Goal: Information Seeking & Learning: Find specific page/section

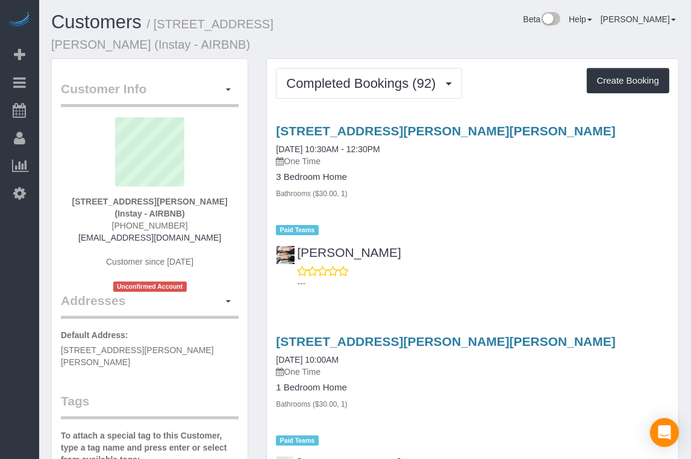
click at [32, 266] on div "Beta Add Booking Bookings Active Bookings Cancelled Bookings Quote Inquiries Do…" at bounding box center [19, 229] width 39 height 459
click at [52, 267] on div "Customer Info Edit Contact Info Send Message Email Preferences Special Sales Ta…" at bounding box center [150, 462] width 196 height 806
click at [385, 21] on div "Beta Help Help Docs Take a Tour Contact Support [PERSON_NAME] My Account Change…" at bounding box center [526, 22] width 323 height 21
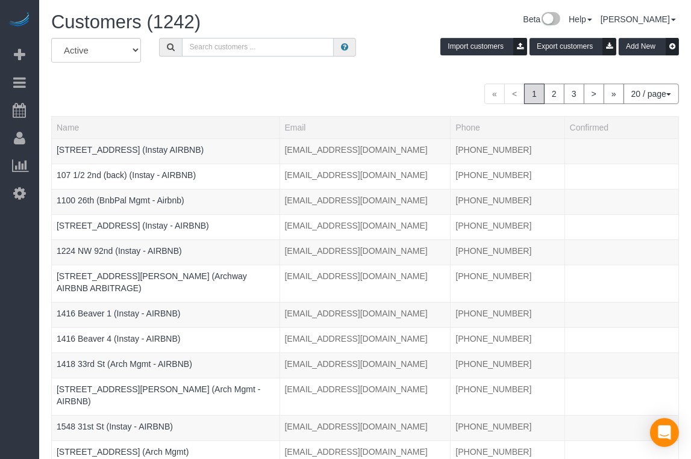
click at [238, 50] on input "text" at bounding box center [258, 47] width 152 height 19
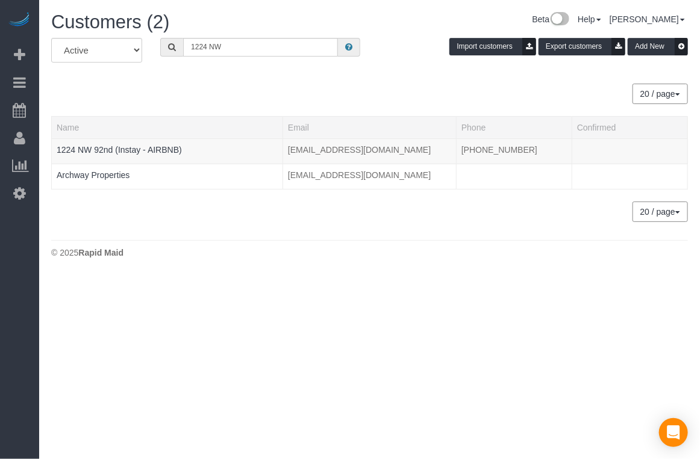
click at [222, 99] on div "20 / page 10 / page 20 / page 30 / page 40 / page 50 / page 100 / page" at bounding box center [369, 94] width 636 height 20
click at [216, 101] on div "20 / page 10 / page 20 / page 30 / page 40 / page 50 / page 100 / page" at bounding box center [369, 94] width 636 height 20
click at [214, 101] on div "20 / page 10 / page 20 / page 30 / page 40 / page 50 / page 100 / page" at bounding box center [369, 94] width 636 height 20
drag, startPoint x: 181, startPoint y: 101, endPoint x: 175, endPoint y: 99, distance: 6.3
drag, startPoint x: 175, startPoint y: 99, endPoint x: 154, endPoint y: 97, distance: 21.1
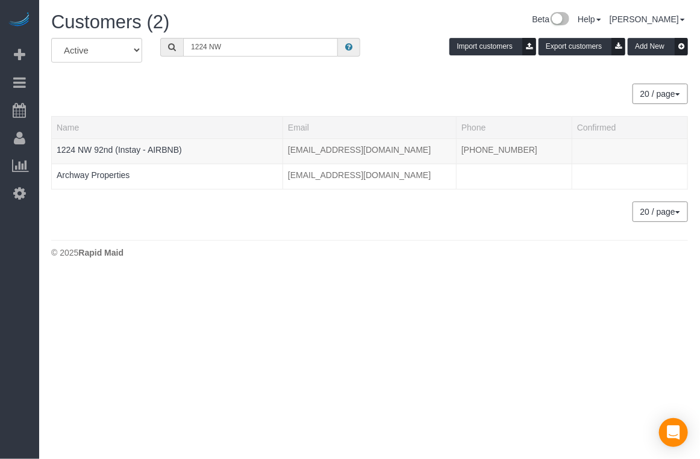
drag, startPoint x: 154, startPoint y: 97, endPoint x: 197, endPoint y: 101, distance: 44.1
click at [154, 97] on div "20 / page 10 / page 20 / page 30 / page 40 / page 50 / page 100 / page" at bounding box center [369, 94] width 636 height 20
click at [296, 95] on div "20 / page 10 / page 20 / page 30 / page 40 / page 50 / page 100 / page" at bounding box center [369, 94] width 636 height 20
drag, startPoint x: 262, startPoint y: 98, endPoint x: 256, endPoint y: 97, distance: 6.1
drag, startPoint x: 256, startPoint y: 97, endPoint x: 238, endPoint y: 93, distance: 18.5
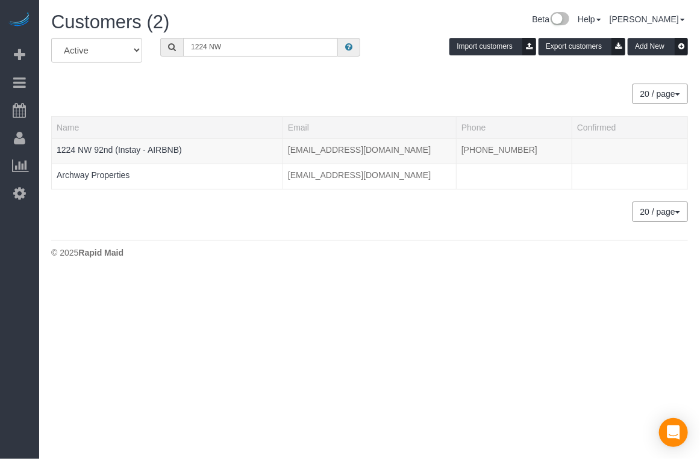
drag, startPoint x: 237, startPoint y: 93, endPoint x: 224, endPoint y: 15, distance: 78.7
click at [212, 86] on div "20 / page 10 / page 20 / page 30 / page 40 / page 50 / page 100 / page" at bounding box center [369, 94] width 636 height 20
click at [12, 266] on div "Beta Add Booking Bookings Active Bookings Cancelled Bookings Quote Inquiries Do…" at bounding box center [19, 229] width 39 height 459
click at [226, 49] on input "1224 NW" at bounding box center [260, 47] width 155 height 19
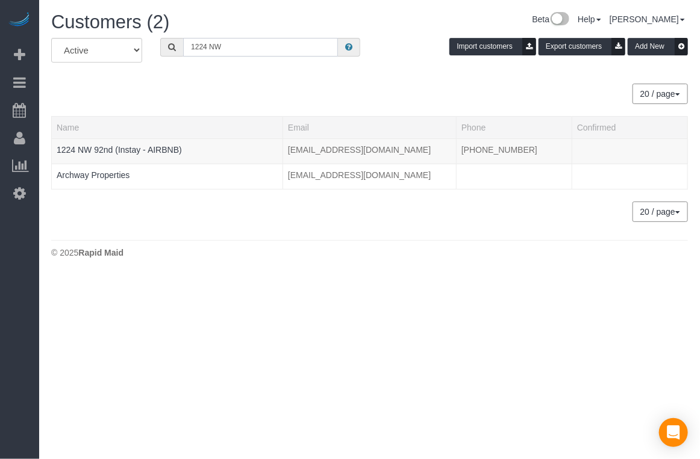
click at [226, 49] on input "1224 NW" at bounding box center [260, 47] width 155 height 19
type input "1100 26th"
drag, startPoint x: 247, startPoint y: 98, endPoint x: 149, endPoint y: 152, distance: 111.3
click at [232, 95] on div "20 / page 10 / page 20 / page 30 / page 40 / page 50 / page 100 / page" at bounding box center [369, 94] width 636 height 20
click at [151, 141] on td "1100 26th (BnbPal Mgmt - Airbnb)" at bounding box center [167, 150] width 231 height 25
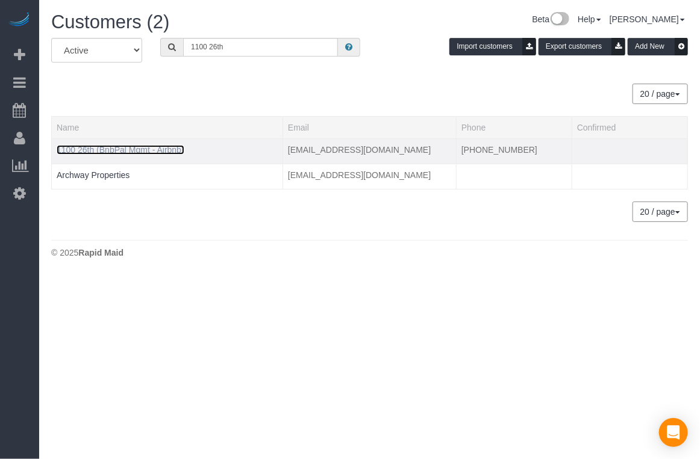
click at [153, 145] on link "1100 26th (BnbPal Mgmt - Airbnb)" at bounding box center [121, 150] width 128 height 10
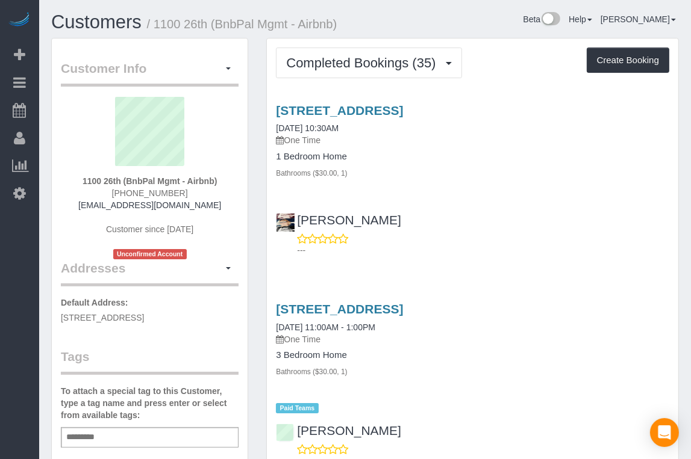
click at [11, 263] on div "Beta Add Booking Bookings Active Bookings Cancelled Bookings Quote Inquiries Do…" at bounding box center [19, 229] width 39 height 459
drag, startPoint x: 547, startPoint y: 66, endPoint x: 538, endPoint y: 64, distance: 9.3
click at [544, 65] on div "Completed Bookings (35) Completed Bookings (35) Upcoming Bookings (0) Cancelled…" at bounding box center [472, 63] width 393 height 31
click at [511, 54] on div "Completed Bookings (35) Completed Bookings (35) Upcoming Bookings (0) Cancelled…" at bounding box center [472, 63] width 393 height 31
drag, startPoint x: 506, startPoint y: 43, endPoint x: 502, endPoint y: 39, distance: 6.4
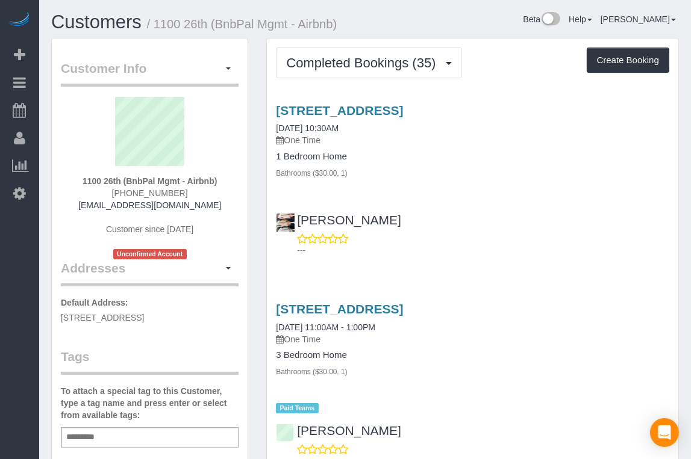
drag, startPoint x: 502, startPoint y: 39, endPoint x: 479, endPoint y: 36, distance: 22.6
click at [479, 36] on div "Customers / 1100 26th (BnbPal Mgmt - Airbnb) Beta Help Help Docs Take a Tour Co…" at bounding box center [364, 25] width 645 height 26
click at [0, 259] on html "Beta Add Booking Bookings Active Bookings Cancelled Bookings Quote Inquiries Do…" at bounding box center [345, 229] width 691 height 459
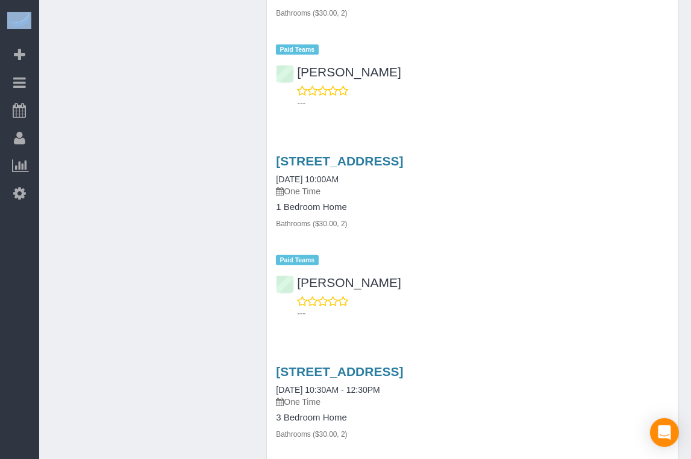
scroll to position [843, 0]
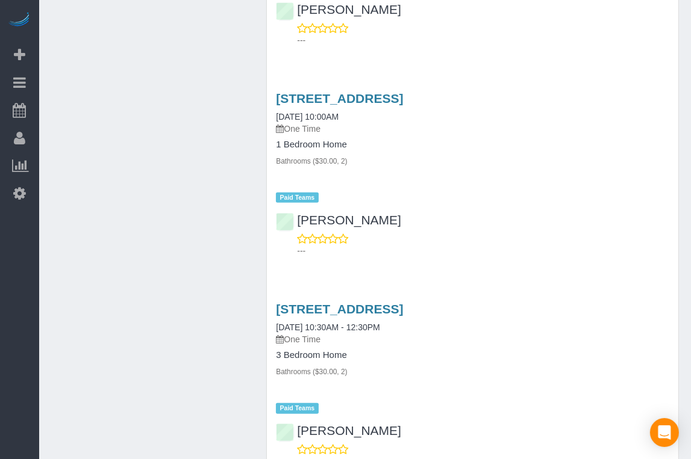
drag, startPoint x: 181, startPoint y: 9, endPoint x: 179, endPoint y: 2, distance: 6.7
click at [25, 314] on div "Beta Add Booking Bookings Active Bookings Cancelled Bookings Quote Inquiries Do…" at bounding box center [19, 229] width 39 height 459
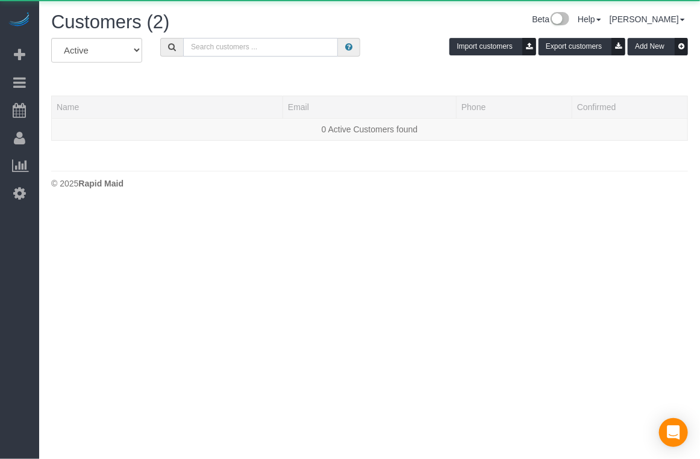
click at [308, 40] on input "text" at bounding box center [260, 47] width 155 height 19
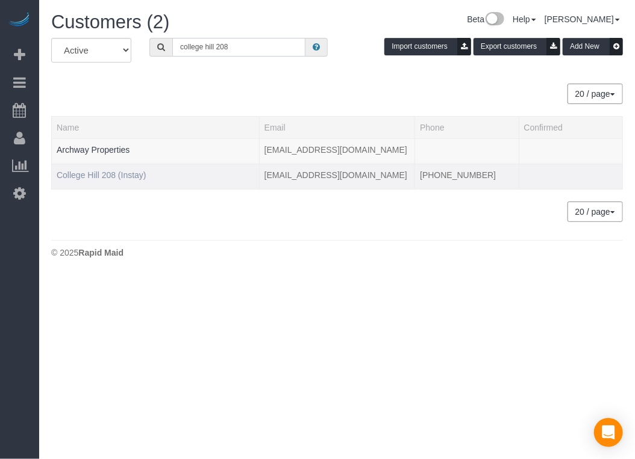
type input "college hill 208"
click at [111, 172] on link "College Hill 208 (Instay)" at bounding box center [102, 175] width 90 height 10
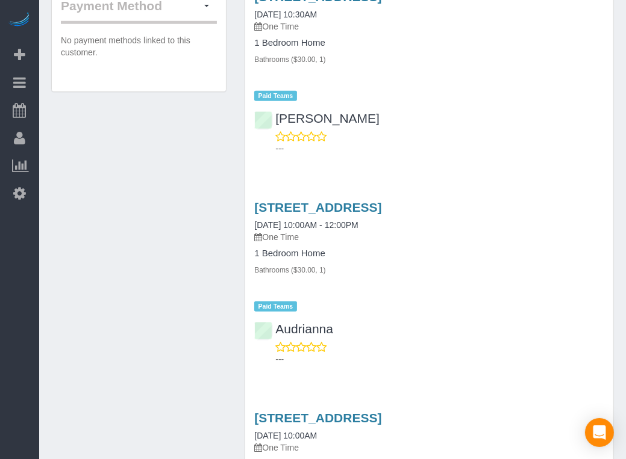
scroll to position [783, 0]
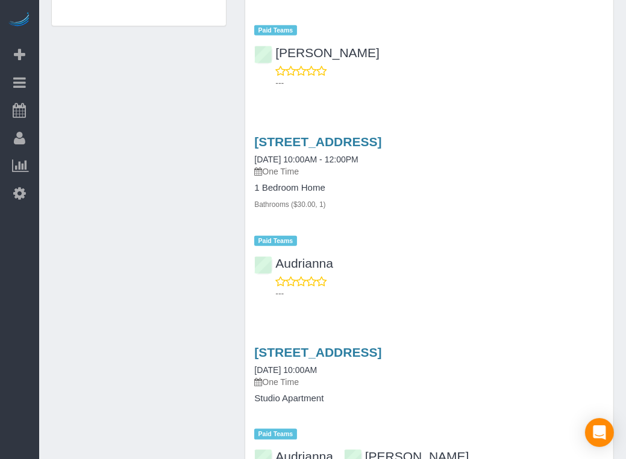
drag, startPoint x: 188, startPoint y: 321, endPoint x: 218, endPoint y: 324, distance: 29.7
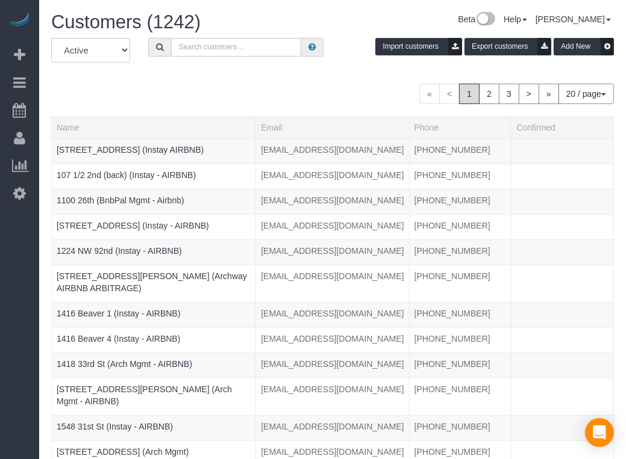
click at [17, 317] on div "Beta Add Booking Bookings Active Bookings Cancelled Bookings Quote Inquiries Do…" at bounding box center [19, 229] width 39 height 459
click at [244, 46] on input "text" at bounding box center [236, 47] width 130 height 19
click at [243, 59] on div "All Active Archived Import customers Export customers Add New" at bounding box center [332, 55] width 580 height 34
click at [0, 266] on html "Beta Add Booking Bookings Active Bookings Cancelled Bookings Quote Inquiries Do…" at bounding box center [313, 229] width 626 height 459
click at [173, 45] on input "text" at bounding box center [236, 47] width 130 height 19
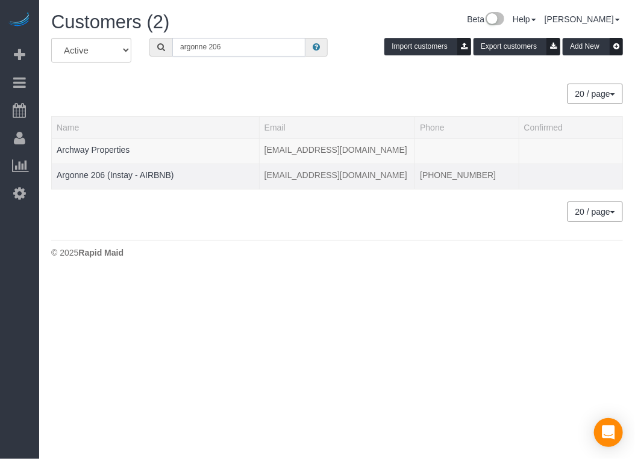
type input "argonne 206"
click at [137, 179] on td "Argonne 206 (Instay - AIRBNB)" at bounding box center [156, 176] width 208 height 25
click at [158, 176] on link "Argonne 206 (Instay - AIRBNB)" at bounding box center [115, 175] width 117 height 10
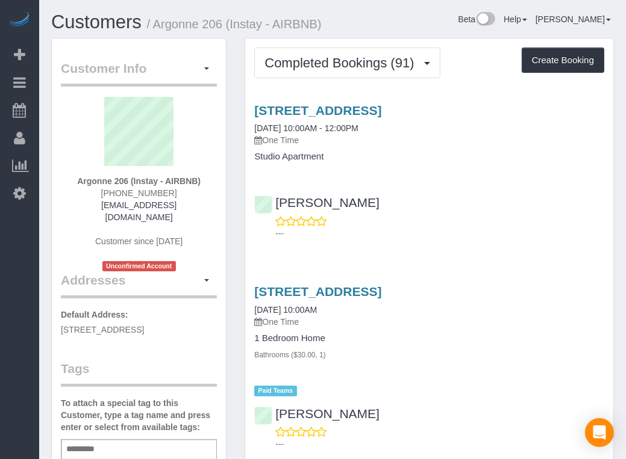
click at [31, 302] on div "Beta Add Booking Bookings Active Bookings Cancelled Bookings Quote Inquiries Do…" at bounding box center [19, 229] width 39 height 459
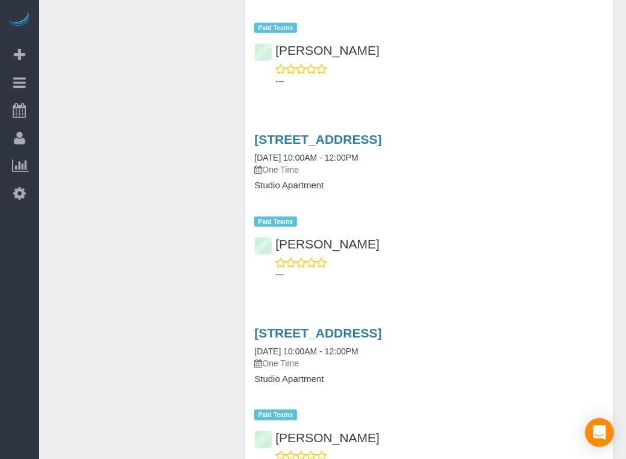
scroll to position [963, 0]
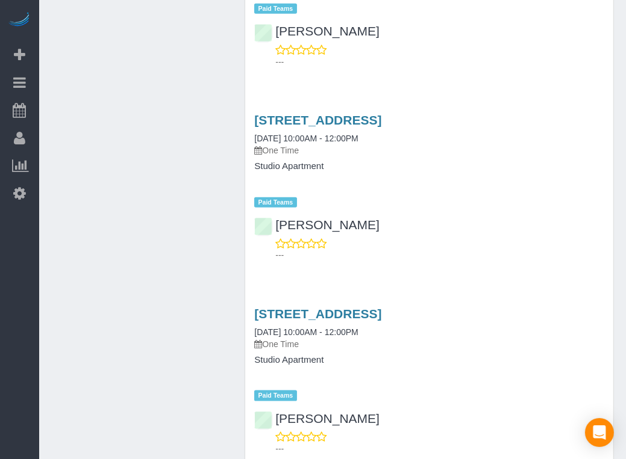
drag, startPoint x: 192, startPoint y: 287, endPoint x: 151, endPoint y: 356, distance: 80.4
drag, startPoint x: 151, startPoint y: 356, endPoint x: 134, endPoint y: 350, distance: 17.7
drag, startPoint x: 167, startPoint y: 353, endPoint x: 238, endPoint y: 180, distance: 187.6
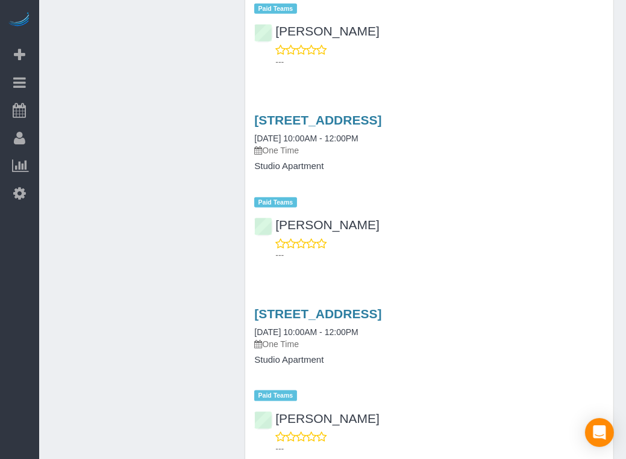
drag, startPoint x: 35, startPoint y: 290, endPoint x: 61, endPoint y: 189, distance: 103.8
click at [35, 290] on div "Beta Add Booking Bookings Active Bookings Cancelled Bookings Quote Inquiries Do…" at bounding box center [19, 229] width 39 height 459
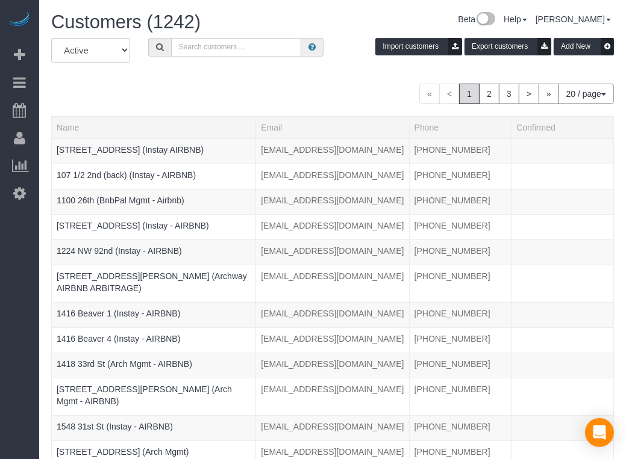
click at [11, 263] on div "Beta Add Booking Bookings Active Bookings Cancelled Bookings Quote Inquiries Do…" at bounding box center [19, 229] width 39 height 459
click at [221, 44] on input "text" at bounding box center [236, 47] width 130 height 19
paste input "[GEOGRAPHIC_DATA] 512"
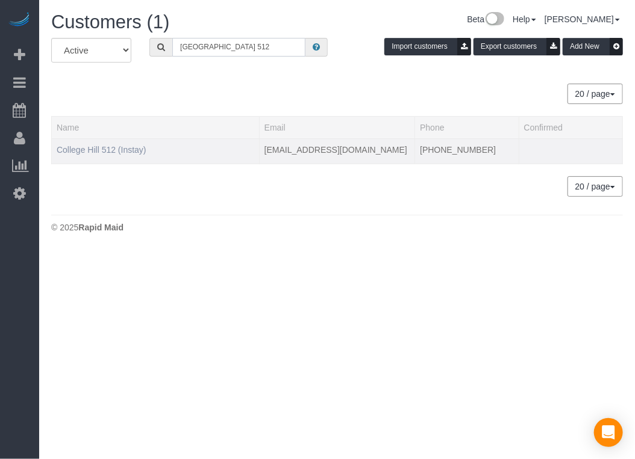
type input "[GEOGRAPHIC_DATA] 512"
click at [96, 152] on link "College Hill 512 (Instay)" at bounding box center [102, 150] width 90 height 10
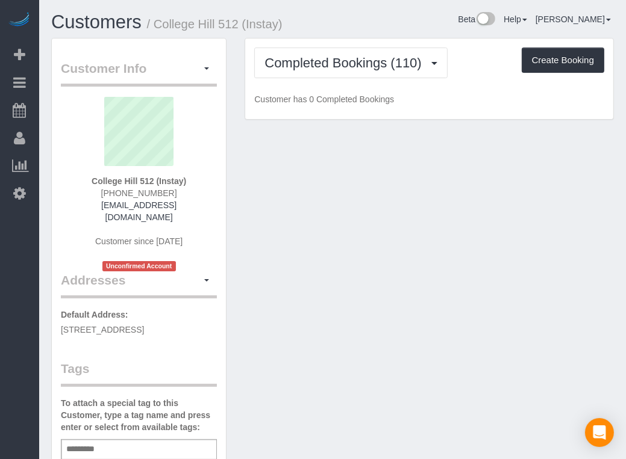
drag, startPoint x: 379, startPoint y: 28, endPoint x: 367, endPoint y: 24, distance: 12.6
click at [370, 25] on div "Beta Help Help Docs Take a Tour Contact Support [PERSON_NAME] My Account Change…" at bounding box center [477, 22] width 290 height 21
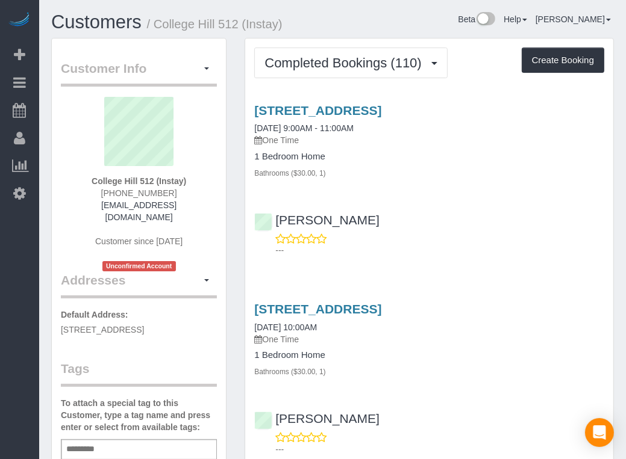
drag, startPoint x: 335, startPoint y: 22, endPoint x: 325, endPoint y: 21, distance: 9.7
click at [324, 21] on div "Customers / [GEOGRAPHIC_DATA] 512 (Instay)" at bounding box center [187, 25] width 290 height 26
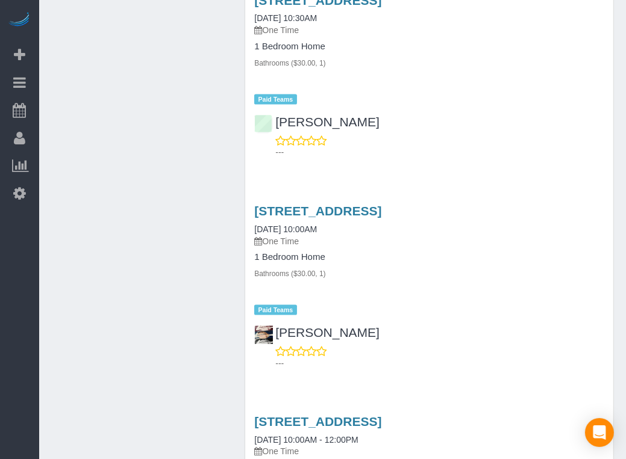
scroll to position [1144, 0]
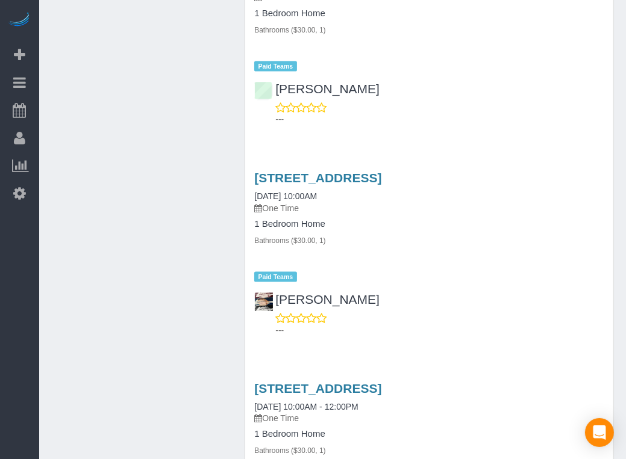
drag, startPoint x: 202, startPoint y: 123, endPoint x: 179, endPoint y: 54, distance: 72.9
click at [6, 285] on div "Beta Add Booking Bookings Active Bookings Cancelled Bookings Quote Inquiries Do…" at bounding box center [19, 229] width 39 height 459
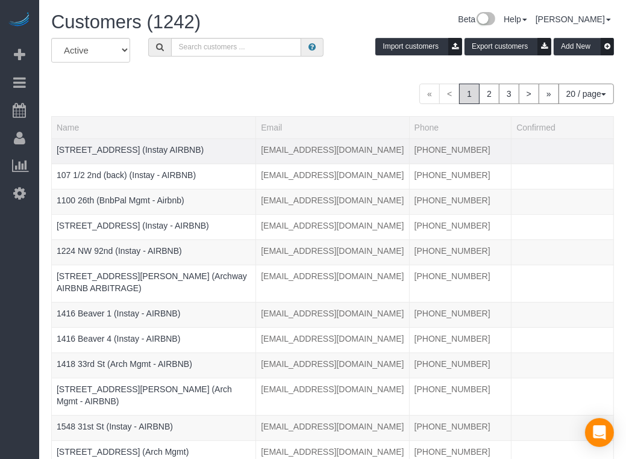
drag, startPoint x: 10, startPoint y: 258, endPoint x: 82, endPoint y: 160, distance: 122.2
click at [10, 258] on div "Beta Add Booking Bookings Active Bookings Cancelled Bookings Quote Inquiries Do…" at bounding box center [19, 229] width 39 height 459
click at [210, 52] on input "text" at bounding box center [236, 47] width 130 height 19
click at [212, 49] on input "text" at bounding box center [236, 47] width 130 height 19
paste input "2206 Indianola 2"
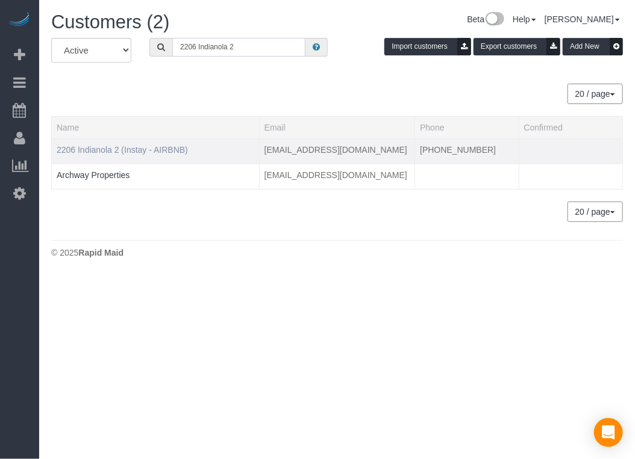
type input "2206 Indianola 2"
click at [130, 148] on link "2206 Indianola 2 (Instay - AIRBNB)" at bounding box center [122, 150] width 131 height 10
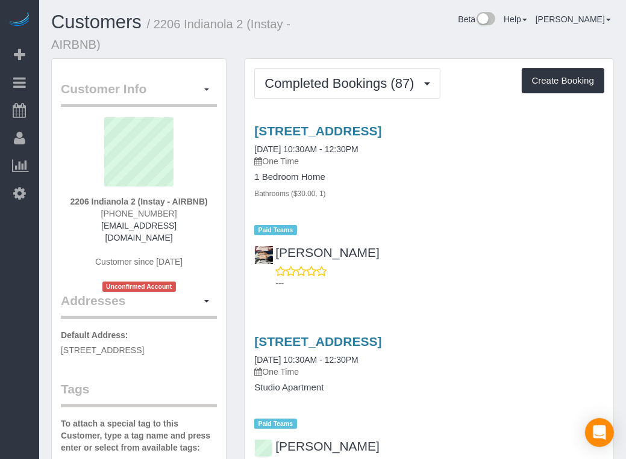
click at [31, 310] on div "Beta Add Booking Bookings Active Bookings Cancelled Bookings Quote Inquiries Do…" at bounding box center [19, 229] width 39 height 459
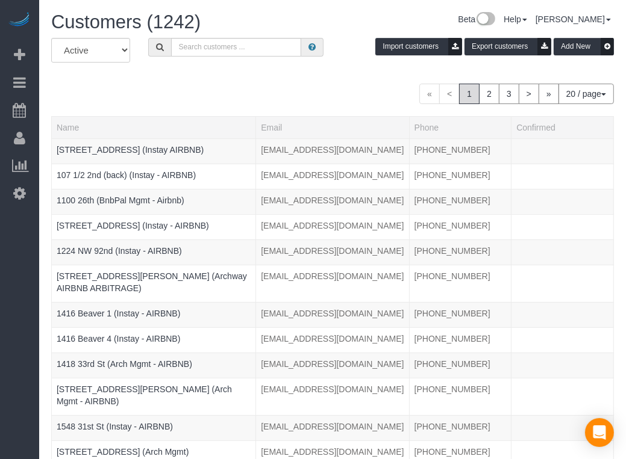
click at [2, 293] on div "Beta Add Booking Bookings Active Bookings Cancelled Bookings Quote Inquiries Do…" at bounding box center [19, 229] width 39 height 459
click at [226, 47] on input "text" at bounding box center [236, 47] width 130 height 19
paste input "[STREET_ADDRESS][PERSON_NAME]"
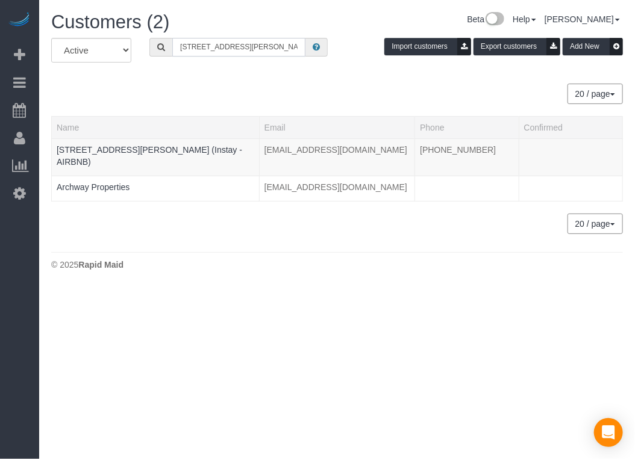
type input "[STREET_ADDRESS][PERSON_NAME]"
drag, startPoint x: 241, startPoint y: 257, endPoint x: 78, endPoint y: 113, distance: 217.1
click at [169, 259] on div "© 2025 Rapid Maid" at bounding box center [336, 265] width 571 height 12
click at [99, 145] on link "[STREET_ADDRESS][PERSON_NAME] (Instay - AIRBNB)" at bounding box center [149, 156] width 185 height 22
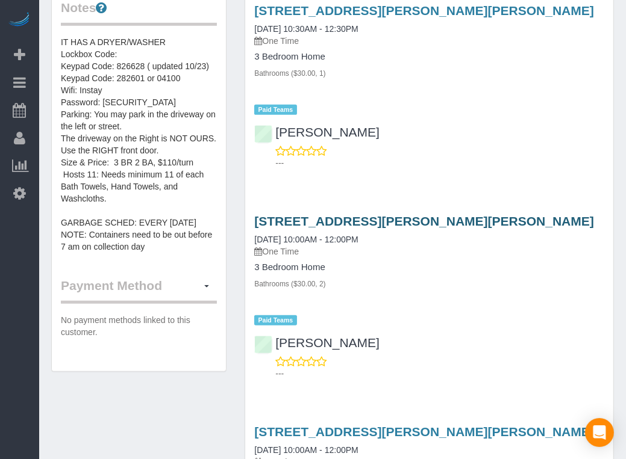
scroll to position [602, 0]
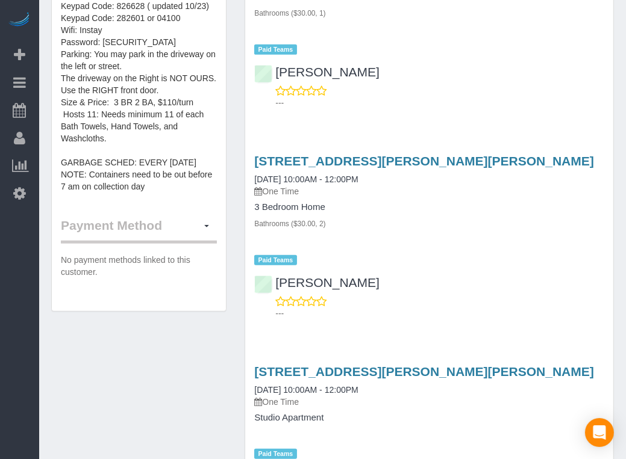
click at [17, 344] on div "Beta Add Booking Bookings Active Bookings Cancelled Bookings Quote Inquiries Do…" at bounding box center [19, 229] width 39 height 459
click at [0, 259] on div "Beta Add Booking Bookings Active Bookings Cancelled Bookings Quote Inquiries Do…" at bounding box center [19, 229] width 39 height 459
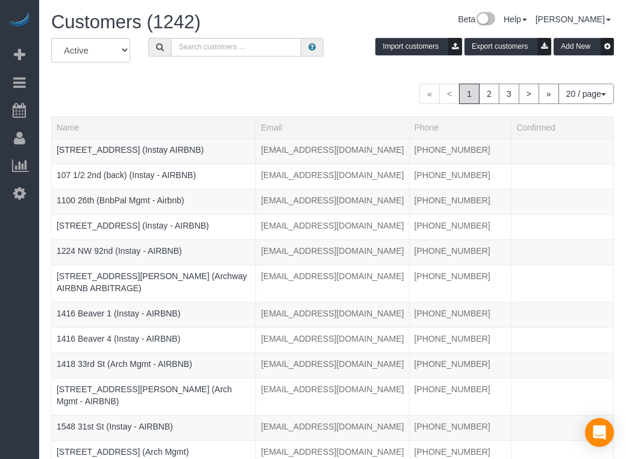
drag, startPoint x: 22, startPoint y: 286, endPoint x: 94, endPoint y: 124, distance: 177.1
click at [22, 286] on div "Beta Add Booking Bookings Active Bookings Cancelled Bookings Quote Inquiries Do…" at bounding box center [19, 229] width 39 height 459
click at [223, 61] on div "All Active Archived Import customers Export customers Add New" at bounding box center [332, 55] width 580 height 34
click at [239, 39] on input "text" at bounding box center [236, 47] width 130 height 19
paste input "[GEOGRAPHIC_DATA] 516"
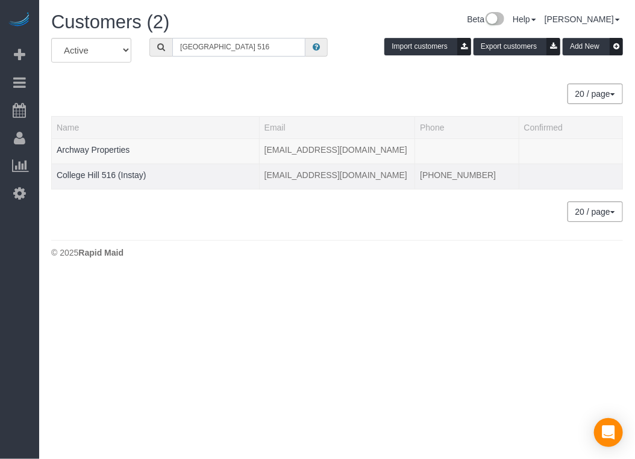
type input "[GEOGRAPHIC_DATA] 516"
click at [86, 188] on td "College Hill 516 (Instay)" at bounding box center [156, 176] width 208 height 25
click at [96, 177] on link "College Hill 516 (Instay)" at bounding box center [102, 175] width 90 height 10
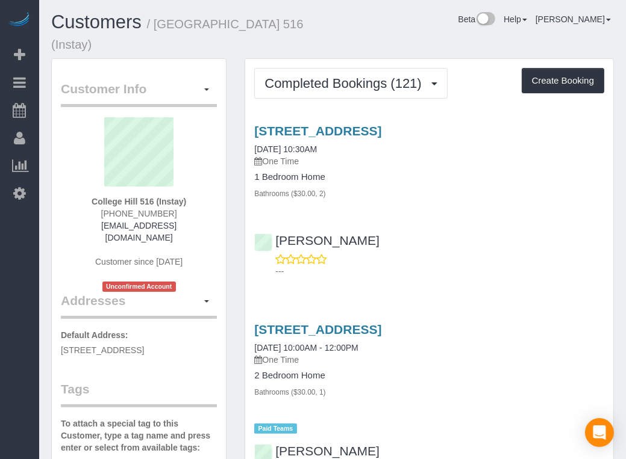
click at [22, 352] on div "Beta Add Booking Bookings Active Bookings Cancelled Bookings Quote Inquiries Do…" at bounding box center [19, 229] width 39 height 459
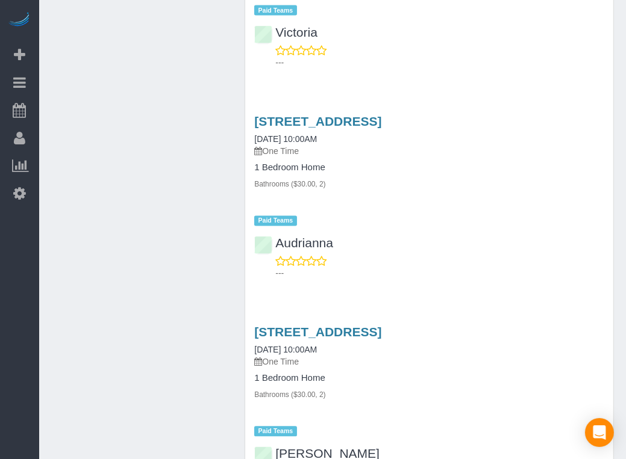
scroll to position [1686, 0]
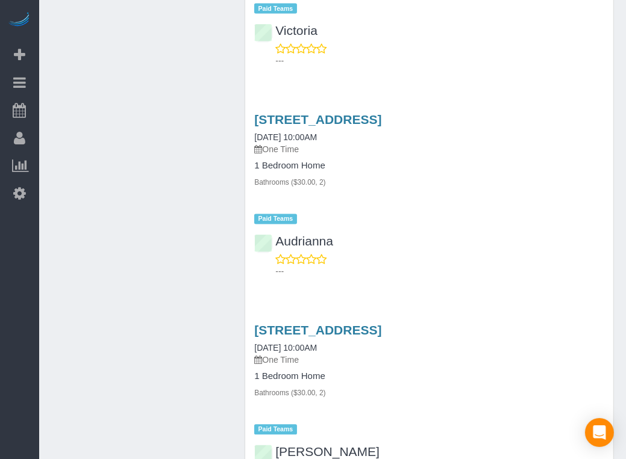
drag, startPoint x: 449, startPoint y: 270, endPoint x: 377, endPoint y: 275, distance: 71.8
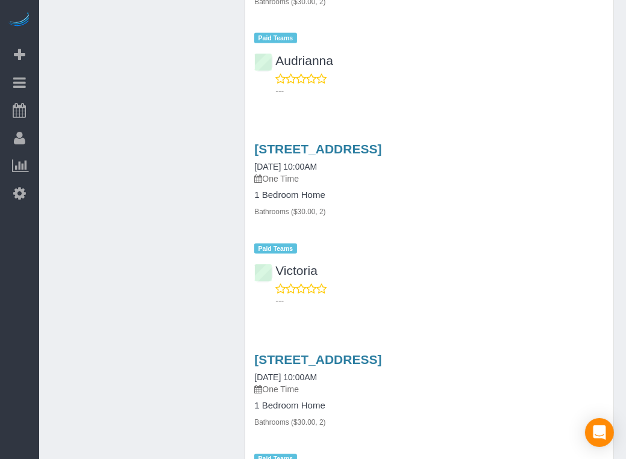
scroll to position [1325, 0]
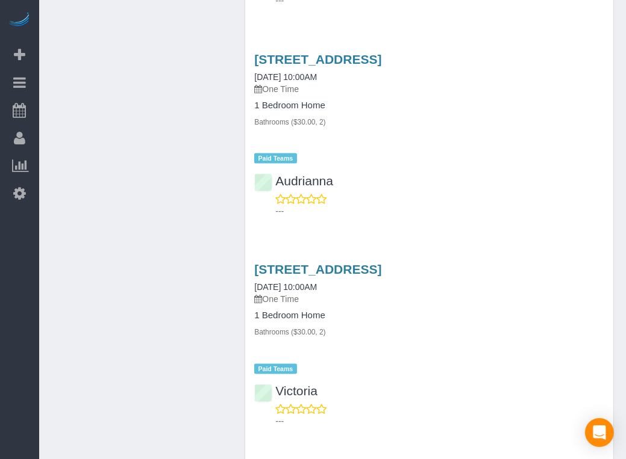
drag, startPoint x: 224, startPoint y: 117, endPoint x: 246, endPoint y: 30, distance: 90.5
click at [28, 297] on div "Beta Add Booking Bookings Active Bookings Cancelled Bookings Quote Inquiries Do…" at bounding box center [19, 229] width 39 height 459
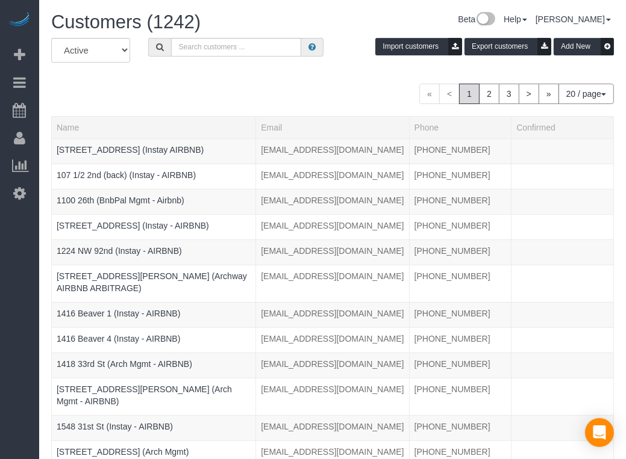
click at [49, 246] on div "All Active Archived Import customers Export customers Add New « < 1 2 3 > » 20 …" at bounding box center [332, 376] width 580 height 676
click at [243, 51] on input "text" at bounding box center [236, 47] width 130 height 19
paste input "4009"
type input "[GEOGRAPHIC_DATA]"
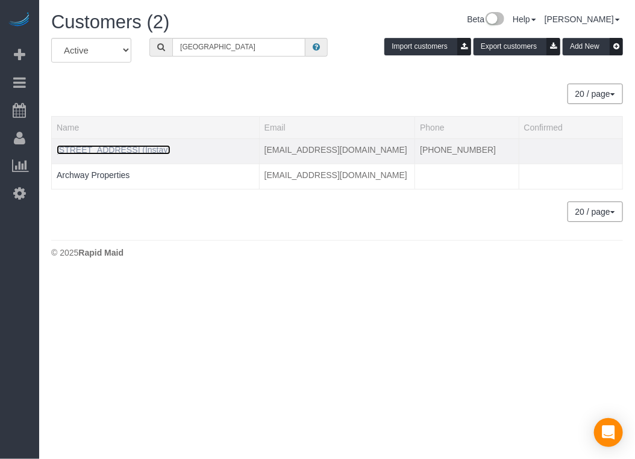
click at [144, 154] on link "[STREET_ADDRESS] (Instay)" at bounding box center [114, 150] width 114 height 10
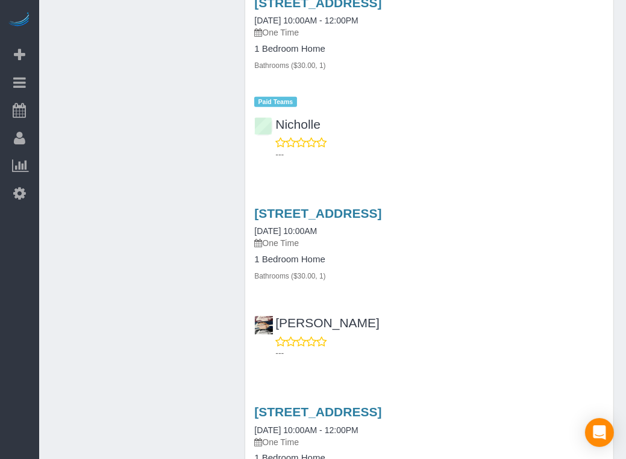
scroll to position [903, 0]
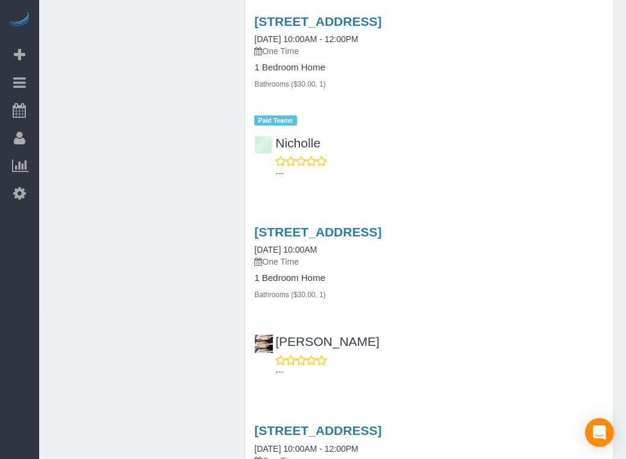
drag, startPoint x: 19, startPoint y: 306, endPoint x: 318, endPoint y: 268, distance: 301.7
click at [23, 335] on div "Beta Add Booking Bookings Active Bookings Cancelled Bookings Quote Inquiries Do…" at bounding box center [19, 229] width 39 height 459
click at [37, 300] on div "Beta Add Booking Bookings Active Bookings Cancelled Bookings Quote Inquiries Do…" at bounding box center [19, 229] width 39 height 459
click at [26, 305] on div "Beta Add Booking Bookings Active Bookings Cancelled Bookings Quote Inquiries Do…" at bounding box center [19, 229] width 39 height 459
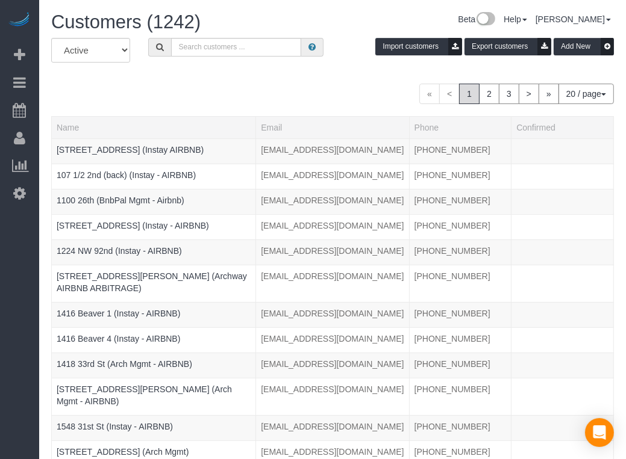
drag, startPoint x: 33, startPoint y: 232, endPoint x: 94, endPoint y: 135, distance: 114.9
click at [32, 231] on div "Beta Add Booking Bookings Active Bookings Cancelled Bookings Quote Inquiries Do…" at bounding box center [19, 229] width 39 height 459
click at [234, 51] on input "text" at bounding box center [236, 47] width 130 height 19
paste input "R&T 514"
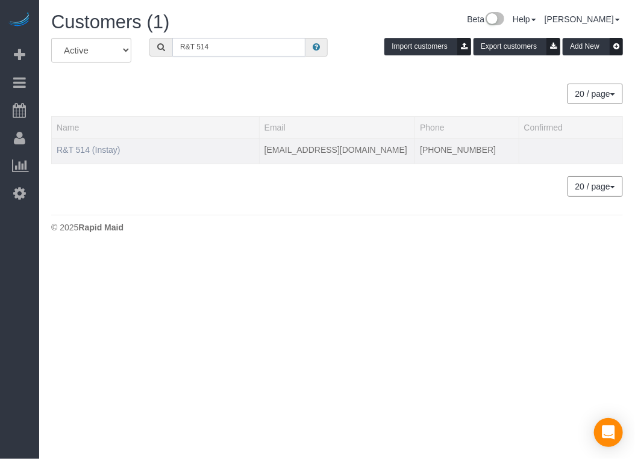
type input "R&T 514"
click at [82, 146] on link "R&T 514 (Instay)" at bounding box center [89, 150] width 64 height 10
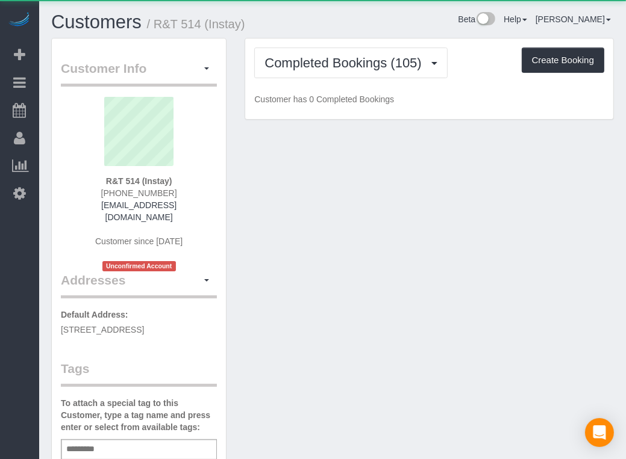
drag, startPoint x: 357, startPoint y: 42, endPoint x: 344, endPoint y: 38, distance: 13.1
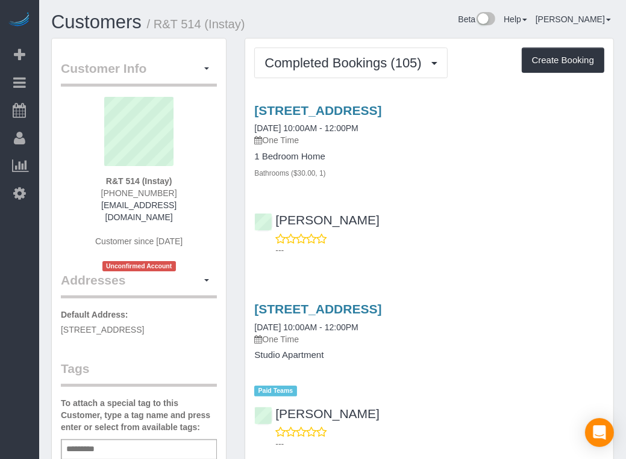
drag, startPoint x: 344, startPoint y: 38, endPoint x: 378, endPoint y: 44, distance: 34.2
click at [7, 268] on div "Beta Add Booking Bookings Active Bookings Cancelled Bookings Quote Inquiries Do…" at bounding box center [19, 229] width 39 height 459
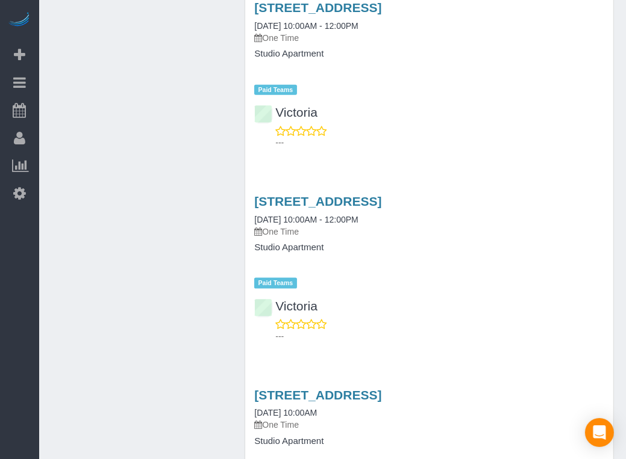
scroll to position [1084, 0]
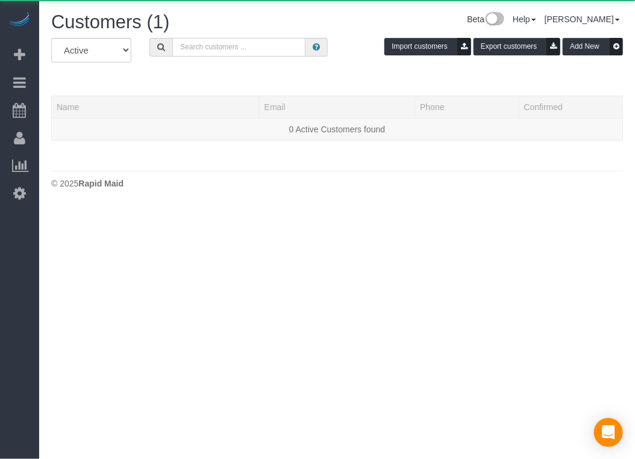
click at [273, 50] on input "text" at bounding box center [238, 47] width 133 height 19
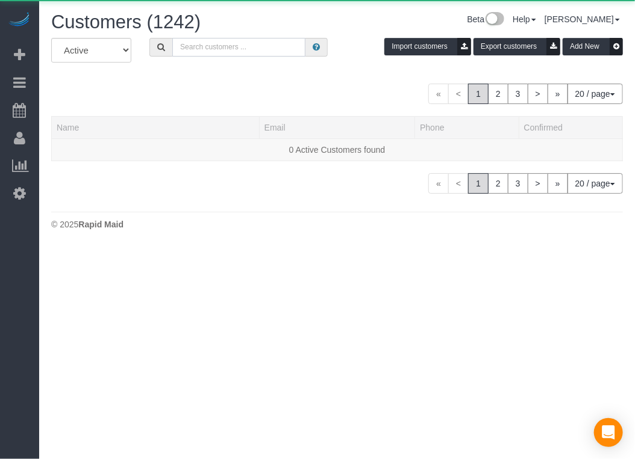
paste input "Flux 114"
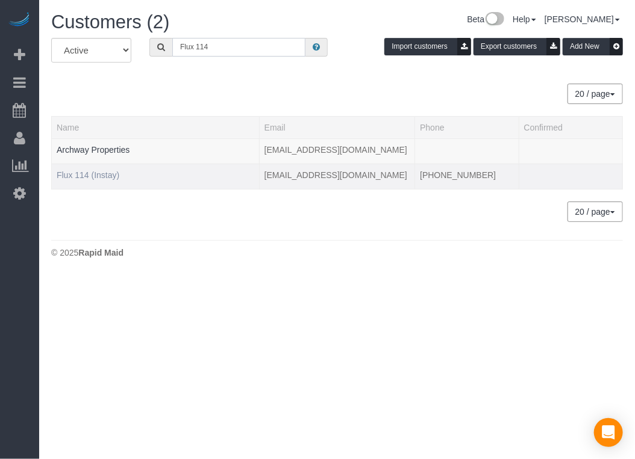
type input "Flux 114"
click at [102, 170] on link "Flux 114 (Instay)" at bounding box center [88, 175] width 63 height 10
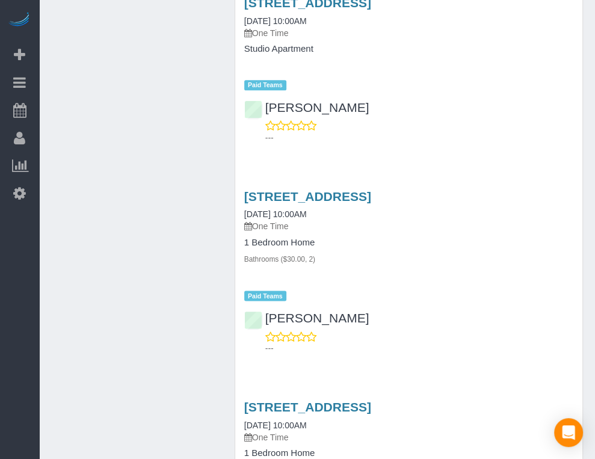
scroll to position [931, 0]
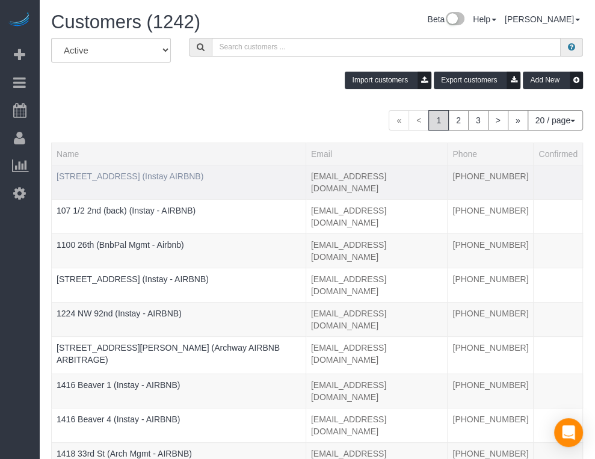
drag, startPoint x: 15, startPoint y: 305, endPoint x: 182, endPoint y: 150, distance: 228.3
click at [15, 305] on div "Beta Add Booking Bookings Active Bookings Cancelled Bookings Quote Inquiries Do…" at bounding box center [19, 229] width 39 height 459
click at [265, 43] on input "text" at bounding box center [387, 47] width 350 height 19
type input "[PERSON_NAME]"
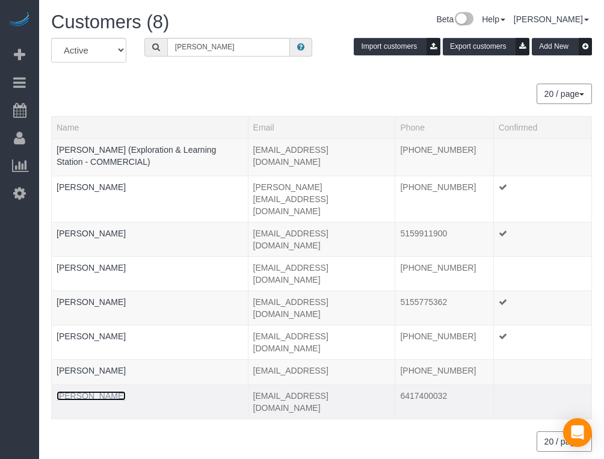
click at [89, 391] on link "[PERSON_NAME]" at bounding box center [91, 396] width 69 height 10
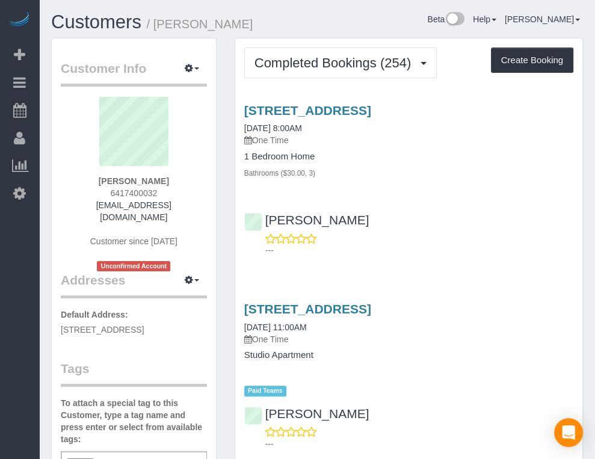
drag, startPoint x: 394, startPoint y: 40, endPoint x: 388, endPoint y: 39, distance: 6.3
drag, startPoint x: 388, startPoint y: 39, endPoint x: 371, endPoint y: 38, distance: 17.5
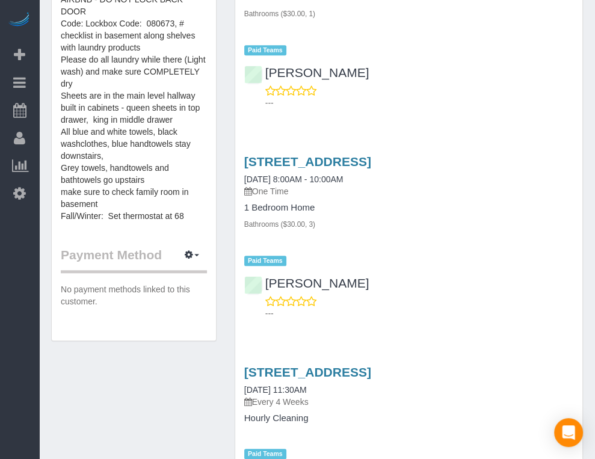
scroll to position [576, 0]
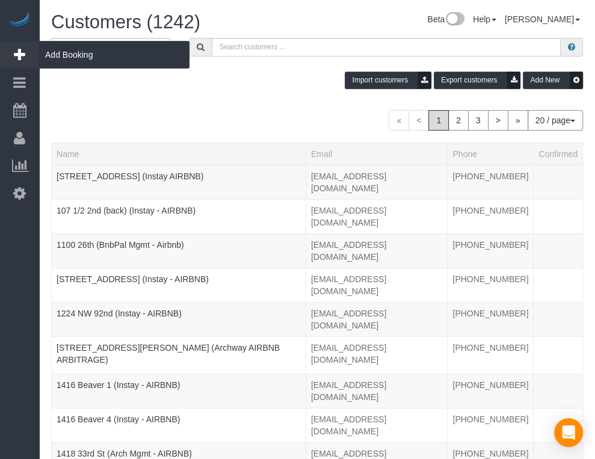
drag, startPoint x: 7, startPoint y: 276, endPoint x: 20, endPoint y: 51, distance: 224.9
click at [7, 276] on div "Beta Add Booking Bookings Active Bookings Cancelled Bookings Quote Inquiries Do…" at bounding box center [19, 229] width 39 height 459
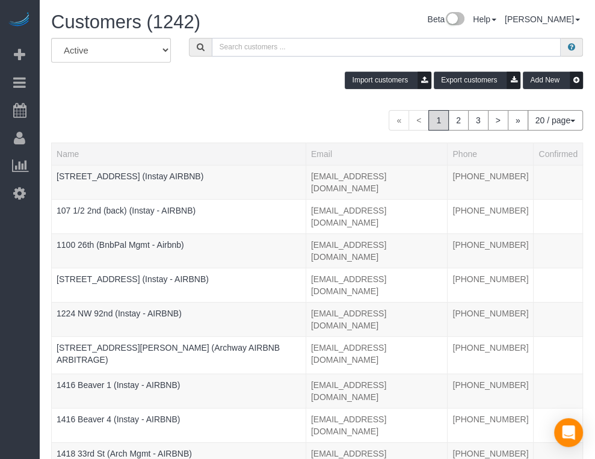
click at [214, 53] on input "text" at bounding box center [387, 47] width 350 height 19
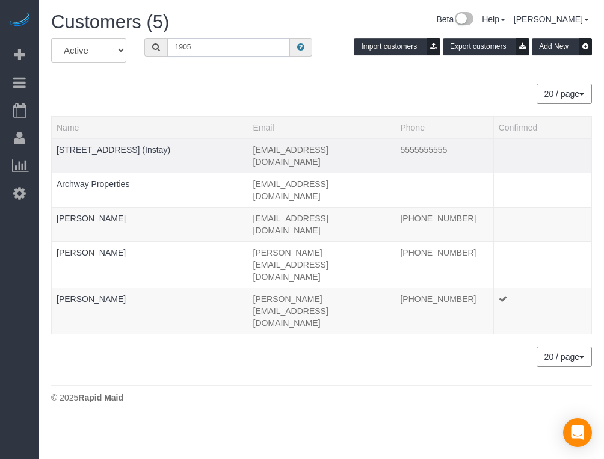
type input "1905"
click at [108, 157] on div at bounding box center [150, 157] width 187 height 3
click at [106, 145] on link "[STREET_ADDRESS] (Instay)" at bounding box center [114, 150] width 114 height 10
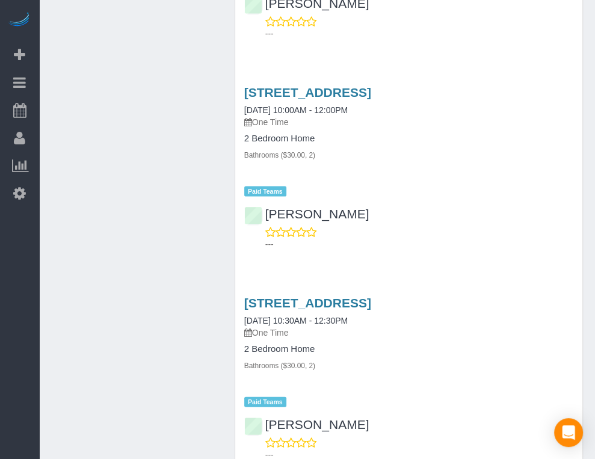
scroll to position [1484, 0]
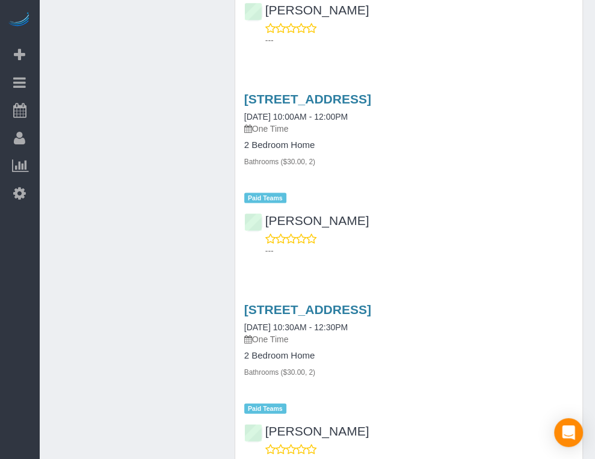
click at [13, 259] on div "Beta Add Booking Bookings Active Bookings Cancelled Bookings Quote Inquiries Do…" at bounding box center [19, 229] width 39 height 459
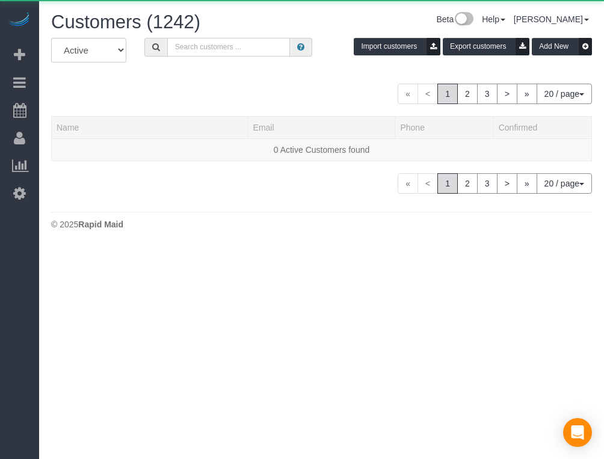
click at [259, 55] on input "text" at bounding box center [228, 47] width 123 height 19
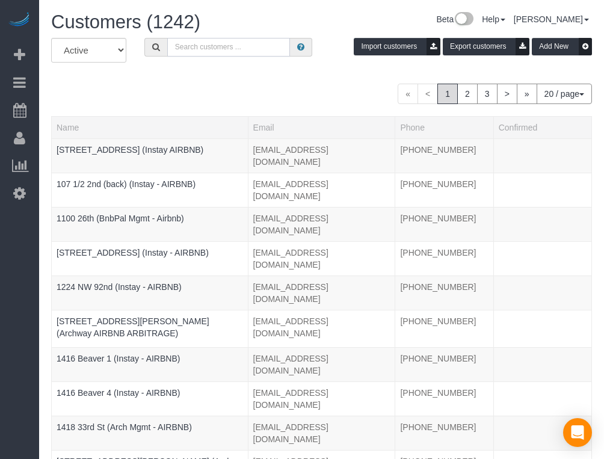
paste input "Argonne 303"
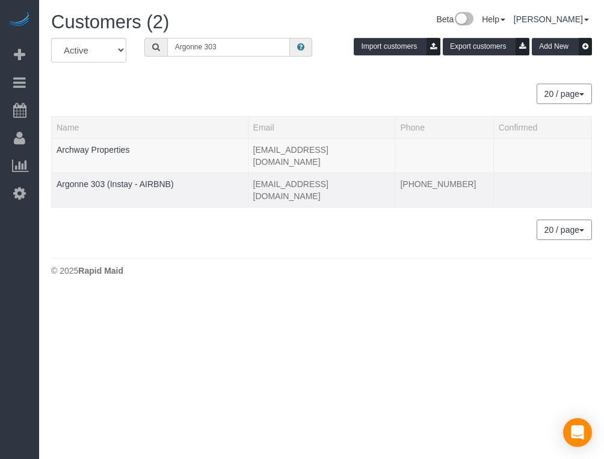
type input "Argonne 303"
click at [101, 173] on td "Argonne 303 (Instay - AIRBNB)" at bounding box center [150, 190] width 197 height 34
click at [105, 179] on link "Argonne 303 (Instay - AIRBNB)" at bounding box center [115, 184] width 117 height 10
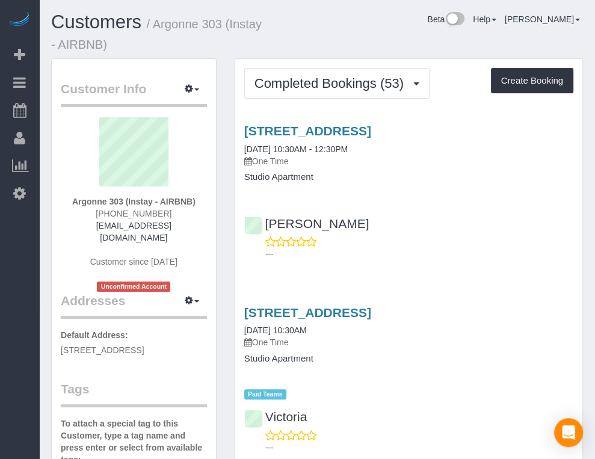
click at [18, 225] on div "Beta Add Booking Bookings Active Bookings Cancelled Bookings Quote Inquiries Do…" at bounding box center [19, 229] width 39 height 459
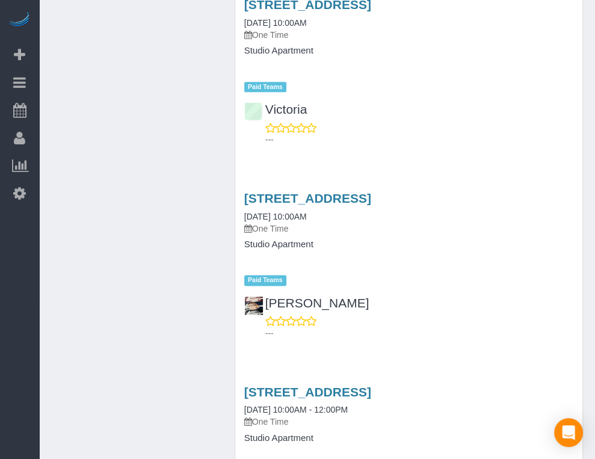
scroll to position [909, 0]
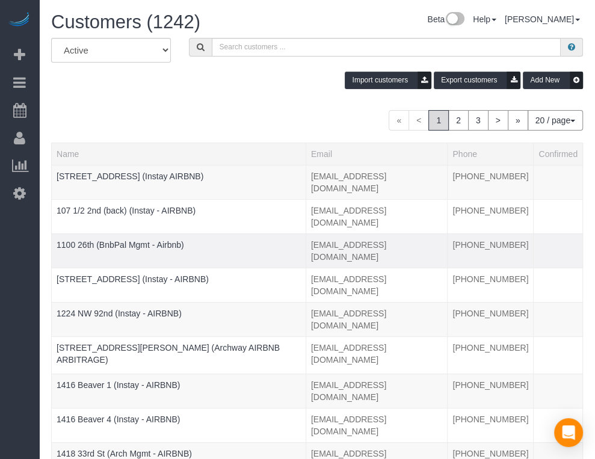
drag, startPoint x: 17, startPoint y: 282, endPoint x: 85, endPoint y: 191, distance: 113.7
click at [17, 282] on div "Beta Add Booking Bookings Active Bookings Cancelled Bookings Quote Inquiries Do…" at bounding box center [19, 229] width 39 height 459
click at [225, 44] on input "text" at bounding box center [387, 47] width 350 height 19
paste input "1100 26th"
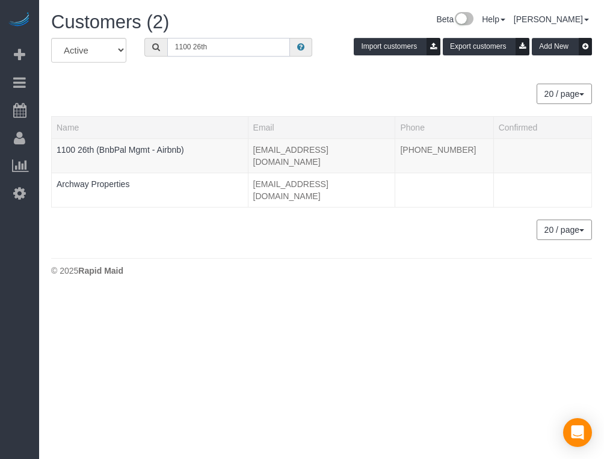
type input "1100 26th"
drag, startPoint x: 23, startPoint y: 279, endPoint x: 161, endPoint y: 230, distance: 146.4
click at [25, 282] on div "Beta Add Booking Bookings Active Bookings Cancelled Bookings Quote Inquiries Do…" at bounding box center [19, 229] width 39 height 459
click at [164, 148] on link "1100 26th (BnbPal Mgmt - Airbnb)" at bounding box center [121, 150] width 128 height 10
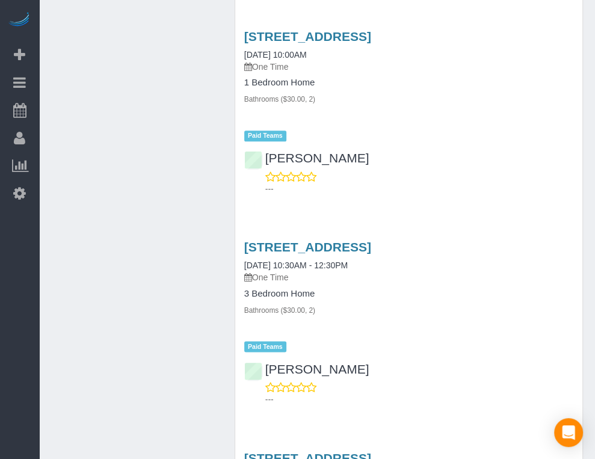
scroll to position [949, 0]
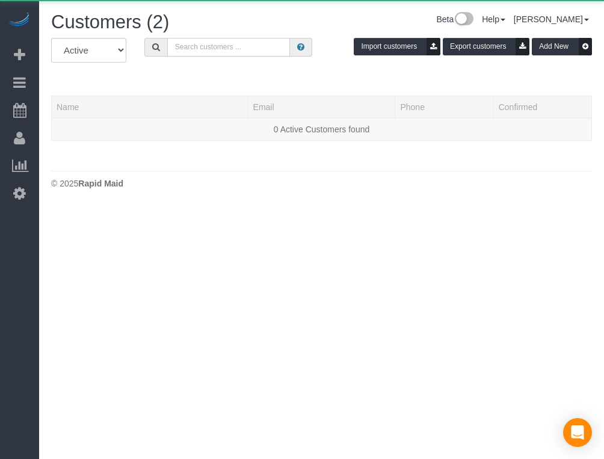
click at [239, 52] on input "text" at bounding box center [228, 47] width 123 height 19
paste input "Argonne 206"
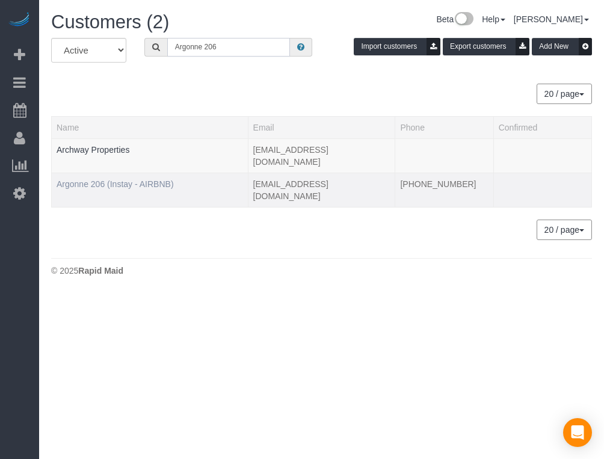
type input "Argonne 206"
click at [155, 179] on link "Argonne 206 (Instay - AIRBNB)" at bounding box center [115, 184] width 117 height 10
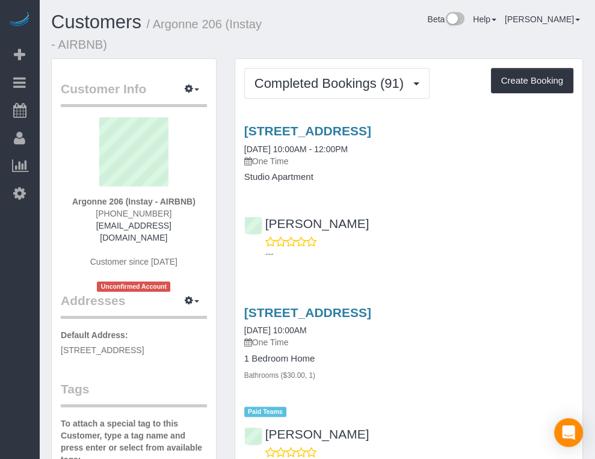
drag, startPoint x: 19, startPoint y: 305, endPoint x: 86, endPoint y: 297, distance: 67.9
click at [22, 345] on div "Beta Add Booking Bookings Active Bookings Cancelled Bookings Quote Inquiries Do…" at bounding box center [19, 229] width 39 height 459
click at [5, 270] on div "Beta Add Booking Bookings Active Bookings Cancelled Bookings Quote Inquiries Do…" at bounding box center [19, 229] width 39 height 459
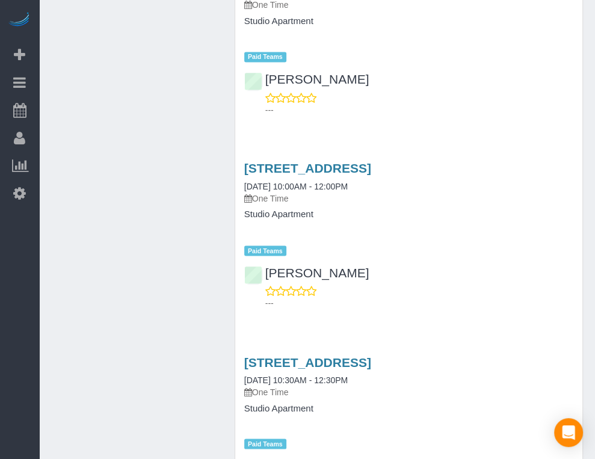
scroll to position [1140, 0]
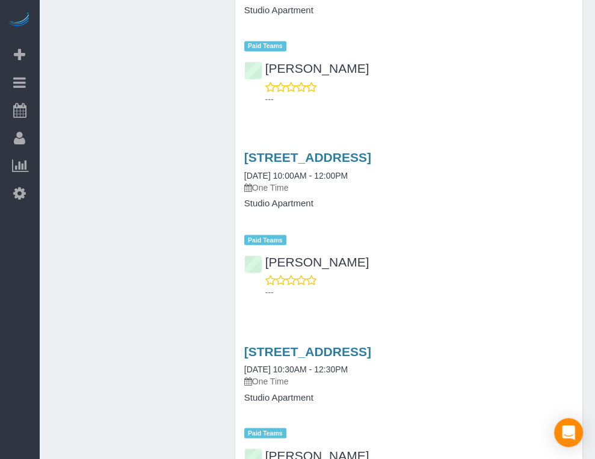
drag, startPoint x: 173, startPoint y: 179, endPoint x: 95, endPoint y: 43, distance: 156.1
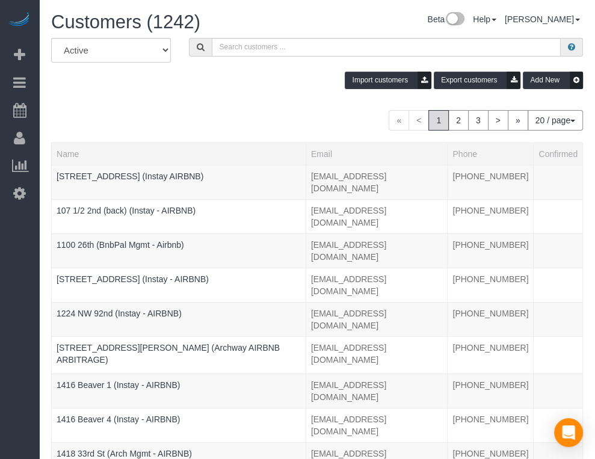
click at [20, 252] on div "Beta Add Booking Bookings Active Bookings Cancelled Bookings Quote Inquiries Do…" at bounding box center [19, 229] width 39 height 459
click at [216, 48] on input "text" at bounding box center [387, 47] width 350 height 19
paste input "R&T 504"
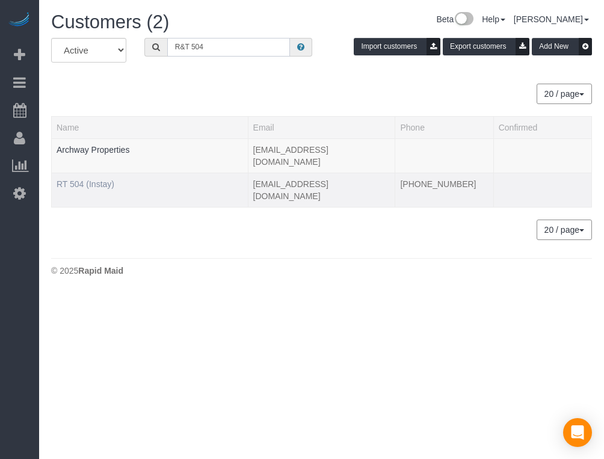
type input "R&T 504"
click at [98, 179] on link "RT 504 (Instay)" at bounding box center [86, 184] width 58 height 10
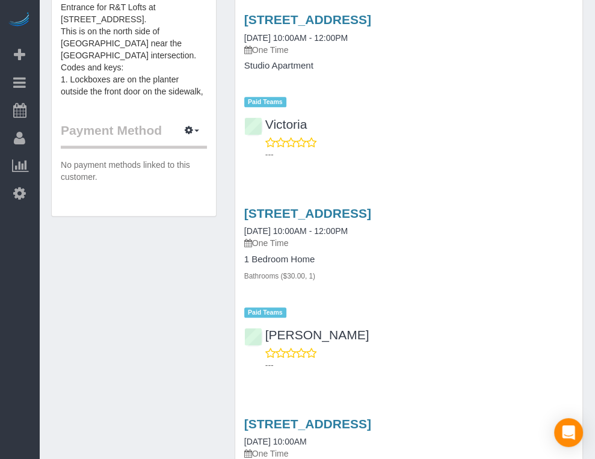
scroll to position [718, 0]
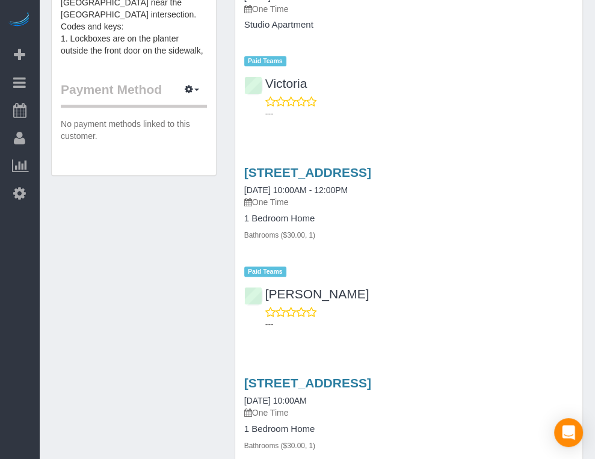
click at [10, 274] on div "Beta Add Booking Bookings Active Bookings Cancelled Bookings Quote Inquiries Do…" at bounding box center [19, 229] width 39 height 459
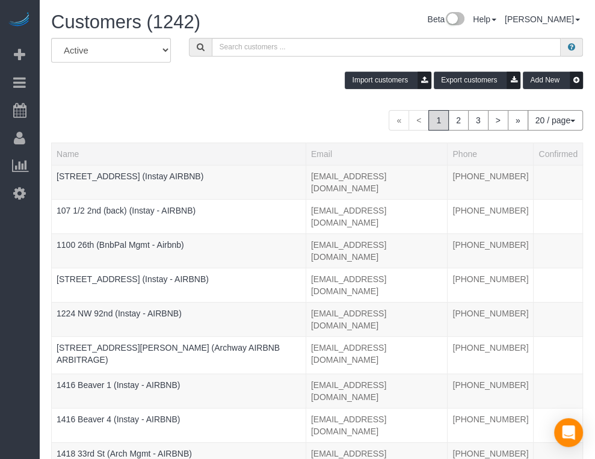
click at [7, 262] on div "Beta Add Booking Bookings Active Bookings Cancelled Bookings Quote Inquiries Do…" at bounding box center [19, 229] width 39 height 459
click at [219, 42] on input "text" at bounding box center [387, 47] width 350 height 19
paste input "R&T 604"
type input "R&T 604"
click at [5, 266] on div "Beta Add Booking Bookings Active Bookings Cancelled Bookings Quote Inquiries Do…" at bounding box center [19, 229] width 39 height 459
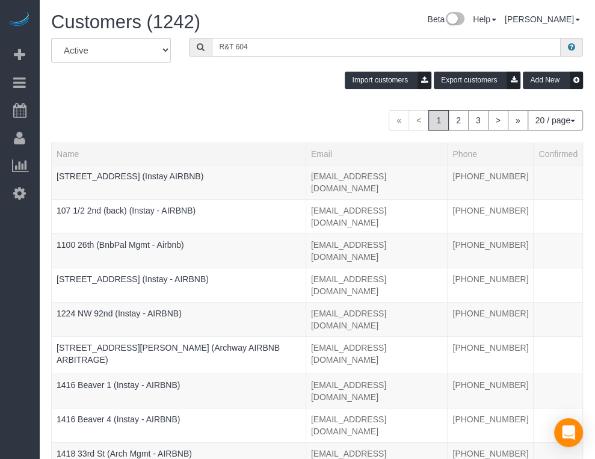
click at [212, 49] on input "R&T 604" at bounding box center [387, 47] width 350 height 19
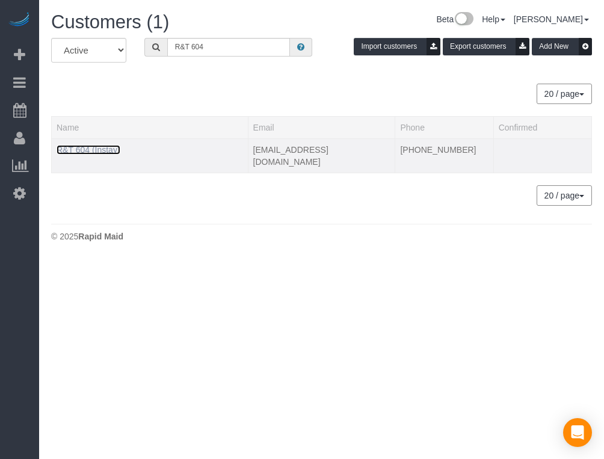
click at [83, 152] on link "R&T 604 (Instay)" at bounding box center [89, 150] width 64 height 10
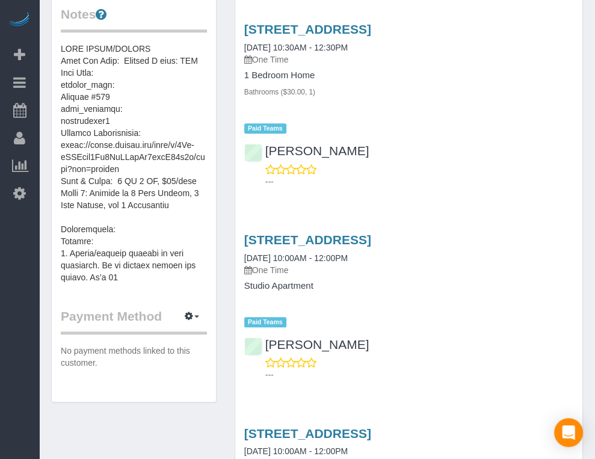
scroll to position [508, 0]
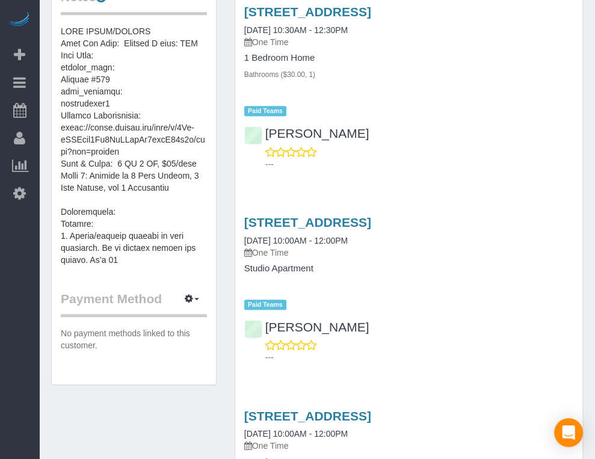
click at [7, 287] on div "Beta Add Booking Bookings Active Bookings Cancelled Bookings Quote Inquiries Do…" at bounding box center [19, 229] width 39 height 459
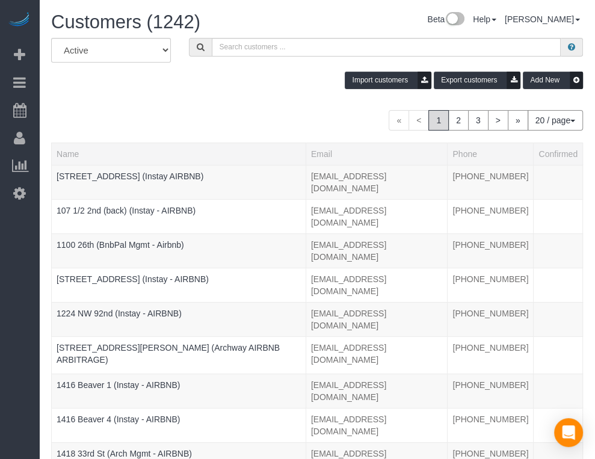
click at [34, 241] on div "Beta Add Booking Bookings Active Bookings Cancelled Bookings Quote Inquiries Do…" at bounding box center [19, 229] width 39 height 459
click at [248, 46] on input "text" at bounding box center [387, 47] width 350 height 19
click at [5, 319] on div "Beta Add Booking Bookings Active Bookings Cancelled Bookings Quote Inquiries Do…" at bounding box center [19, 229] width 39 height 459
click at [237, 51] on input "text" at bounding box center [387, 47] width 350 height 19
paste input "[GEOGRAPHIC_DATA] 516"
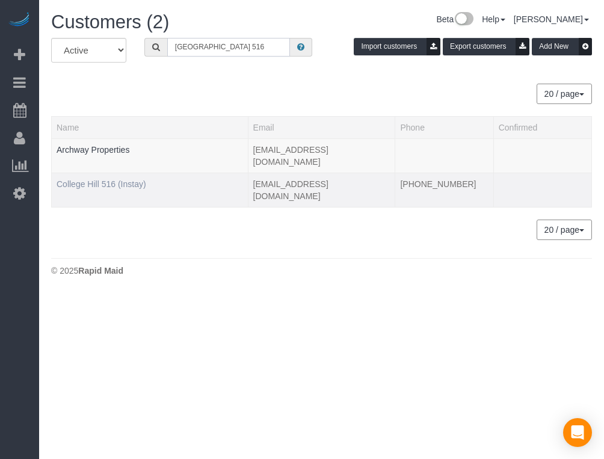
type input "[GEOGRAPHIC_DATA] 516"
click at [92, 179] on link "College Hill 516 (Instay)" at bounding box center [102, 184] width 90 height 10
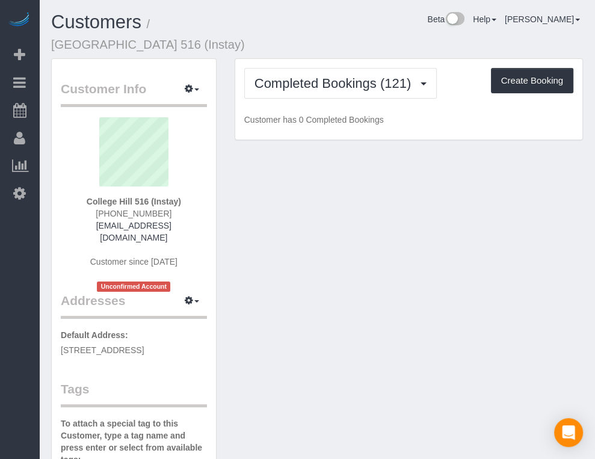
drag, startPoint x: 371, startPoint y: 37, endPoint x: 394, endPoint y: 41, distance: 23.3
click at [367, 32] on div "Beta Help Help Docs Take a Tour Contact Support [PERSON_NAME] My Account Change…" at bounding box center [432, 22] width 321 height 21
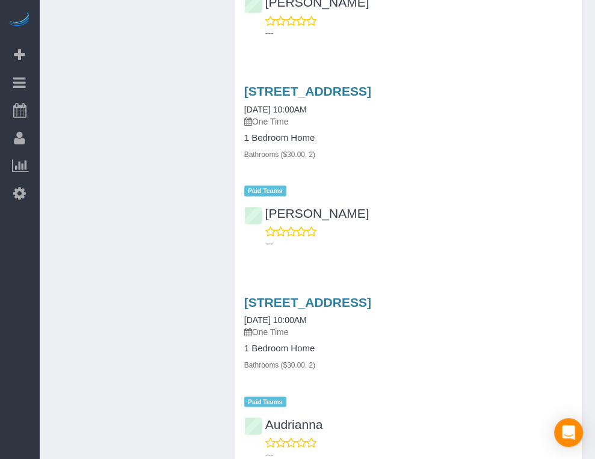
scroll to position [1608, 0]
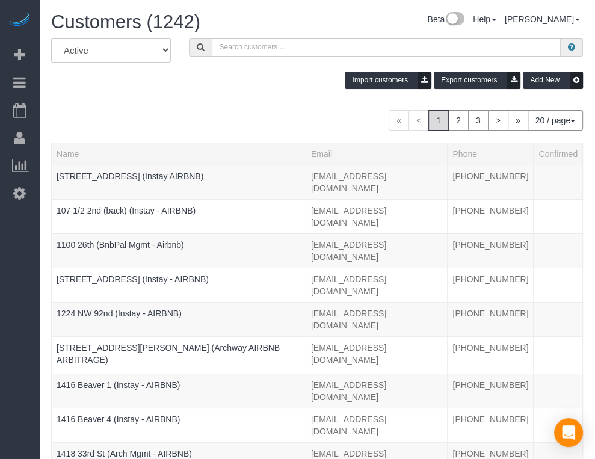
click at [34, 259] on div "Beta Add Booking Bookings Active Bookings Cancelled Bookings Quote Inquiries Do…" at bounding box center [19, 229] width 39 height 459
click at [226, 51] on input "text" at bounding box center [387, 47] width 350 height 19
paste input "[STREET_ADDRESS]"
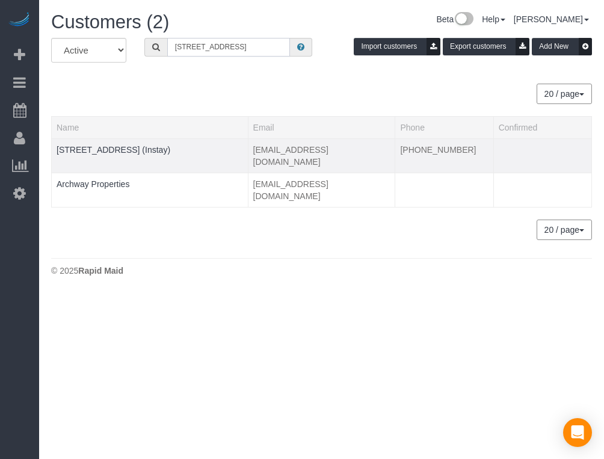
type input "[STREET_ADDRESS]"
click at [135, 155] on td "[STREET_ADDRESS] (Instay)" at bounding box center [150, 155] width 197 height 34
drag, startPoint x: 20, startPoint y: 283, endPoint x: 30, endPoint y: 283, distance: 9.0
click at [20, 283] on div "Beta Add Booking Bookings Active Bookings Cancelled Bookings Quote Inquiries Do…" at bounding box center [19, 229] width 39 height 459
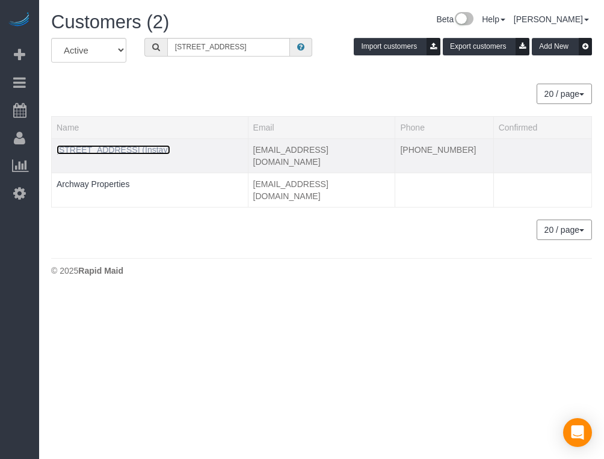
click at [111, 152] on link "[STREET_ADDRESS] (Instay)" at bounding box center [114, 150] width 114 height 10
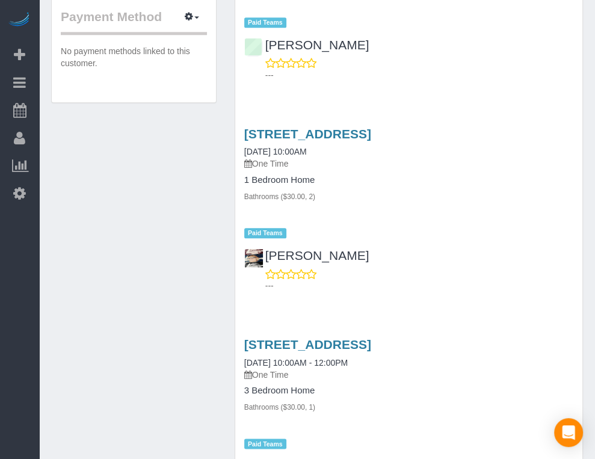
scroll to position [840, 0]
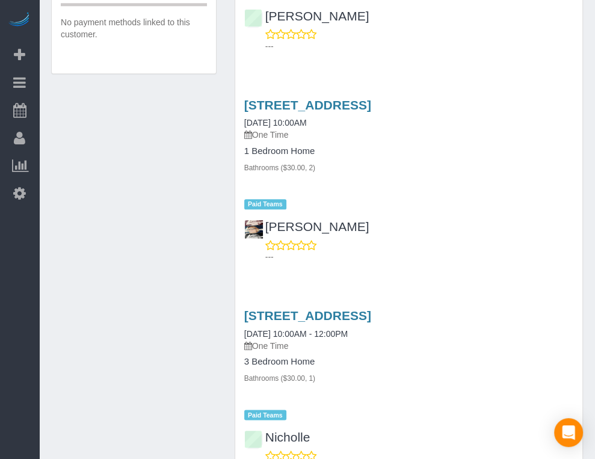
click at [35, 291] on div "Beta Add Booking Bookings Active Bookings Cancelled Bookings Quote Inquiries Do…" at bounding box center [19, 229] width 39 height 459
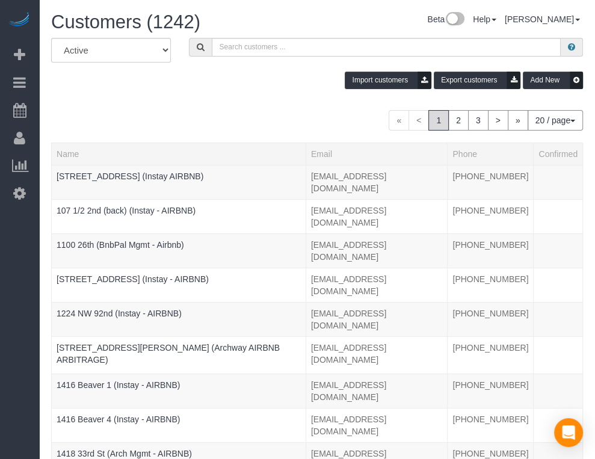
click at [16, 247] on div "Beta Add Booking Bookings Active Bookings Cancelled Bookings Quote Inquiries Do…" at bounding box center [19, 229] width 39 height 459
click at [212, 50] on input "text" at bounding box center [387, 47] width 350 height 19
paste input "[GEOGRAPHIC_DATA] 202"
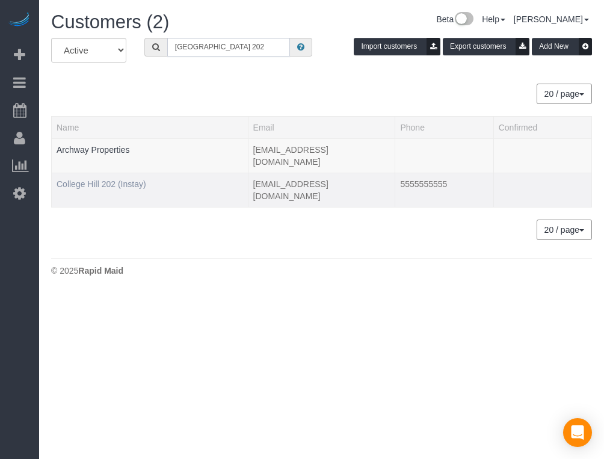
type input "[GEOGRAPHIC_DATA] 202"
click at [104, 179] on link "College Hill 202 (Instay)" at bounding box center [102, 184] width 90 height 10
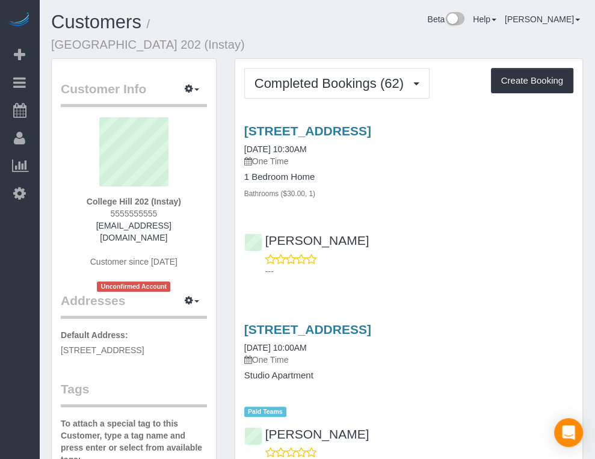
click at [7, 285] on div "Beta Add Booking Bookings Active Bookings Cancelled Bookings Quote Inquiries Do…" at bounding box center [19, 229] width 39 height 459
click at [34, 261] on div "Beta Add Booking Bookings Active Bookings Cancelled Bookings Quote Inquiries Do…" at bounding box center [19, 229] width 39 height 459
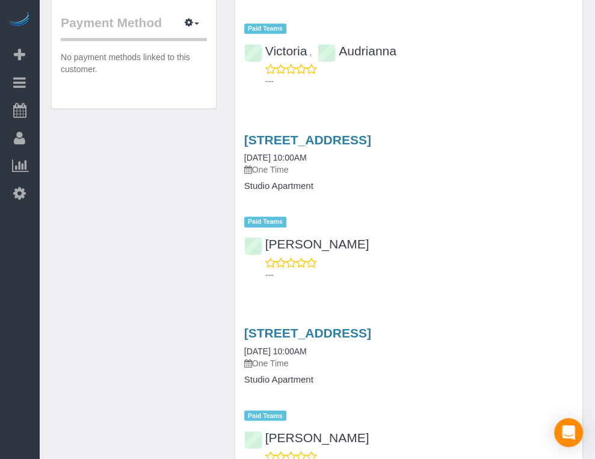
scroll to position [788, 0]
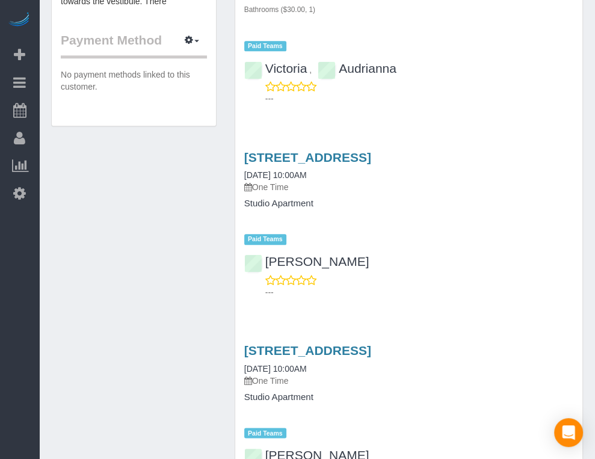
drag, startPoint x: 176, startPoint y: 204, endPoint x: 286, endPoint y: 1, distance: 230.6
drag, startPoint x: 34, startPoint y: 251, endPoint x: 35, endPoint y: 238, distance: 13.3
click at [34, 251] on div "Beta Add Booking Bookings Active Bookings Cancelled Bookings Quote Inquiries Do…" at bounding box center [19, 229] width 39 height 459
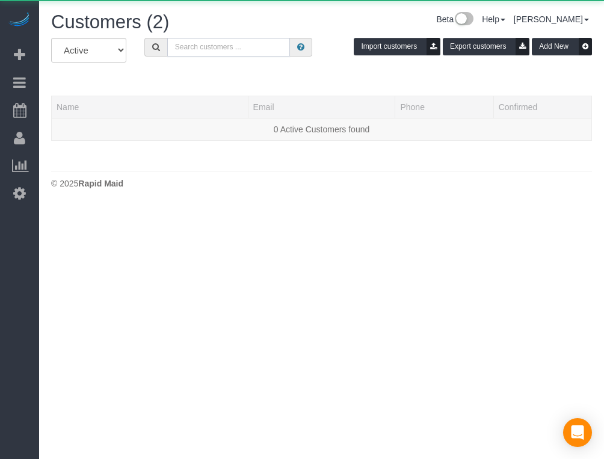
click at [205, 43] on input "text" at bounding box center [228, 47] width 123 height 19
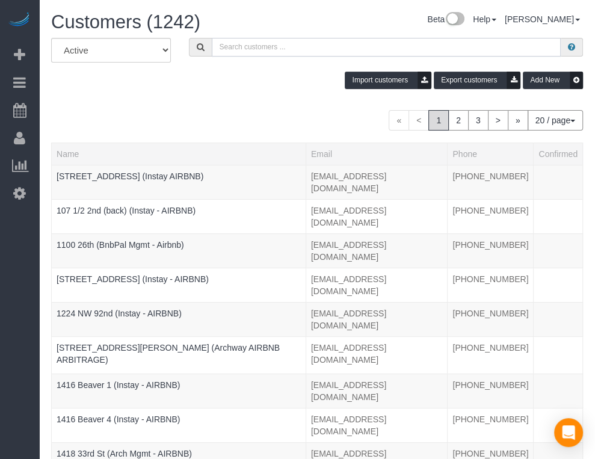
paste input "[STREET_ADDRESS][PERSON_NAME]"
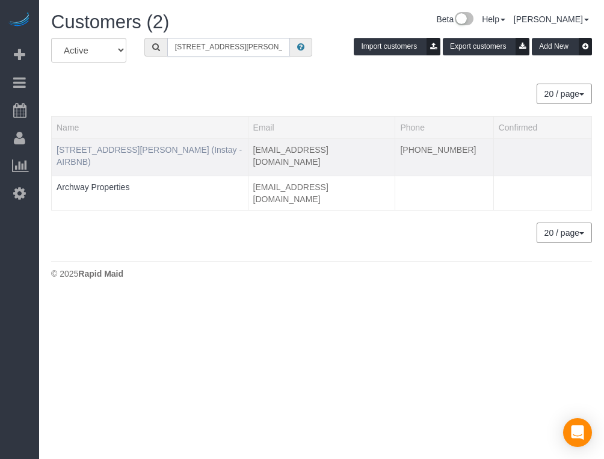
type input "[STREET_ADDRESS][PERSON_NAME]"
click at [115, 150] on link "[STREET_ADDRESS][PERSON_NAME] (Instay - AIRBNB)" at bounding box center [149, 156] width 185 height 22
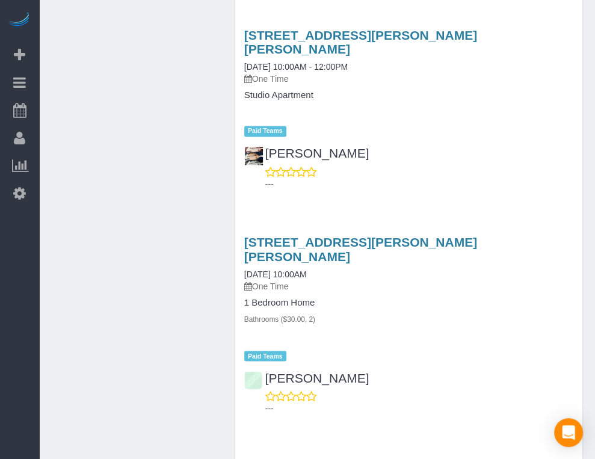
scroll to position [1021, 0]
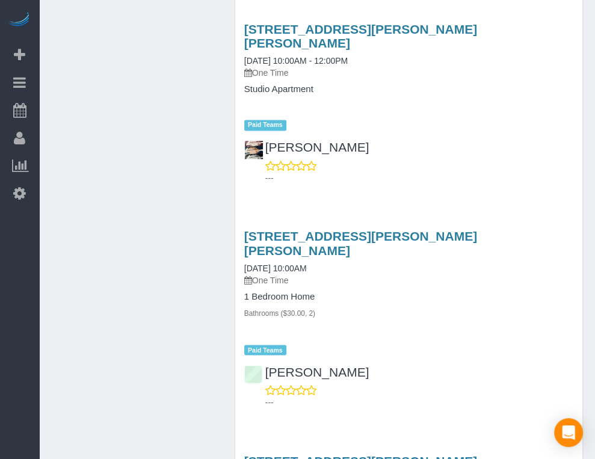
click at [33, 262] on div "Beta Add Booking Bookings Active Bookings Cancelled Bookings Quote Inquiries Do…" at bounding box center [19, 229] width 39 height 459
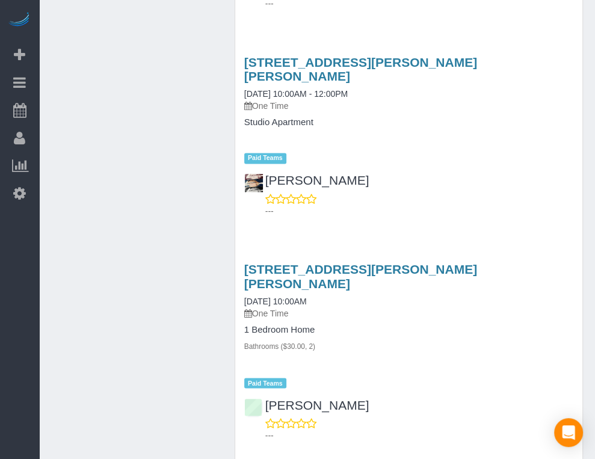
scroll to position [963, 0]
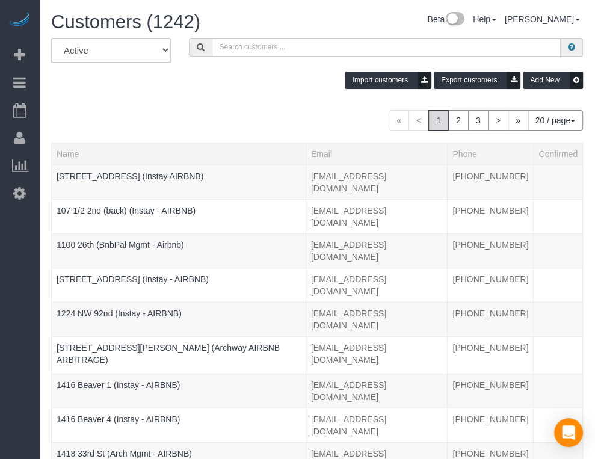
click at [26, 256] on div "Beta Add Booking Bookings Active Bookings Cancelled Bookings Quote Inquiries Do…" at bounding box center [19, 229] width 39 height 459
click at [243, 49] on input "text" at bounding box center [387, 47] width 350 height 19
paste input "Argonne 304"
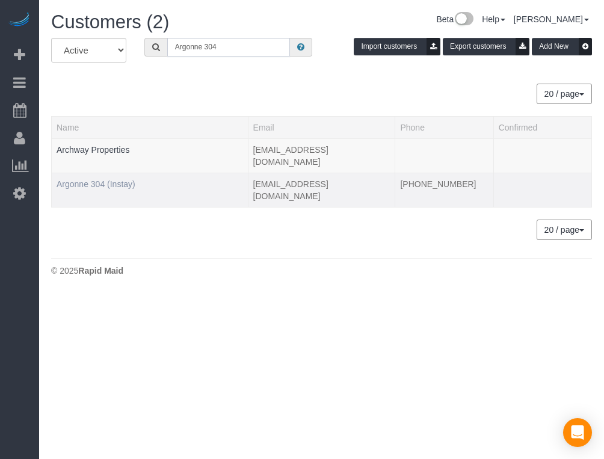
type input "Argonne 304"
click at [111, 179] on link "Argonne 304 (Instay)" at bounding box center [96, 184] width 79 height 10
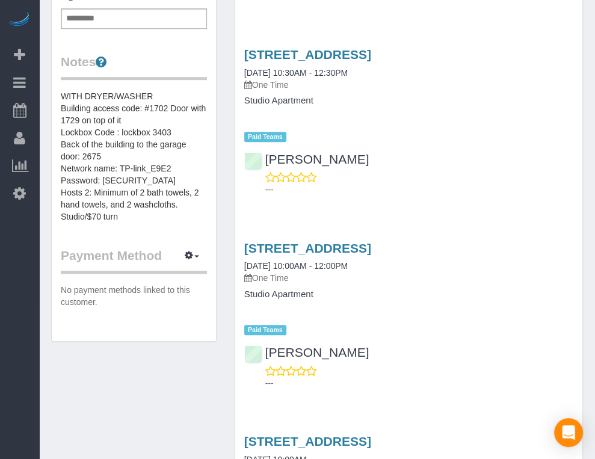
scroll to position [469, 0]
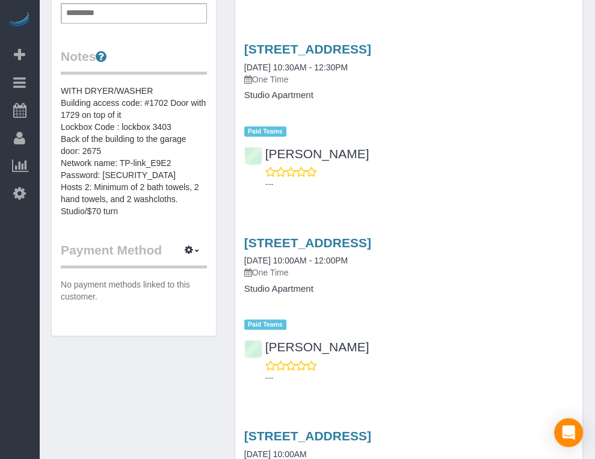
click at [23, 252] on div "Beta Add Booking Bookings Active Bookings Cancelled Bookings Quote Inquiries Do…" at bounding box center [19, 229] width 39 height 459
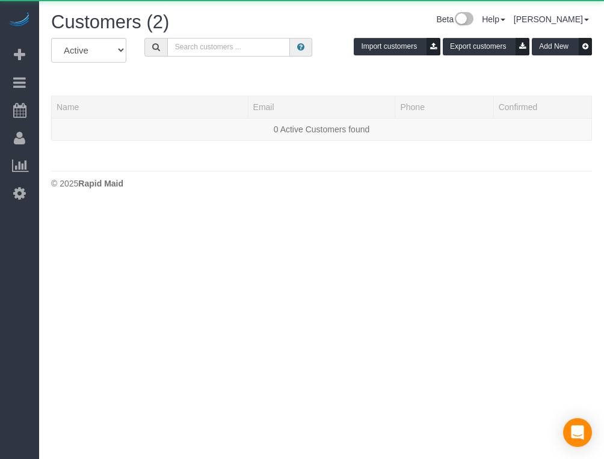
click at [240, 46] on input "text" at bounding box center [228, 47] width 123 height 19
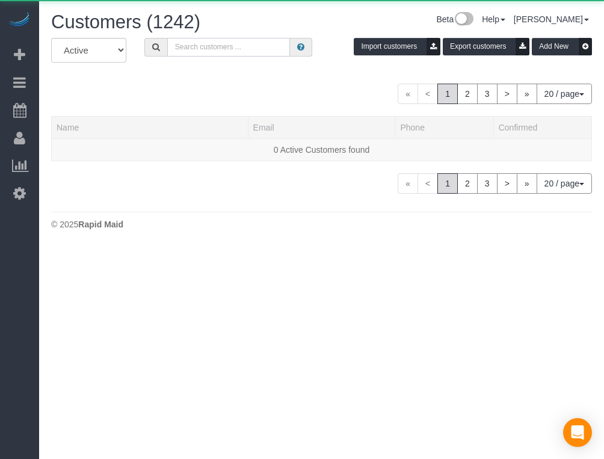
paste input "Argonne 206"
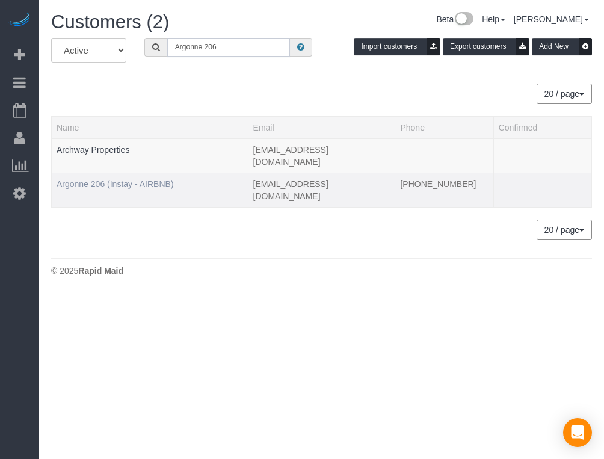
type input "Argonne 206"
click at [111, 179] on link "Argonne 206 (Instay - AIRBNB)" at bounding box center [115, 184] width 117 height 10
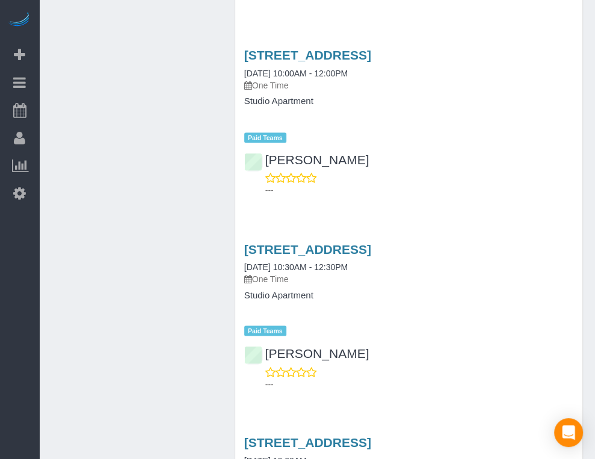
scroll to position [1264, 0]
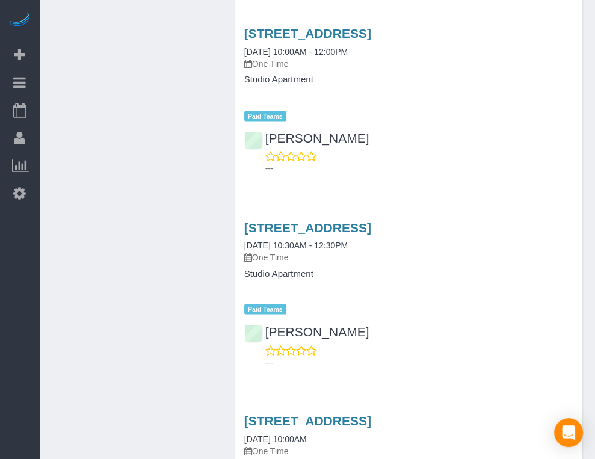
drag, startPoint x: 28, startPoint y: 267, endPoint x: 9, endPoint y: 312, distance: 49.6
click at [9, 312] on div "Beta Add Booking Bookings Active Bookings Cancelled Bookings Quote Inquiries Do…" at bounding box center [19, 229] width 39 height 459
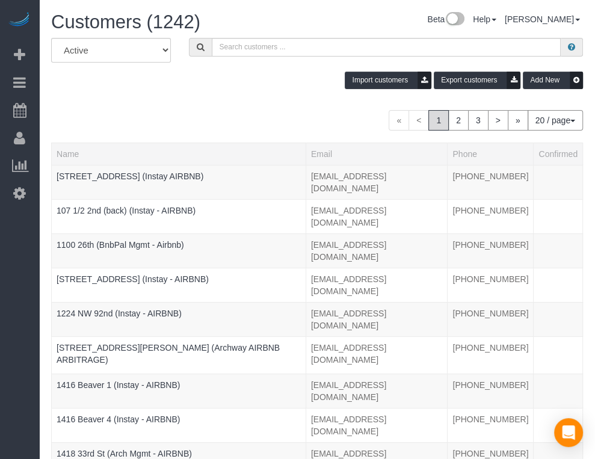
click at [12, 264] on div "Beta Add Booking Bookings Active Bookings Cancelled Bookings Quote Inquiries Do…" at bounding box center [19, 229] width 39 height 459
click at [215, 46] on input "text" at bounding box center [387, 47] width 350 height 19
paste input "[GEOGRAPHIC_DATA]"
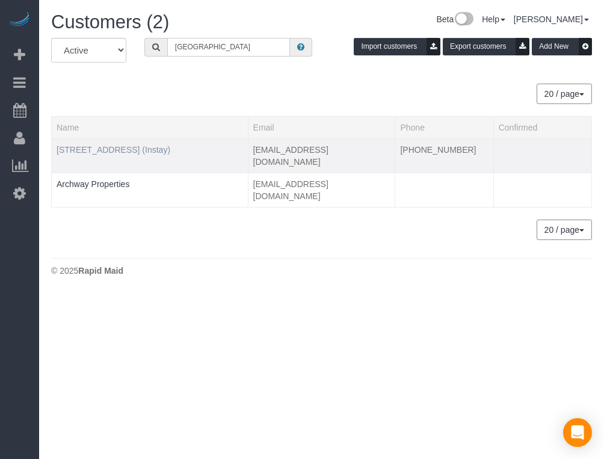
type input "[GEOGRAPHIC_DATA]"
click at [99, 146] on link "[STREET_ADDRESS] (Instay)" at bounding box center [114, 150] width 114 height 10
click at [107, 147] on link "[STREET_ADDRESS] (Instay)" at bounding box center [114, 150] width 114 height 10
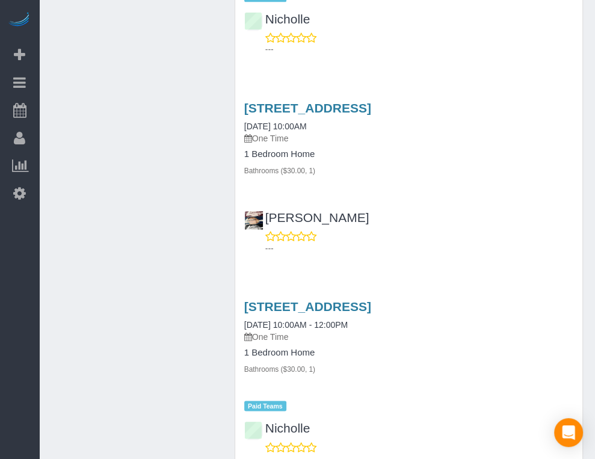
scroll to position [1061, 0]
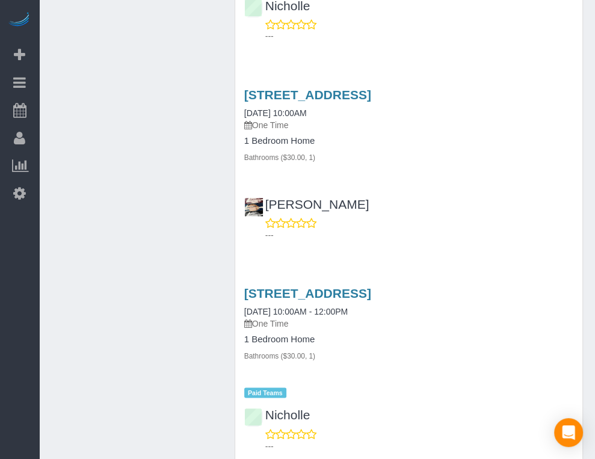
drag, startPoint x: 31, startPoint y: 257, endPoint x: 46, endPoint y: 275, distance: 23.1
click at [18, 287] on div "Beta Add Booking Bookings Active Bookings Cancelled Bookings Quote Inquiries Do…" at bounding box center [19, 229] width 39 height 459
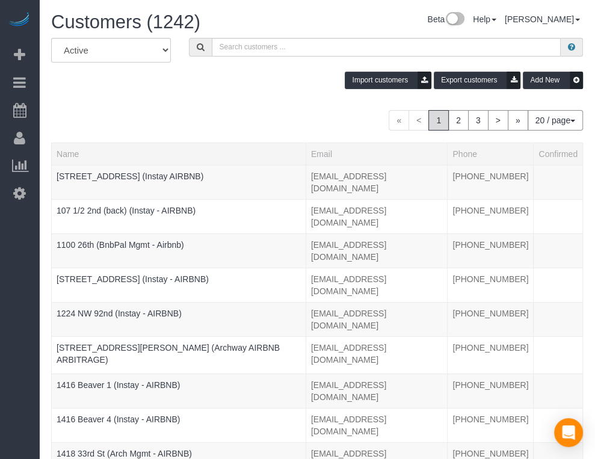
click at [1, 250] on div "Beta Add Booking Bookings Active Bookings Cancelled Bookings Quote Inquiries Do…" at bounding box center [19, 229] width 39 height 459
click at [222, 37] on div "Customers (1242)" at bounding box center [156, 25] width 229 height 26
click at [224, 41] on input "text" at bounding box center [387, 47] width 350 height 19
paste input "Flux 414"
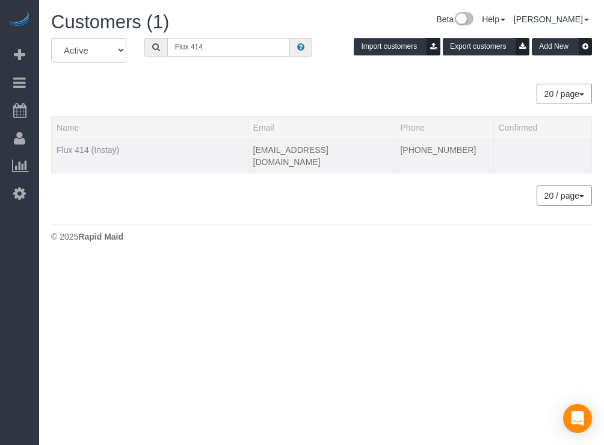
type input "Flux 414"
click at [87, 154] on link "Flux 414 (Instay)" at bounding box center [88, 150] width 63 height 10
click at [96, 149] on link "Flux 414 (Instay)" at bounding box center [88, 150] width 63 height 10
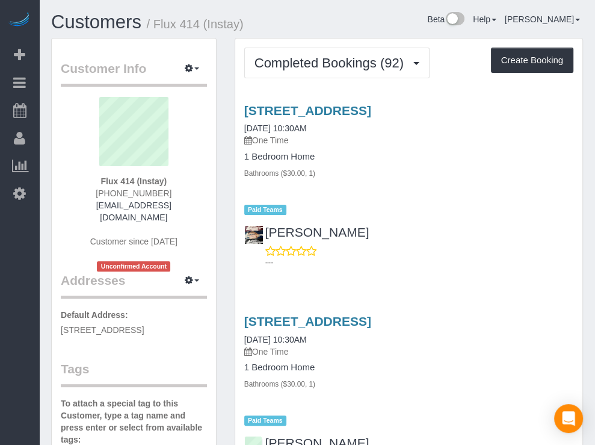
drag, startPoint x: 424, startPoint y: 36, endPoint x: 415, endPoint y: 34, distance: 9.2
drag, startPoint x: 415, startPoint y: 34, endPoint x: 503, endPoint y: 34, distance: 87.9
click at [393, 27] on div "Beta Help Help Docs Take a Tour Contact Support [PERSON_NAME] My Account Change…" at bounding box center [432, 22] width 321 height 21
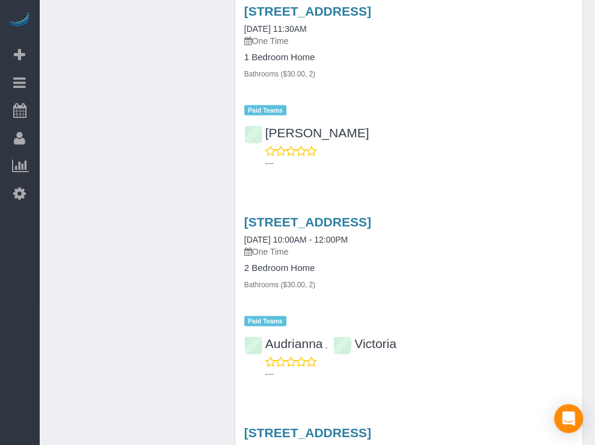
scroll to position [1587, 0]
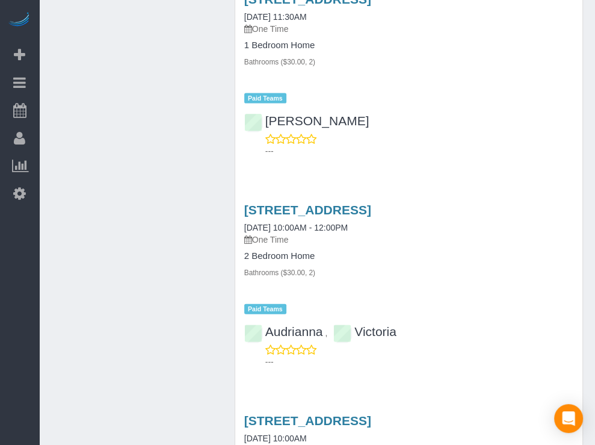
drag, startPoint x: 188, startPoint y: 92, endPoint x: 45, endPoint y: 2, distance: 169.4
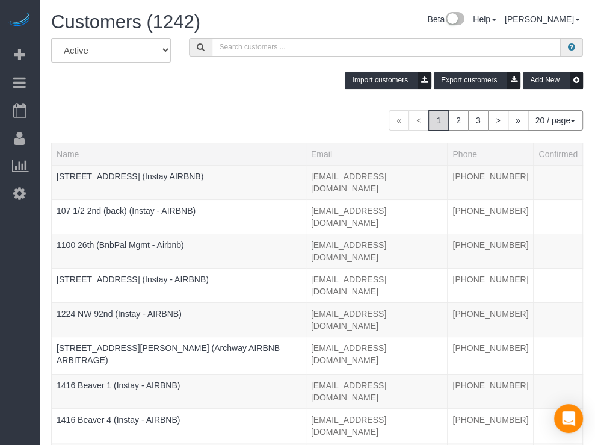
click at [7, 279] on div "Beta Add Booking Bookings Active Bookings Cancelled Bookings Quote Inquiries Do…" at bounding box center [19, 222] width 39 height 445
click at [212, 52] on input "text" at bounding box center [387, 47] width 350 height 19
paste input "Flux 215"
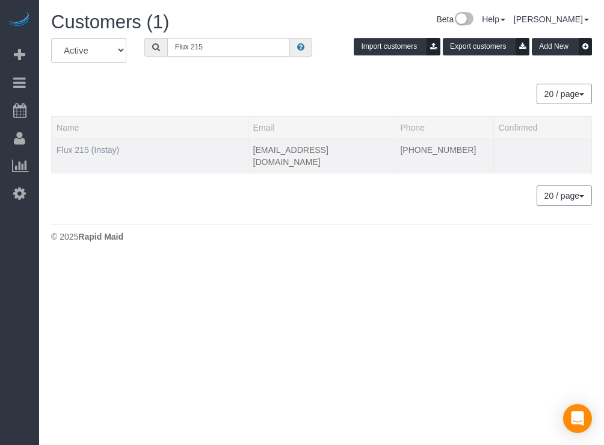
type input "Flux 215"
click at [95, 152] on link "Flux 215 (Instay)" at bounding box center [88, 150] width 63 height 10
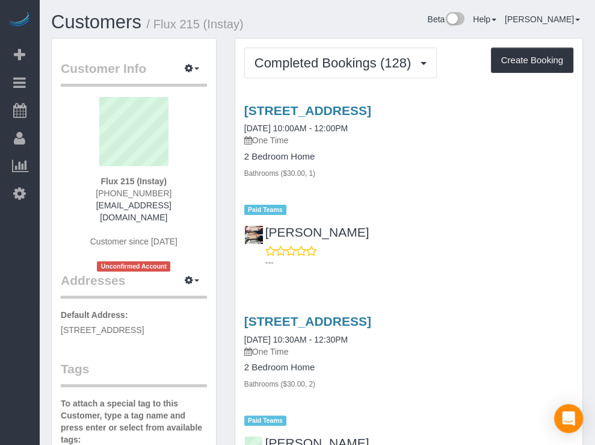
drag, startPoint x: 383, startPoint y: 34, endPoint x: 354, endPoint y: 27, distance: 29.8
click at [354, 26] on div "Beta Help Help Docs Take a Tour Contact Support [PERSON_NAME] My Account Change…" at bounding box center [432, 22] width 321 height 21
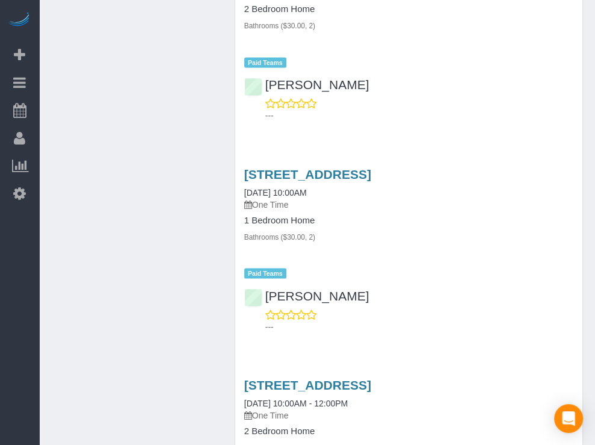
scroll to position [1342, 0]
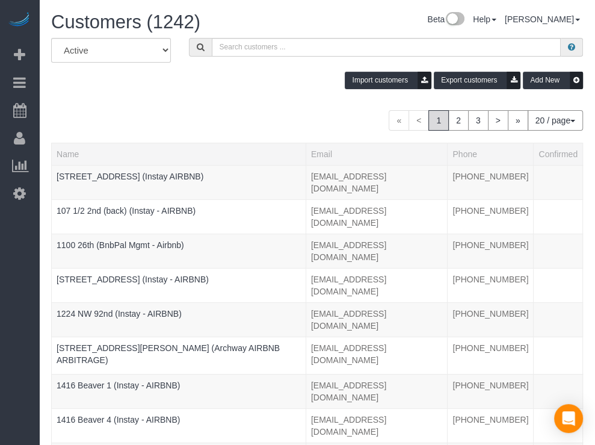
click at [24, 291] on div "Beta Add Booking Bookings Active Bookings Cancelled Bookings Quote Inquiries Do…" at bounding box center [19, 222] width 39 height 445
click at [265, 44] on input "text" at bounding box center [387, 47] width 350 height 19
paste input "R&T 604"
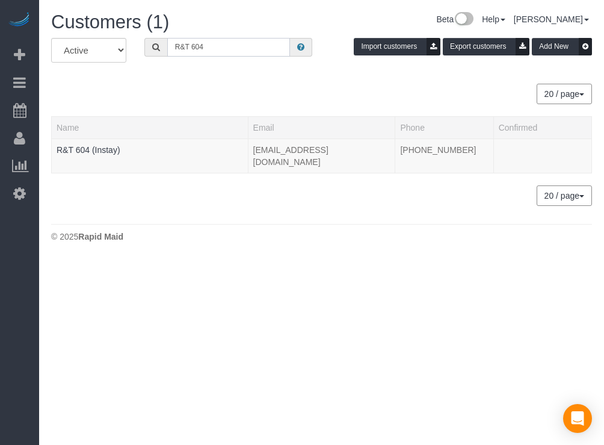
type input "R&T 604"
drag, startPoint x: 305, startPoint y: 89, endPoint x: 140, endPoint y: 143, distance: 173.6
click at [287, 87] on div "20 / page 10 / page 20 / page 30 / page 40 / page 50 / page 100 / page" at bounding box center [321, 94] width 541 height 20
click at [108, 148] on link "R&T 604 (Instay)" at bounding box center [89, 150] width 64 height 10
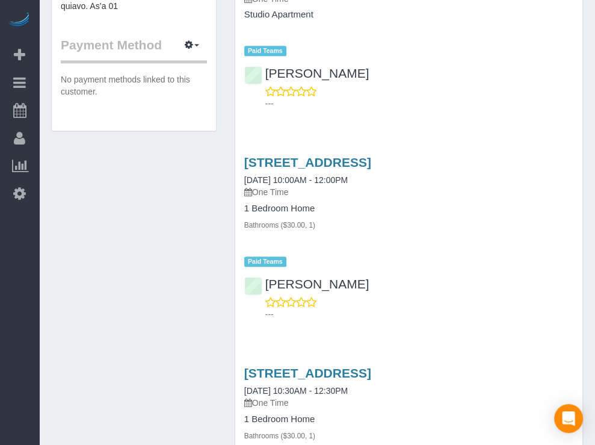
scroll to position [786, 0]
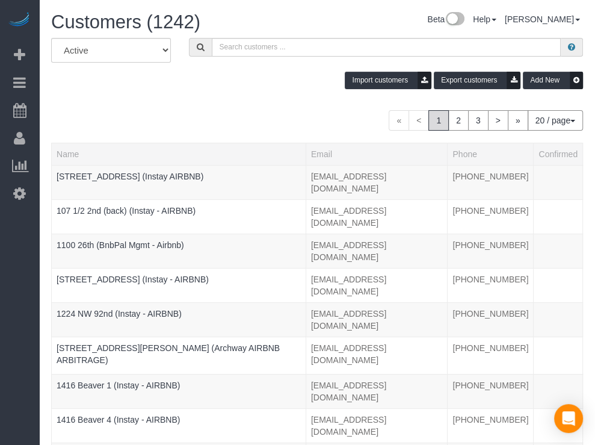
drag, startPoint x: 5, startPoint y: 256, endPoint x: 10, endPoint y: 246, distance: 11.1
click at [5, 256] on div "Beta Add Booking Bookings Active Bookings Cancelled Bookings Quote Inquiries Do…" at bounding box center [19, 222] width 39 height 445
click at [212, 43] on input "text" at bounding box center [387, 47] width 350 height 19
paste input "659 37th"
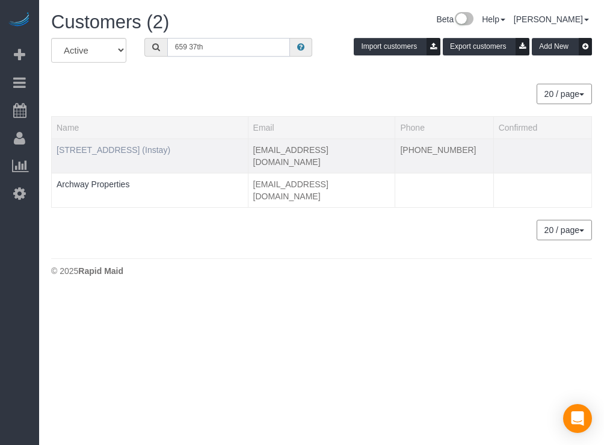
type input "659 37th"
click at [111, 148] on link "[STREET_ADDRESS] (Instay)" at bounding box center [114, 150] width 114 height 10
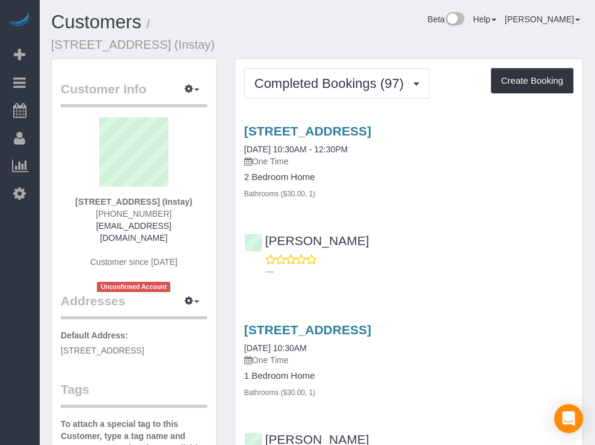
click at [42, 284] on div "Customer Info Edit Contact Info Send Message Email Preferences Special Sales Ta…" at bounding box center [134, 449] width 184 height 783
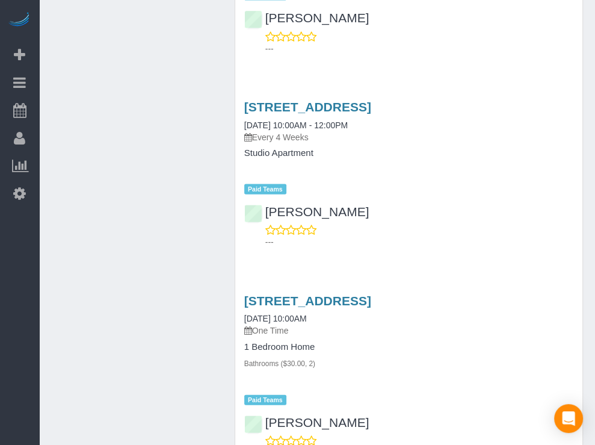
scroll to position [1773, 0]
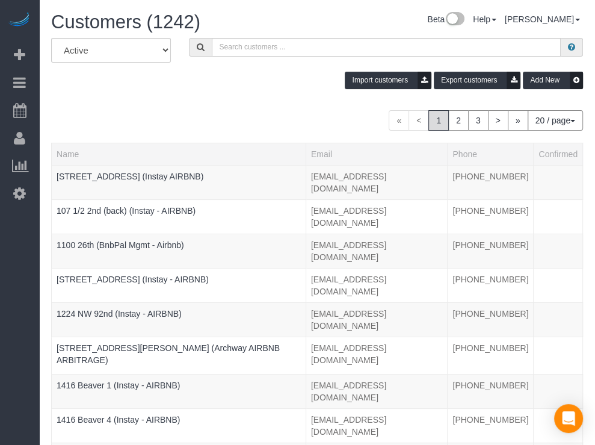
click at [17, 270] on div "Beta Add Booking Bookings Active Bookings Cancelled Bookings Quote Inquiries Do…" at bounding box center [19, 222] width 39 height 445
click at [247, 45] on input "text" at bounding box center [387, 47] width 350 height 19
paste input "2206 Indianola 2 ·"
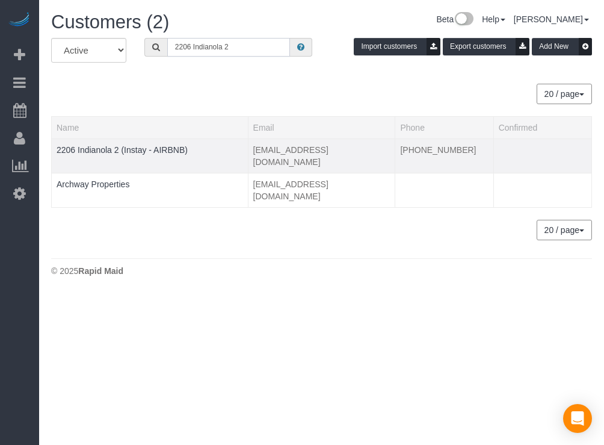
type input "2206 Indianola 2"
click at [170, 143] on td "2206 Indianola 2 (Instay - AIRBNB)" at bounding box center [150, 155] width 197 height 34
click at [160, 148] on link "2206 Indianola 2 (Instay - AIRBNB)" at bounding box center [122, 150] width 131 height 10
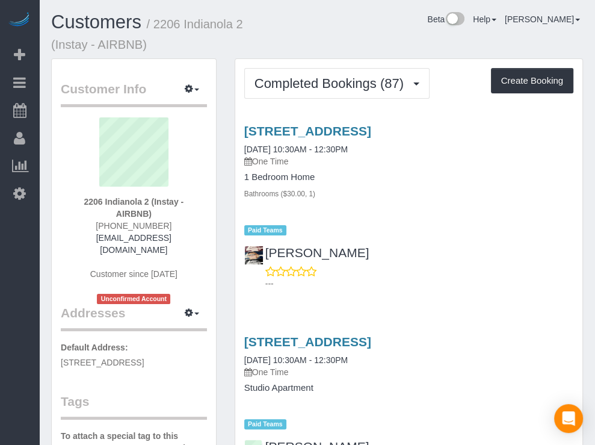
click at [31, 286] on div "Beta Add Booking Bookings Active Bookings Cancelled Bookings Quote Inquiries Do…" at bounding box center [19, 222] width 39 height 445
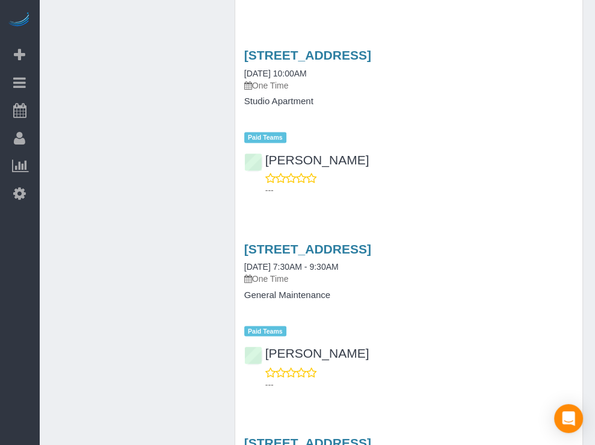
scroll to position [1119, 0]
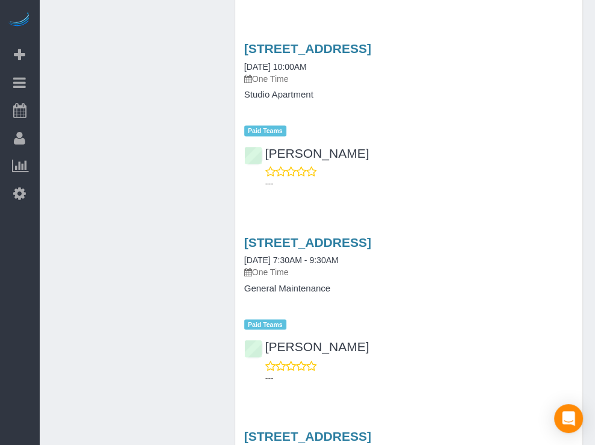
click at [12, 259] on div "Beta Add Booking Bookings Active Bookings Cancelled Bookings Quote Inquiries Do…" at bounding box center [19, 222] width 39 height 445
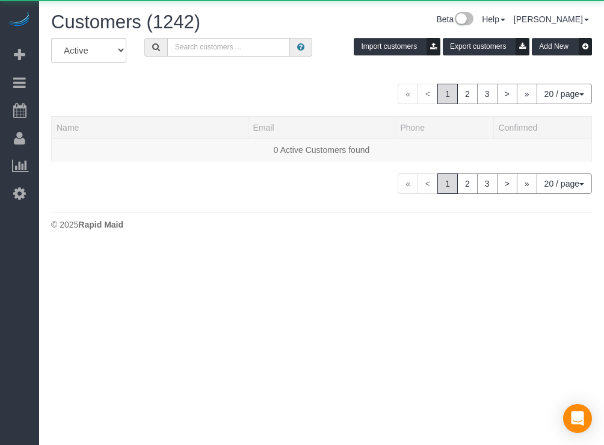
click at [224, 72] on div "All Active Archived Import customers Export customers Add New « < 1 2 3 > » 20 …" at bounding box center [321, 116] width 541 height 156
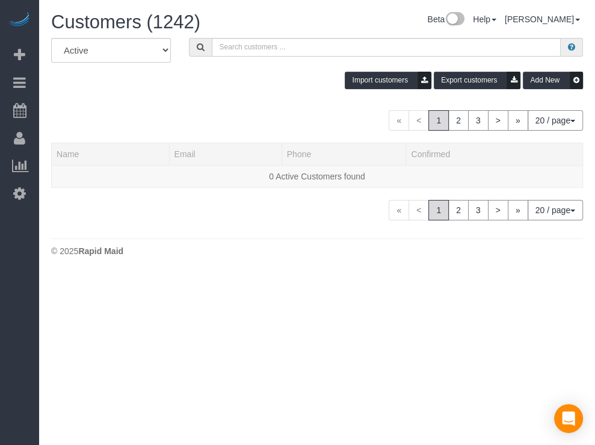
drag, startPoint x: 219, startPoint y: 70, endPoint x: 203, endPoint y: 70, distance: 15.7
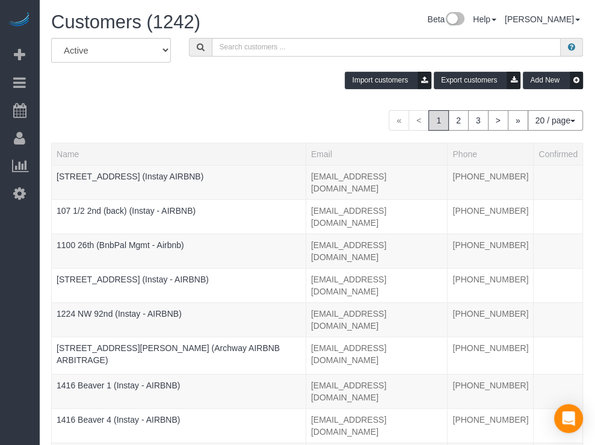
click at [203, 70] on div "All Active Archived Import customers Export customers Add New" at bounding box center [317, 68] width 550 height 60
click at [216, 45] on input "text" at bounding box center [387, 47] width 350 height 19
paste input "Flux 312"
type input "Flux 312"
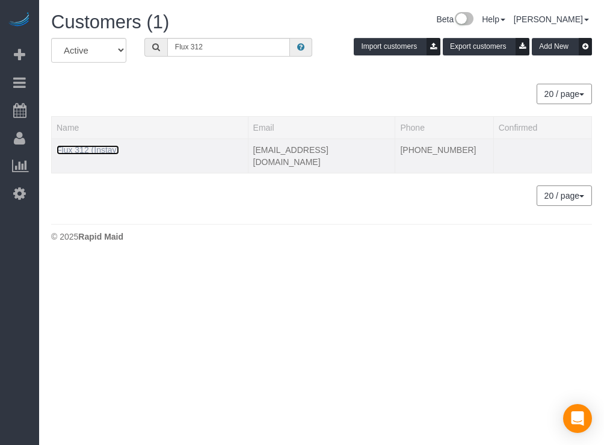
click at [109, 148] on link "Flux 312 (Instay)" at bounding box center [88, 150] width 63 height 10
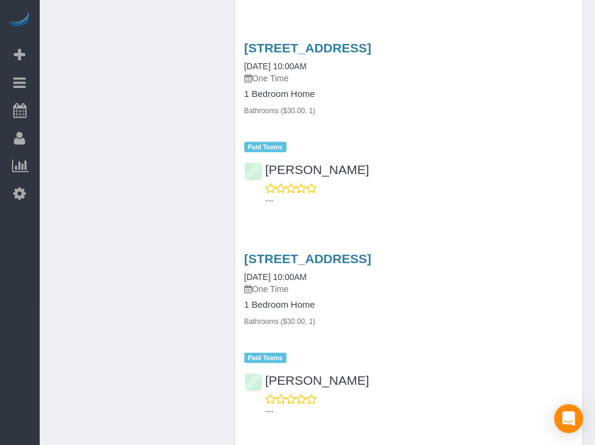
scroll to position [1628, 0]
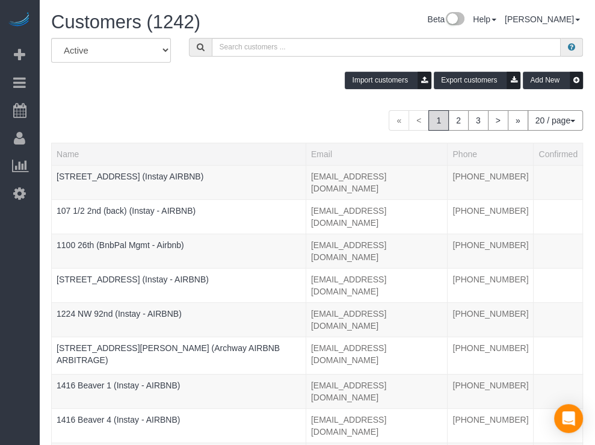
click at [15, 262] on div "Beta Add Booking Bookings Active Bookings Cancelled Bookings Quote Inquiries Do…" at bounding box center [19, 222] width 39 height 445
click at [212, 50] on input "text" at bounding box center [387, 47] width 350 height 19
paste input "[GEOGRAPHIC_DATA] 202"
click at [17, 231] on div "Beta Add Booking Bookings Active Bookings Cancelled Bookings Quote Inquiries Do…" at bounding box center [19, 222] width 39 height 445
click at [261, 46] on input "[GEOGRAPHIC_DATA] 202" at bounding box center [387, 47] width 350 height 19
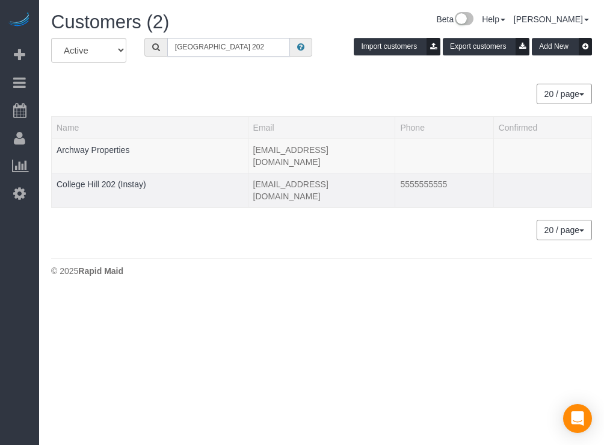
type input "[GEOGRAPHIC_DATA] 202"
click at [99, 190] on div at bounding box center [150, 191] width 187 height 3
click at [98, 179] on link "College Hill 202 (Instay)" at bounding box center [102, 184] width 90 height 10
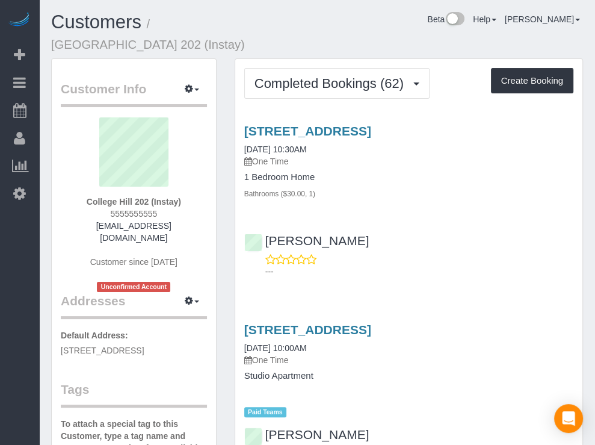
drag, startPoint x: 444, startPoint y: 36, endPoint x: 432, endPoint y: 32, distance: 12.2
drag, startPoint x: 432, startPoint y: 32, endPoint x: 447, endPoint y: 42, distance: 17.4
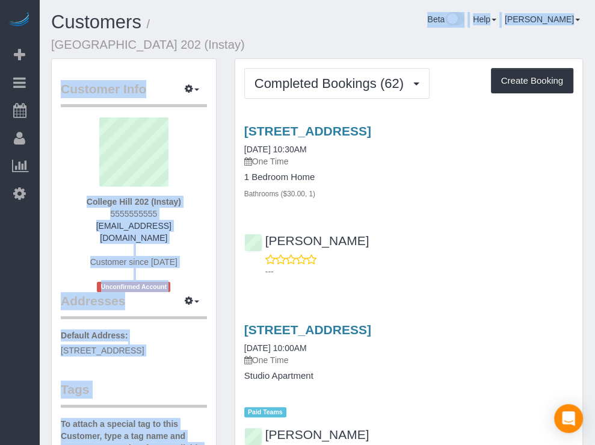
drag, startPoint x: 447, startPoint y: 42, endPoint x: 592, endPoint y: 37, distance: 145.8
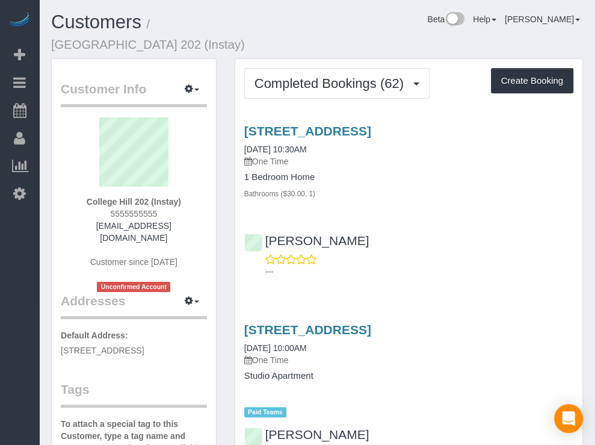
click at [384, 19] on div "Beta Help Help Docs Take a Tour Contact Support [PERSON_NAME] My Account Change…" at bounding box center [432, 22] width 321 height 21
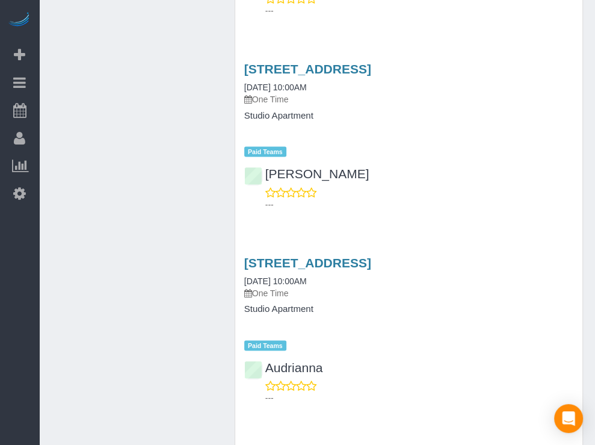
scroll to position [1002, 0]
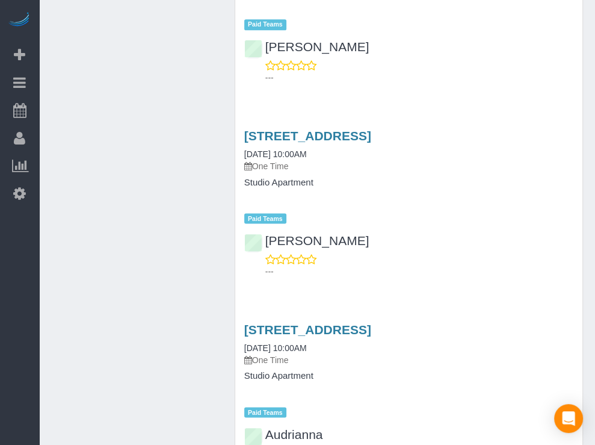
click at [28, 263] on div "Beta Add Booking Bookings Active Bookings Cancelled Bookings Quote Inquiries Do…" at bounding box center [19, 222] width 39 height 445
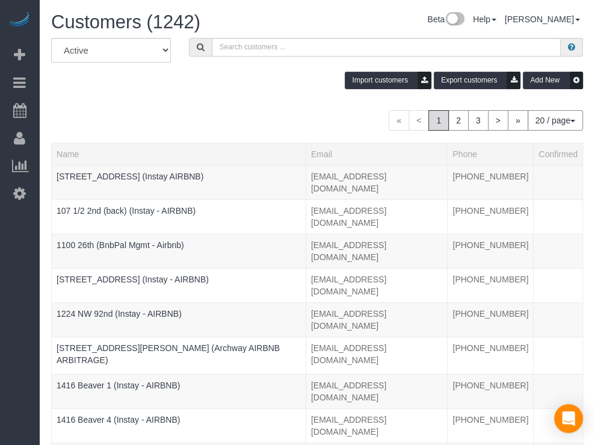
click at [23, 271] on div "Beta Add Booking Bookings Active Bookings Cancelled Bookings Quote Inquiries Do…" at bounding box center [19, 222] width 39 height 445
click at [258, 45] on input "text" at bounding box center [387, 47] width 350 height 19
paste input "R&T 504"
type input "R&T 504"
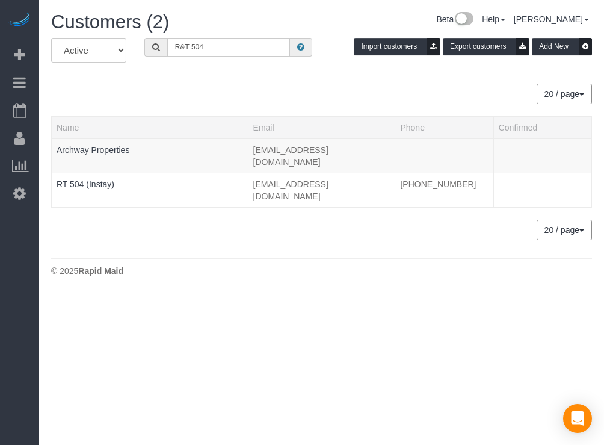
click at [27, 258] on div "Beta Add Booking Bookings Active Bookings Cancelled Bookings Quote Inquiries Do…" at bounding box center [19, 222] width 39 height 445
click at [124, 146] on link "Archway Properties" at bounding box center [93, 150] width 73 height 10
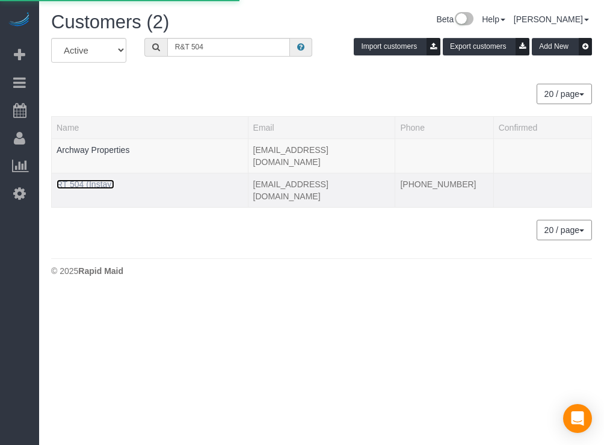
click at [93, 179] on link "RT 504 (Instay)" at bounding box center [86, 184] width 58 height 10
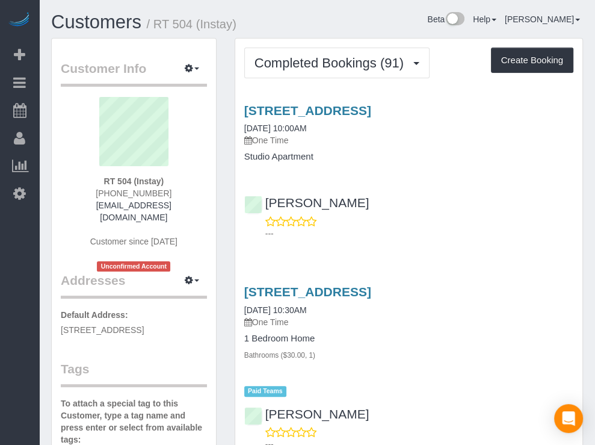
drag, startPoint x: 411, startPoint y: 30, endPoint x: 398, endPoint y: 26, distance: 13.3
drag, startPoint x: 398, startPoint y: 26, endPoint x: 390, endPoint y: 24, distance: 8.0
drag, startPoint x: 390, startPoint y: 24, endPoint x: 378, endPoint y: 24, distance: 12.0
click at [378, 24] on div "Beta Help Help Docs Take a Tour Contact Support [PERSON_NAME] My Account Change…" at bounding box center [432, 22] width 321 height 21
click at [394, 28] on div "Beta Help Help Docs Take a Tour Contact Support [PERSON_NAME] My Account Change…" at bounding box center [432, 22] width 321 height 21
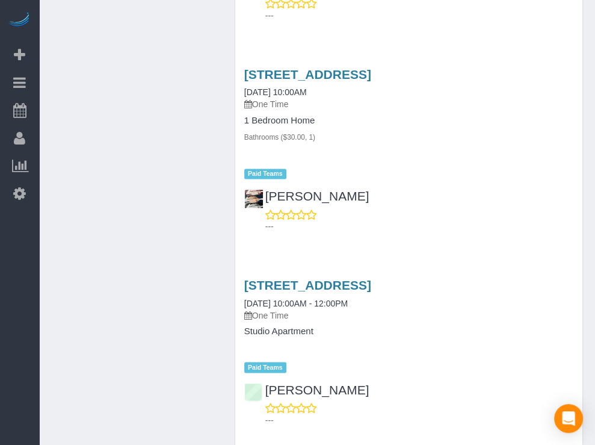
scroll to position [990, 0]
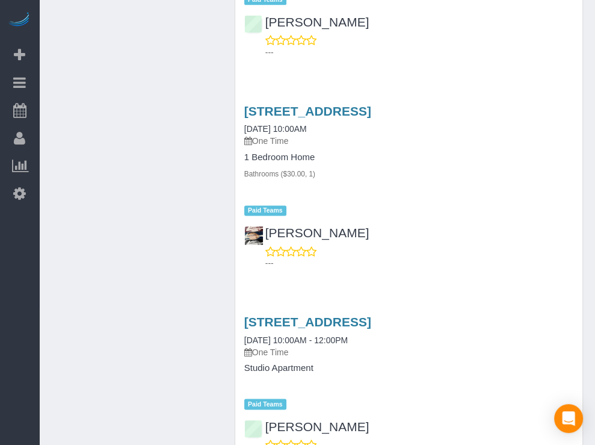
click at [23, 255] on div "Beta Add Booking Bookings Active Bookings Cancelled Bookings Quote Inquiries Do…" at bounding box center [19, 222] width 39 height 445
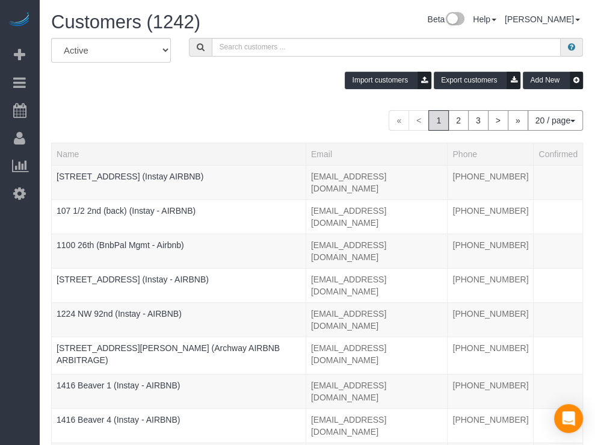
click at [14, 266] on div "Beta Add Booking Bookings Active Bookings Cancelled Bookings Quote Inquiries Do…" at bounding box center [19, 222] width 39 height 445
click at [241, 44] on input "text" at bounding box center [387, 47] width 350 height 19
paste input "[STREET_ADDRESS]"
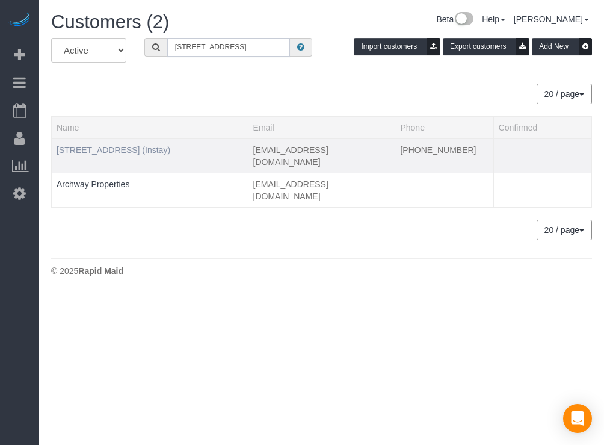
type input "[STREET_ADDRESS]"
click at [131, 150] on link "[STREET_ADDRESS] (Instay)" at bounding box center [114, 150] width 114 height 10
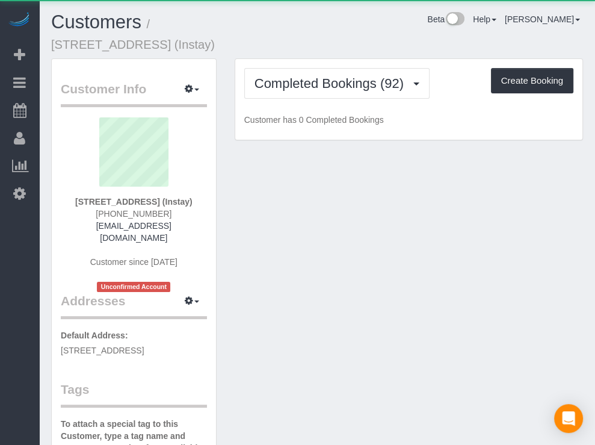
drag, startPoint x: 328, startPoint y: 37, endPoint x: 347, endPoint y: 31, distance: 19.4
click at [328, 35] on div "Customers / [STREET_ADDRESS] (Instay) Beta Help Help Docs Take a Tour Contact S…" at bounding box center [317, 35] width 550 height 46
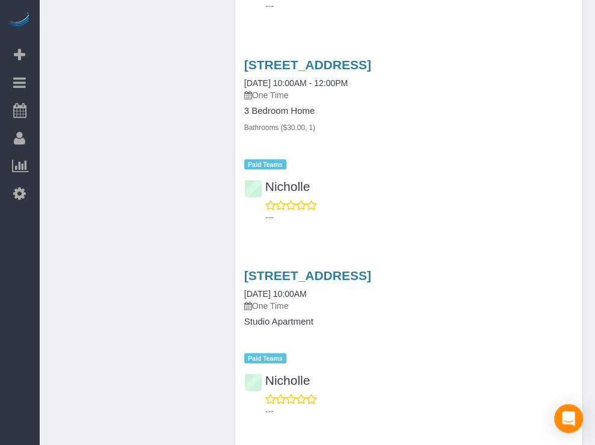
scroll to position [1103, 0]
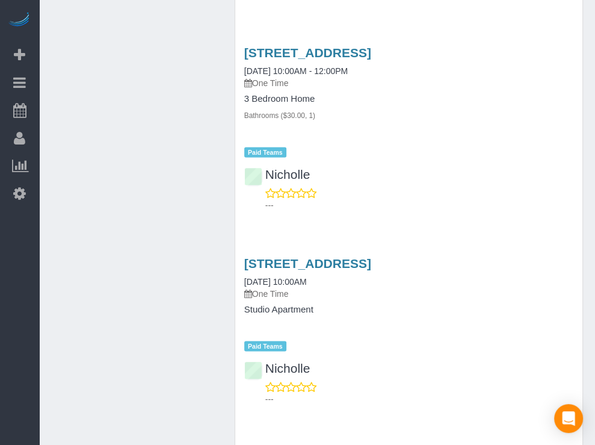
click at [17, 282] on div "Beta Add Booking Bookings Active Bookings Cancelled Bookings Quote Inquiries Do…" at bounding box center [19, 222] width 39 height 445
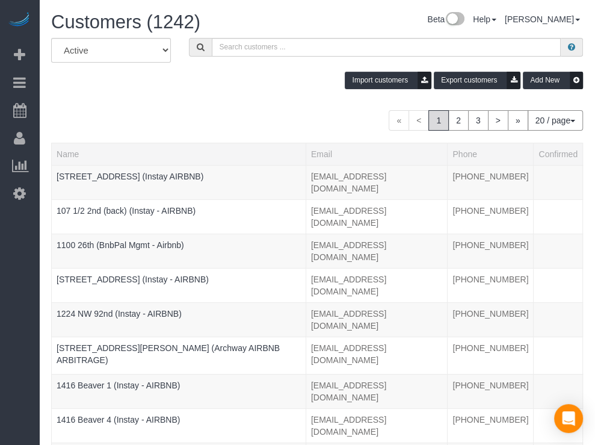
click at [31, 267] on div "Beta Add Booking Bookings Active Bookings Cancelled Bookings Quote Inquiries Do…" at bounding box center [19, 222] width 39 height 445
click at [275, 42] on input "text" at bounding box center [387, 47] width 350 height 19
paste input "659 37th"
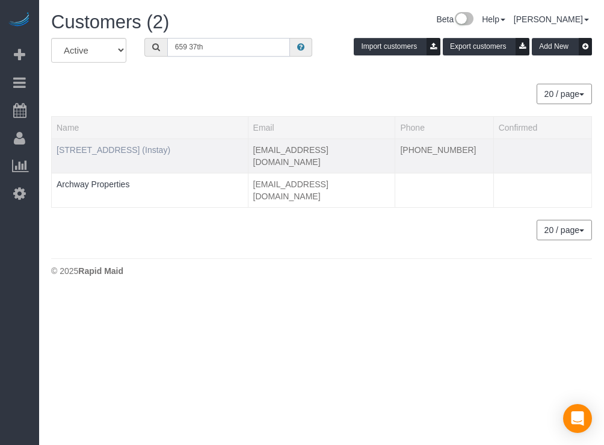
type input "659 37th"
click at [99, 151] on link "[STREET_ADDRESS] (Instay)" at bounding box center [114, 150] width 114 height 10
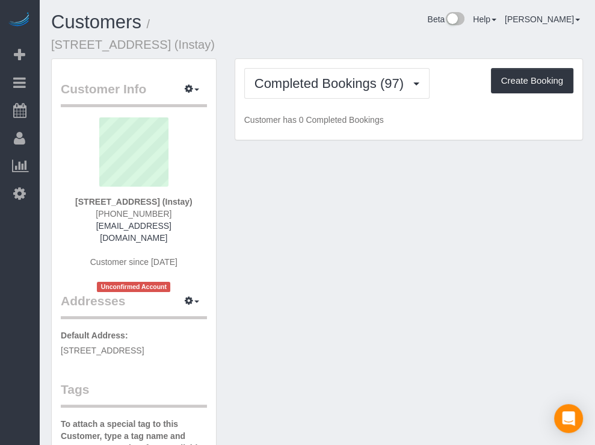
drag, startPoint x: 330, startPoint y: 25, endPoint x: 474, endPoint y: 20, distance: 144.6
click at [327, 25] on div "Beta Help Help Docs Take a Tour Contact Support [PERSON_NAME] My Account Change…" at bounding box center [432, 22] width 321 height 21
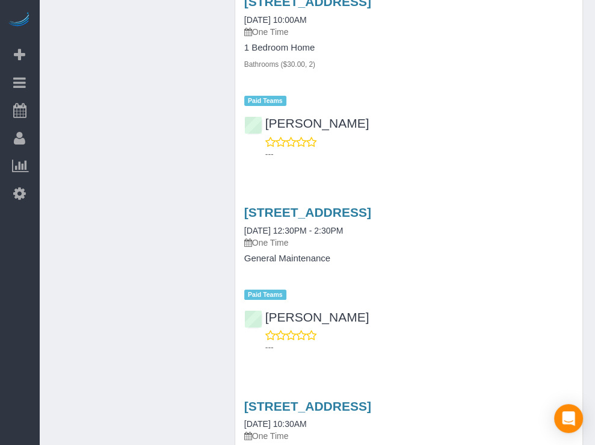
scroll to position [2780, 0]
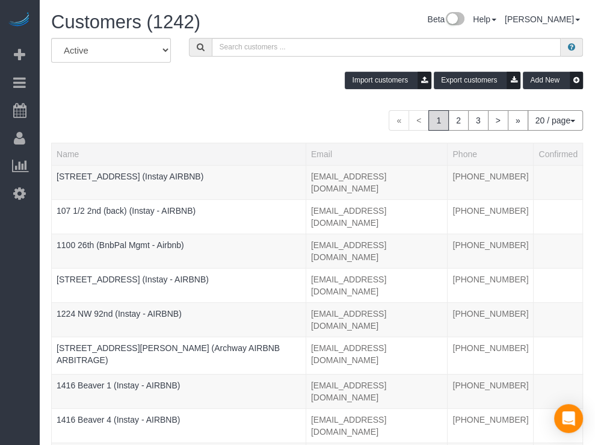
click at [7, 257] on div "Beta Add Booking Bookings Active Bookings Cancelled Bookings Quote Inquiries Do…" at bounding box center [19, 222] width 39 height 445
click at [217, 46] on input "text" at bounding box center [387, 47] width 350 height 19
paste input "[GEOGRAPHIC_DATA] 516"
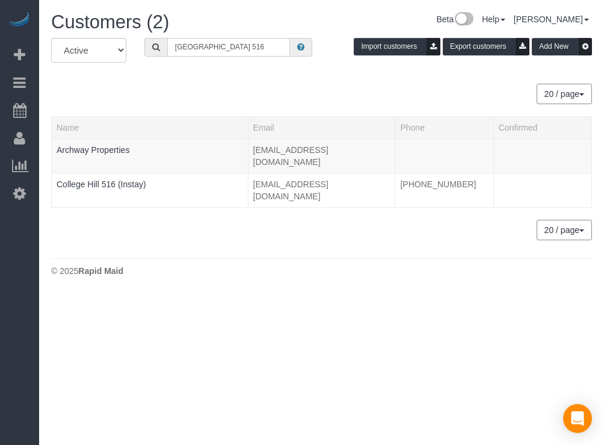
type input "[GEOGRAPHIC_DATA] 516"
click at [11, 330] on div "Beta Add Booking Bookings Active Bookings Cancelled Bookings Quote Inquiries Do…" at bounding box center [19, 222] width 39 height 445
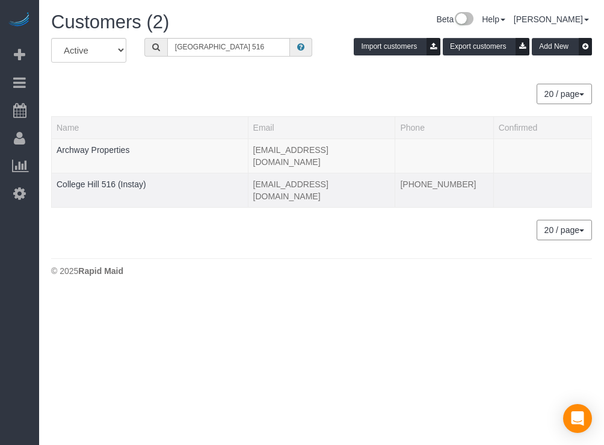
click at [109, 179] on td "College Hill 516 (Instay)" at bounding box center [150, 190] width 197 height 34
click at [110, 179] on link "College Hill 516 (Instay)" at bounding box center [102, 184] width 90 height 10
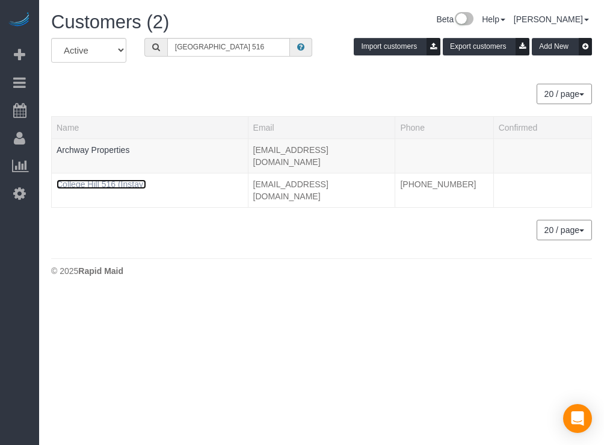
click at [111, 179] on link "College Hill 516 (Instay)" at bounding box center [102, 184] width 90 height 10
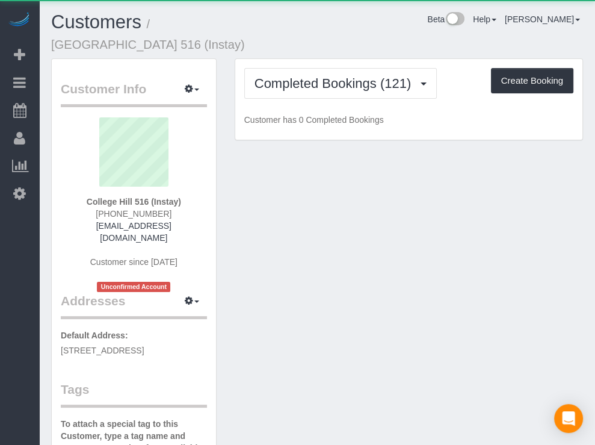
click at [22, 264] on div "Beta Add Booking Bookings Active Bookings Cancelled Bookings Quote Inquiries Do…" at bounding box center [19, 222] width 39 height 445
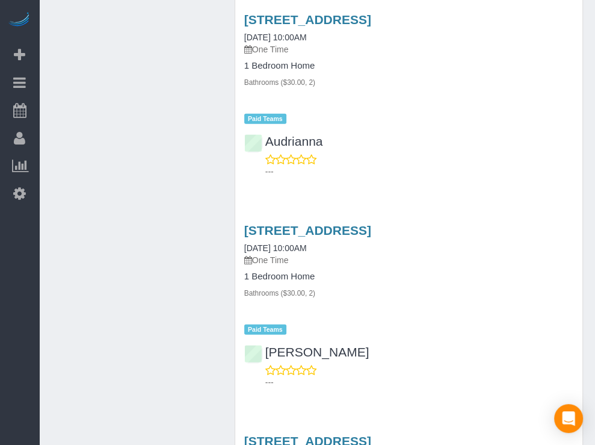
scroll to position [1810, 0]
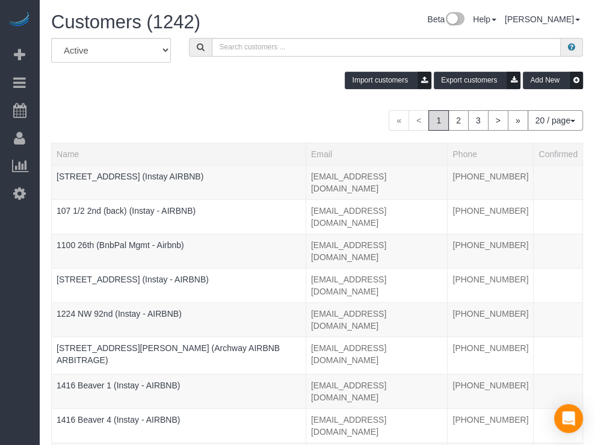
drag, startPoint x: 8, startPoint y: 282, endPoint x: 46, endPoint y: 238, distance: 57.7
click at [8, 282] on div "Beta Add Booking Bookings Active Bookings Cancelled Bookings Quote Inquiries Do…" at bounding box center [19, 222] width 39 height 445
click at [193, 57] on div "All Active Archived Import customers Export customers Add New" at bounding box center [317, 68] width 550 height 60
click at [212, 44] on input "text" at bounding box center [387, 47] width 350 height 19
paste input "[GEOGRAPHIC_DATA] 318"
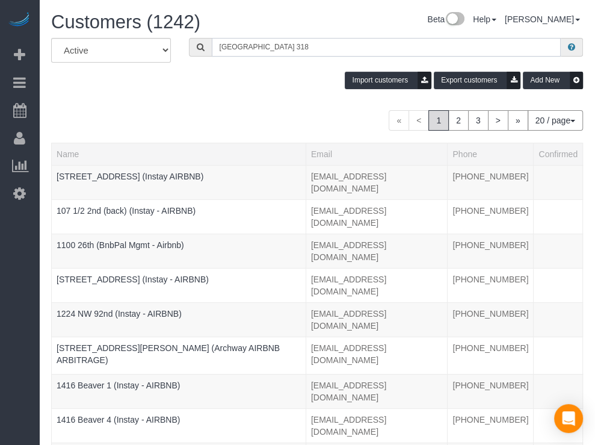
type input "[GEOGRAPHIC_DATA] 318"
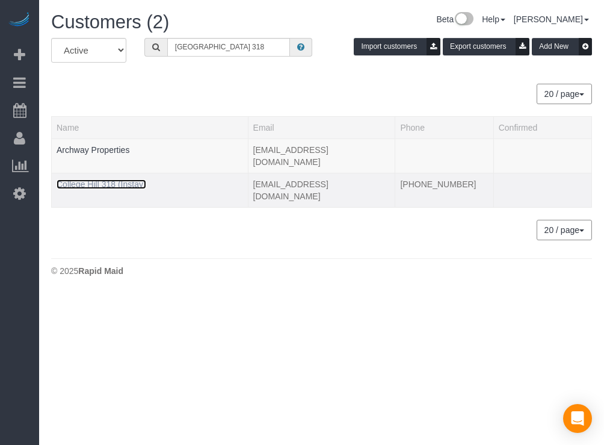
click at [75, 179] on link "College Hill 318 (Instay)" at bounding box center [102, 184] width 90 height 10
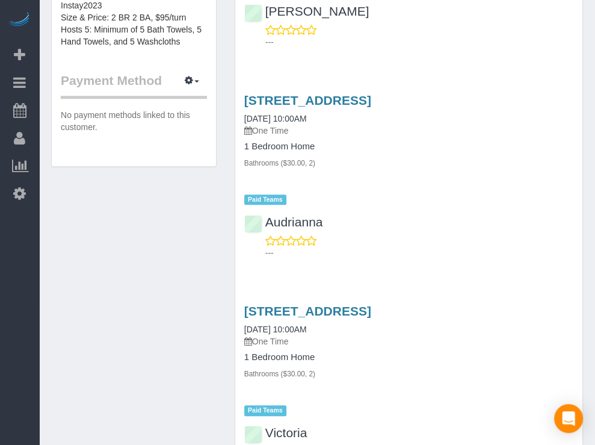
scroll to position [669, 0]
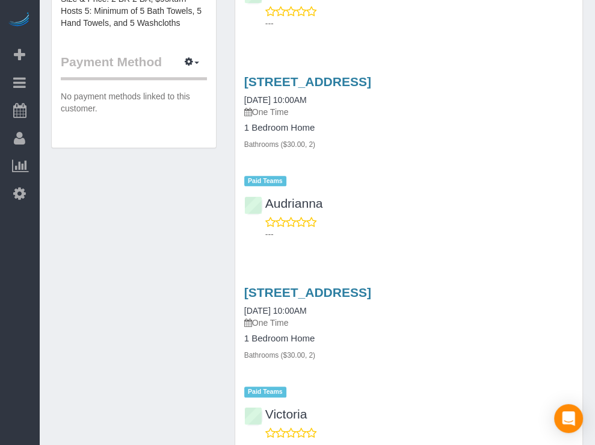
drag, startPoint x: 57, startPoint y: 240, endPoint x: 52, endPoint y: 222, distance: 18.7
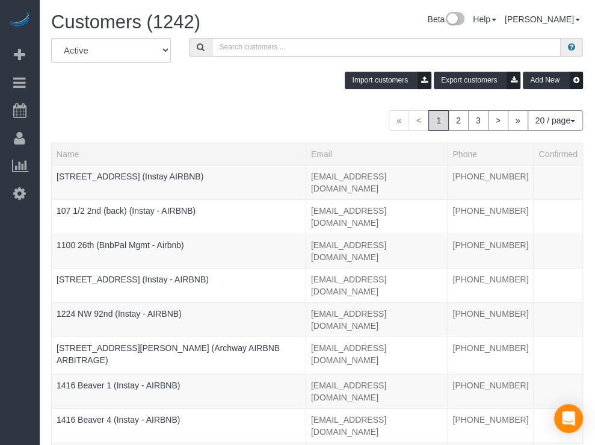
click at [22, 246] on div "Beta Add Booking Bookings Active Bookings Cancelled Bookings Quote Inquiries Do…" at bounding box center [19, 222] width 39 height 445
click at [220, 54] on input "text" at bounding box center [387, 47] width 350 height 19
paste input "Flux 404"
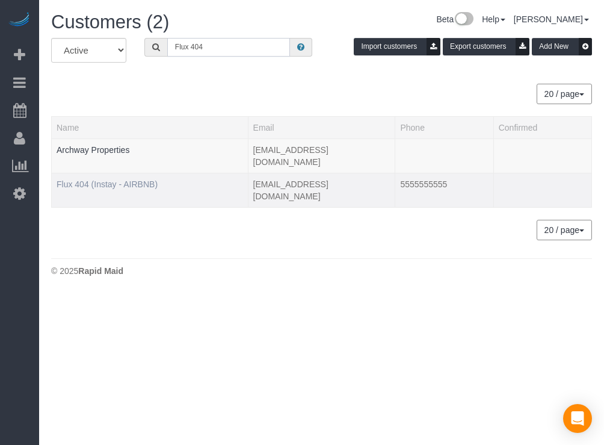
type input "Flux 404"
click at [104, 179] on link "Flux 404 (Instay - AIRBNB)" at bounding box center [107, 184] width 101 height 10
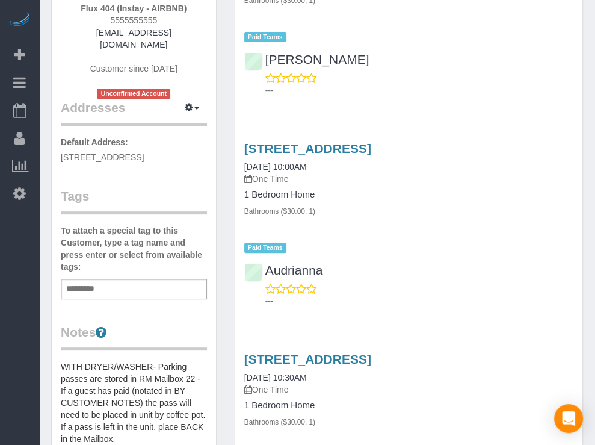
scroll to position [187, 0]
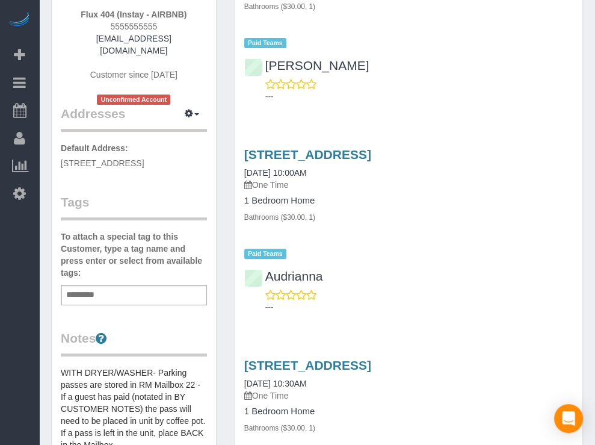
click at [17, 300] on div "Beta Add Booking Bookings Active Bookings Cancelled Bookings Quote Inquiries Do…" at bounding box center [19, 222] width 39 height 445
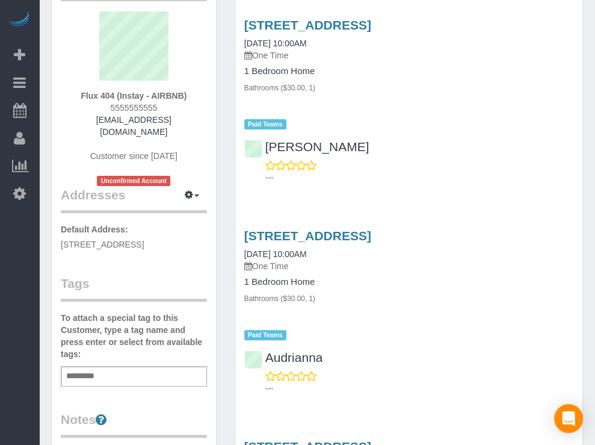
scroll to position [127, 0]
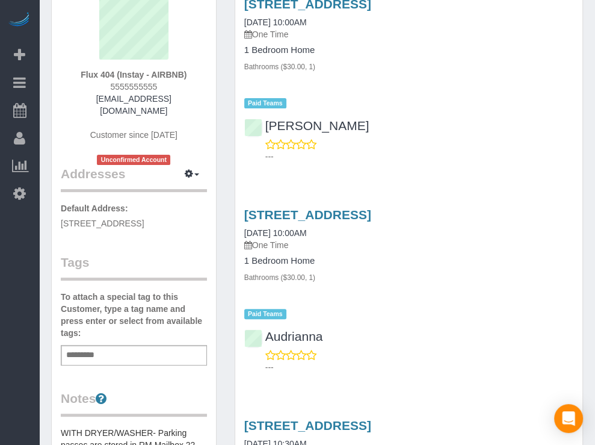
click at [11, 278] on div "Beta Add Booking Bookings Active Bookings Cancelled Bookings Quote Inquiries Do…" at bounding box center [19, 222] width 39 height 445
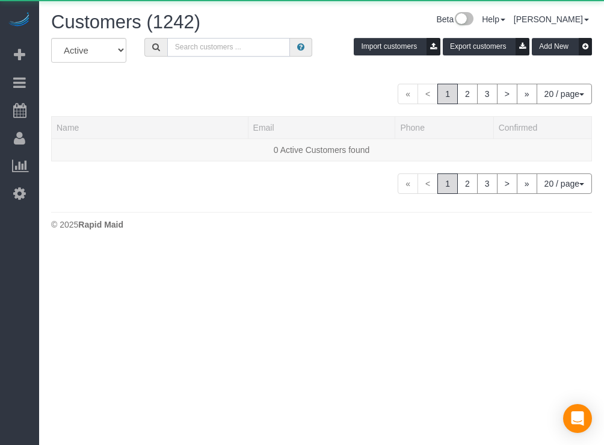
click at [269, 49] on input "text" at bounding box center [228, 47] width 123 height 19
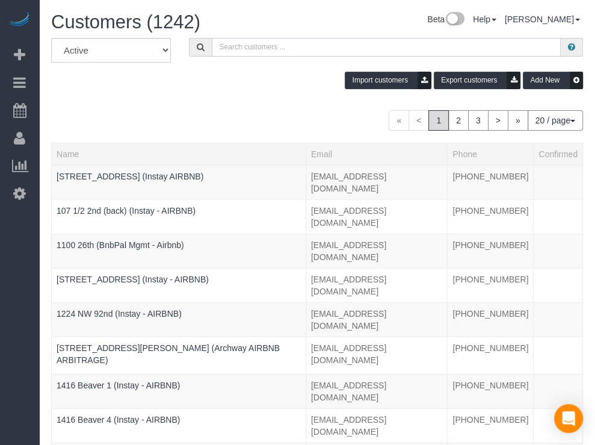
paste input "[STREET_ADDRESS][PERSON_NAME]"
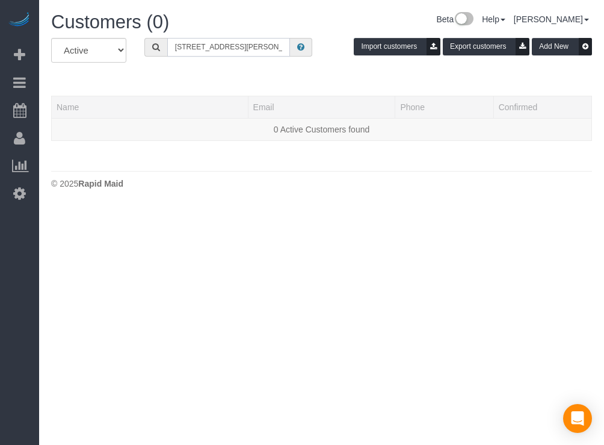
drag, startPoint x: 245, startPoint y: 45, endPoint x: 228, endPoint y: 46, distance: 16.9
click at [228, 46] on input "[STREET_ADDRESS][PERSON_NAME]" at bounding box center [228, 47] width 123 height 19
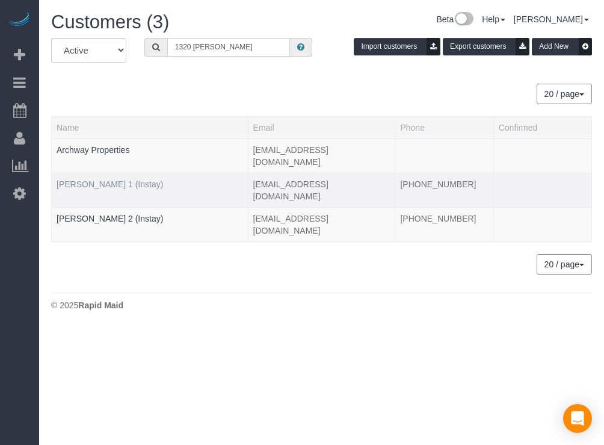
type input "1320 [PERSON_NAME]"
click at [114, 179] on link "[PERSON_NAME] 1 (Instay)" at bounding box center [110, 184] width 107 height 10
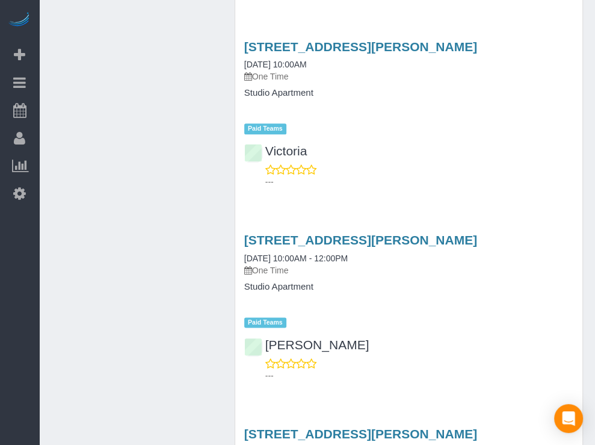
scroll to position [858, 0]
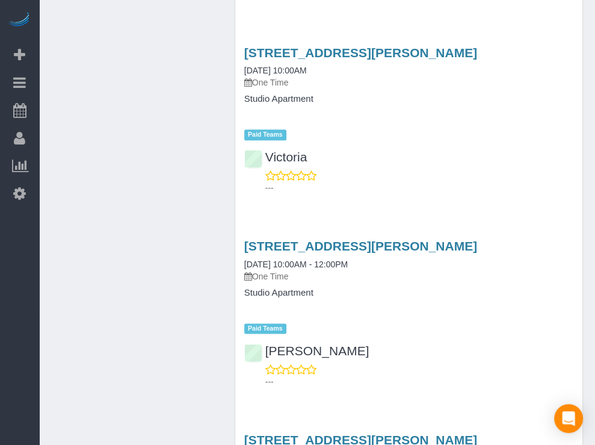
click at [6, 257] on div "Beta Add Booking Bookings Active Bookings Cancelled Bookings Quote Inquiries Do…" at bounding box center [19, 222] width 39 height 445
click at [16, 246] on div "Beta Add Booking Bookings Active Bookings Cancelled Bookings Quote Inquiries Do…" at bounding box center [19, 222] width 39 height 445
click at [17, 232] on div "Beta Add Booking Bookings Active Bookings Cancelled Bookings Quote Inquiries Do…" at bounding box center [19, 222] width 39 height 445
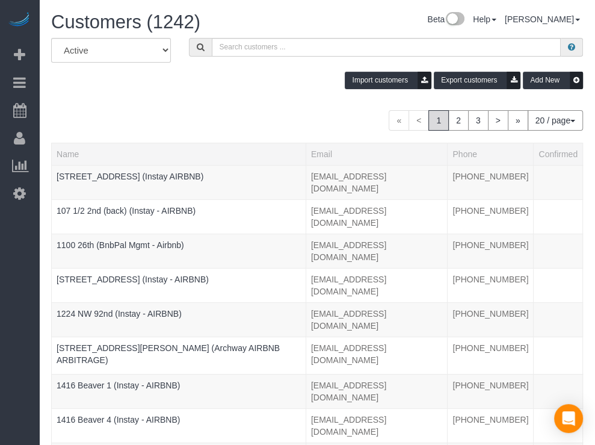
click at [5, 280] on div "Beta Add Booking Bookings Active Bookings Cancelled Bookings Quote Inquiries Do…" at bounding box center [19, 222] width 39 height 445
click at [244, 48] on input "text" at bounding box center [387, 47] width 350 height 19
paste input "Argonne 206"
type input "Argonne 206"
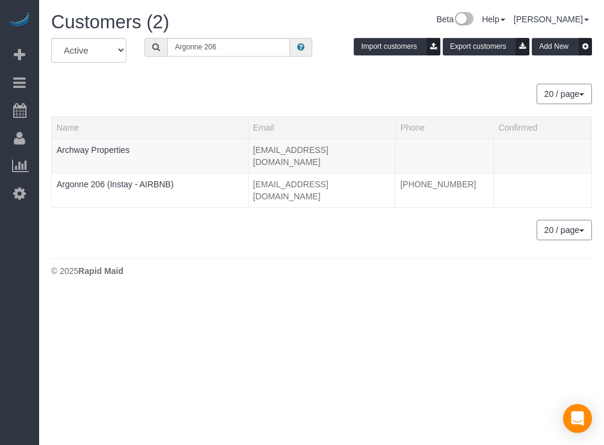
click at [17, 260] on div "Beta Add Booking Bookings Active Bookings Cancelled Bookings Quote Inquiries Do…" at bounding box center [19, 222] width 39 height 445
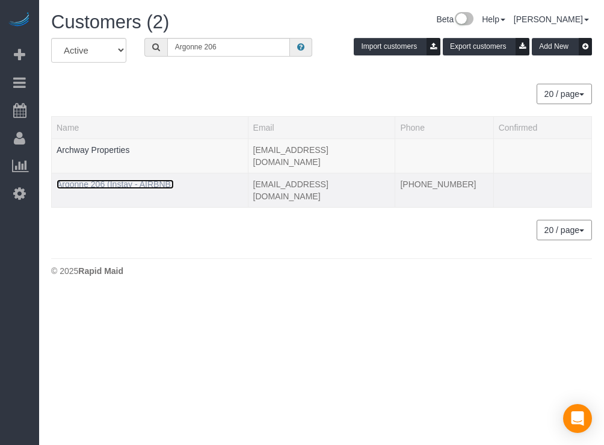
click at [161, 179] on link "Argonne 206 (Instay - AIRBNB)" at bounding box center [115, 184] width 117 height 10
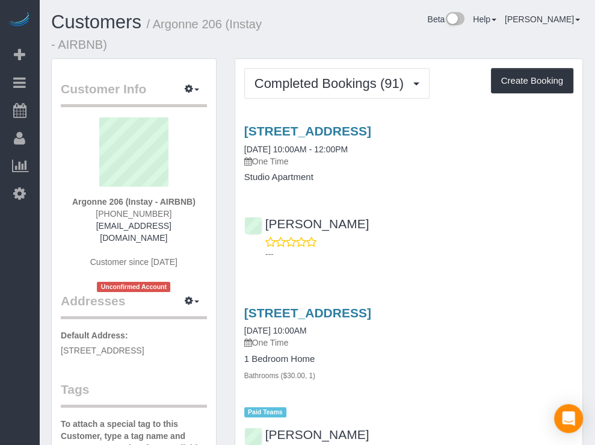
drag, startPoint x: 332, startPoint y: 37, endPoint x: 399, endPoint y: 31, distance: 67.1
click at [371, 28] on div "Beta Help Help Docs Take a Tour Contact Support [PERSON_NAME] My Account Change…" at bounding box center [432, 22] width 321 height 21
click at [10, 261] on div "Beta Add Booking Bookings Active Bookings Cancelled Bookings Quote Inquiries Do…" at bounding box center [19, 222] width 39 height 445
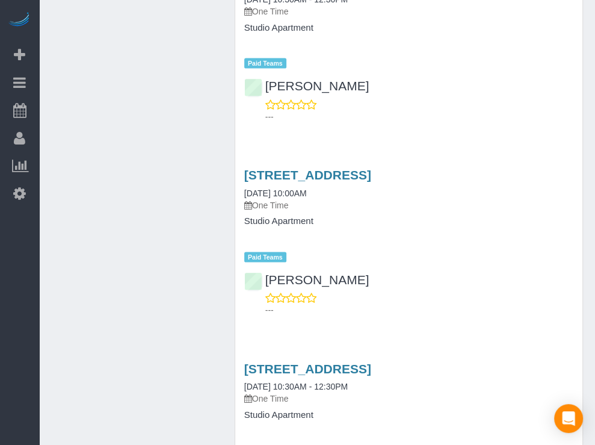
scroll to position [1516, 0]
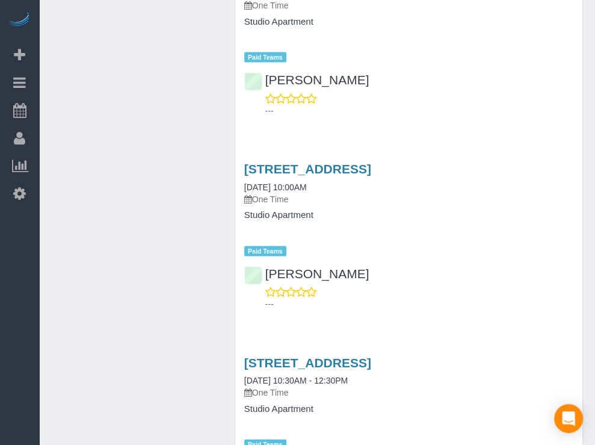
drag, startPoint x: 23, startPoint y: 241, endPoint x: 41, endPoint y: 198, distance: 47.0
click at [23, 241] on div "Beta Add Booking Bookings Active Bookings Cancelled Bookings Quote Inquiries Do…" at bounding box center [19, 222] width 39 height 445
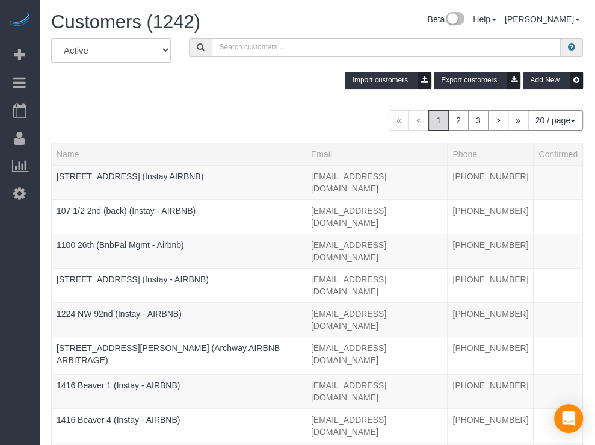
click at [13, 256] on div "Beta Add Booking Bookings Active Bookings Cancelled Bookings Quote Inquiries Do…" at bounding box center [19, 222] width 39 height 445
click at [220, 53] on input "text" at bounding box center [387, 47] width 350 height 19
paste input "[GEOGRAPHIC_DATA] 208"
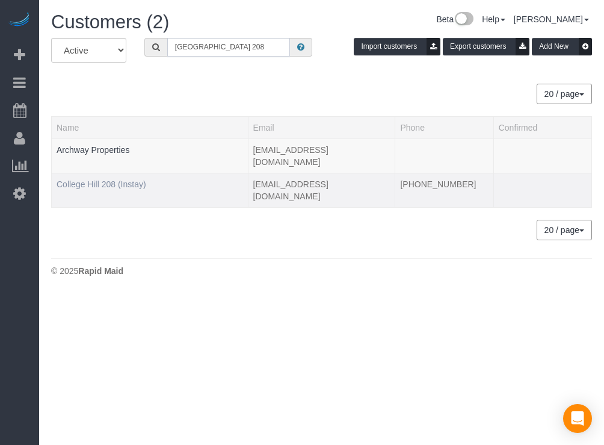
type input "[GEOGRAPHIC_DATA] 208"
click at [126, 179] on link "College Hill 208 (Instay)" at bounding box center [102, 184] width 90 height 10
click at [104, 179] on link "College Hill 208 (Instay)" at bounding box center [102, 184] width 90 height 10
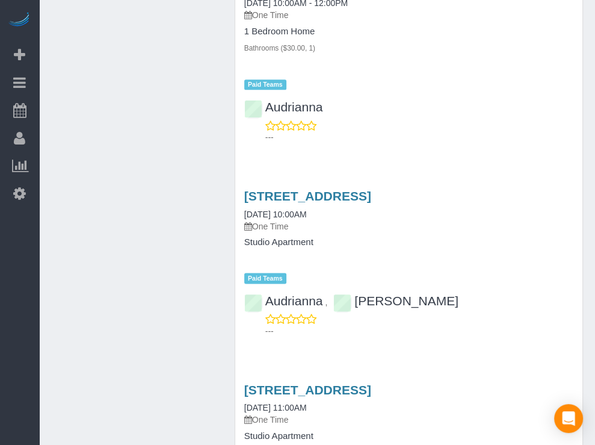
scroll to position [908, 0]
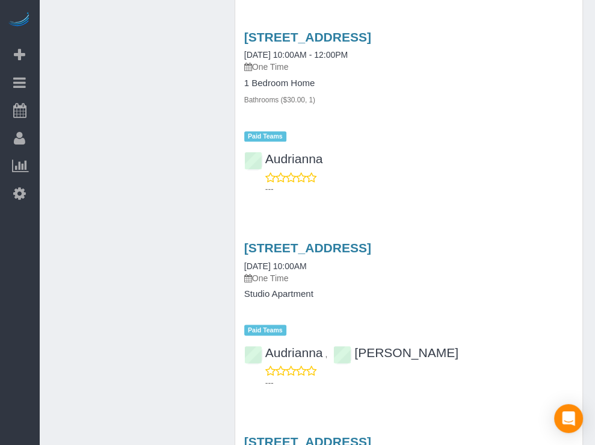
drag, startPoint x: 185, startPoint y: 194, endPoint x: 170, endPoint y: 114, distance: 81.5
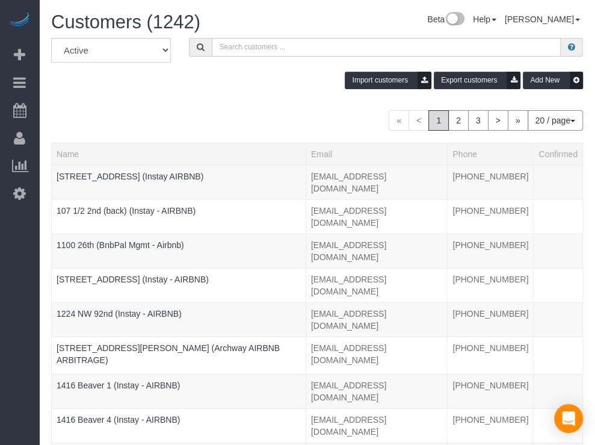
click at [20, 248] on div "Beta Add Booking Bookings Active Bookings Cancelled Bookings Quote Inquiries Do…" at bounding box center [19, 222] width 39 height 445
click at [212, 42] on input "text" at bounding box center [387, 47] width 350 height 19
paste input "Flux 215"
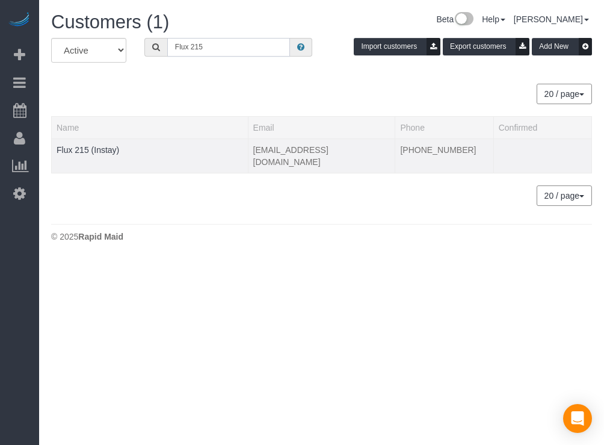
type input "Flux 215"
click at [76, 160] on td "Flux 215 (Instay)" at bounding box center [150, 155] width 197 height 34
click at [90, 149] on link "Flux 215 (Instay)" at bounding box center [88, 150] width 63 height 10
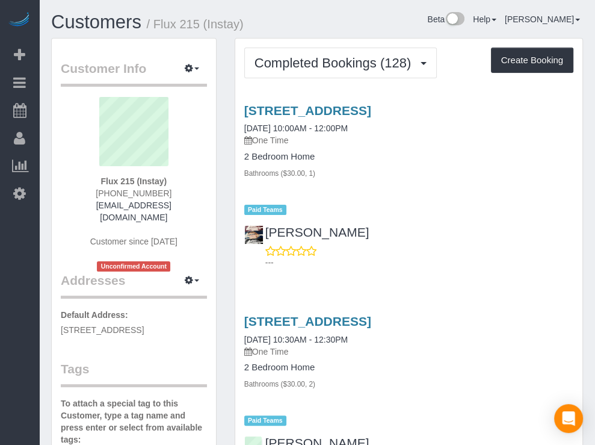
drag, startPoint x: 412, startPoint y: 32, endPoint x: 464, endPoint y: 22, distance: 52.8
click at [407, 30] on div "Beta Help Help Docs Take a Tour Contact Support [PERSON_NAME] My Account Change…" at bounding box center [432, 22] width 321 height 21
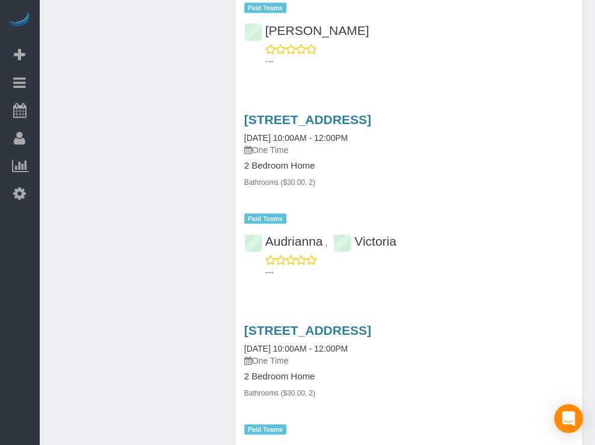
scroll to position [1620, 0]
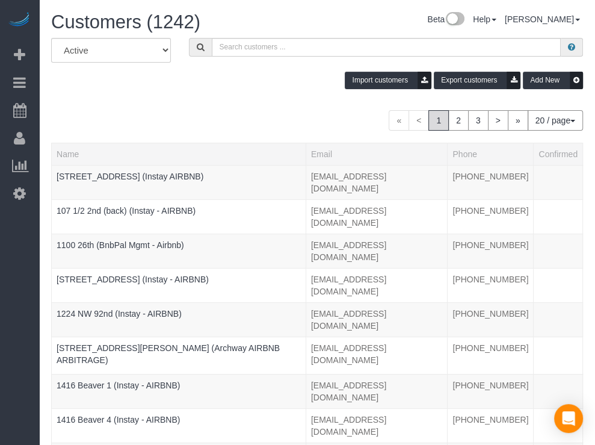
click at [22, 249] on div "Beta Add Booking Bookings Active Bookings Cancelled Bookings Quote Inquiries Do…" at bounding box center [19, 222] width 39 height 445
click at [253, 46] on input "text" at bounding box center [387, 47] width 350 height 19
paste input "[STREET_ADDRESS]"
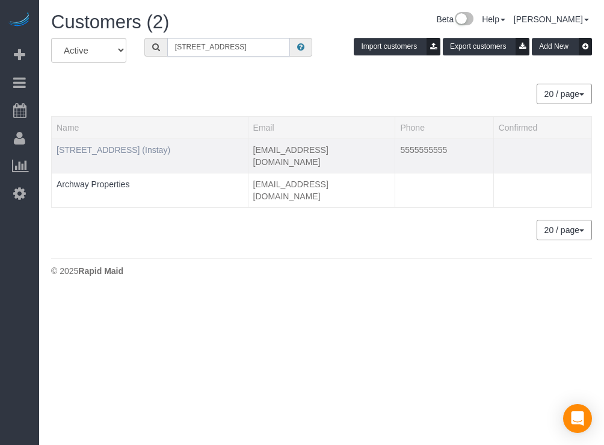
type input "[STREET_ADDRESS]"
click at [104, 152] on link "[STREET_ADDRESS] (Instay)" at bounding box center [114, 150] width 114 height 10
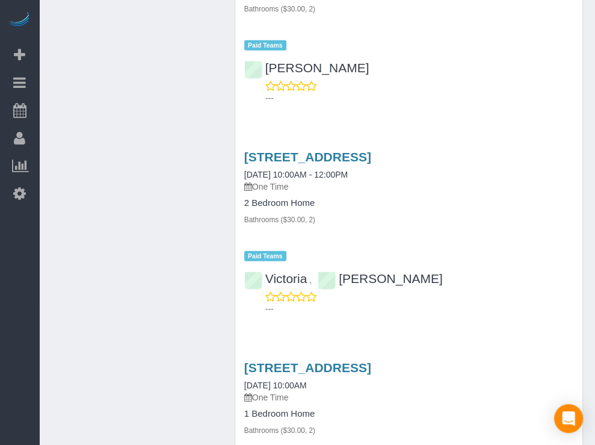
scroll to position [1859, 0]
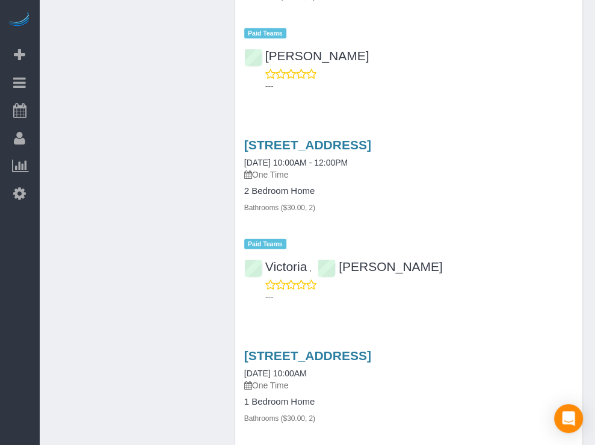
click at [5, 331] on div "Beta Add Booking Bookings Active Bookings Cancelled Bookings Quote Inquiries Do…" at bounding box center [19, 222] width 39 height 445
click at [4, 237] on div "Beta Add Booking Bookings Active Bookings Cancelled Bookings Quote Inquiries Do…" at bounding box center [19, 222] width 39 height 445
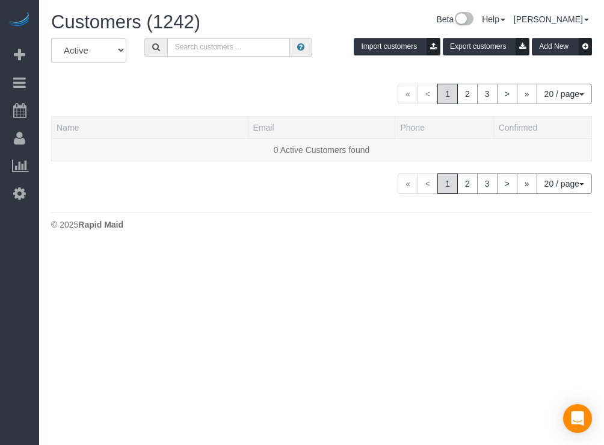
drag, startPoint x: 234, startPoint y: 68, endPoint x: 224, endPoint y: 67, distance: 9.7
click at [224, 67] on div "All Active Archived Import customers Export customers Add New" at bounding box center [321, 55] width 559 height 34
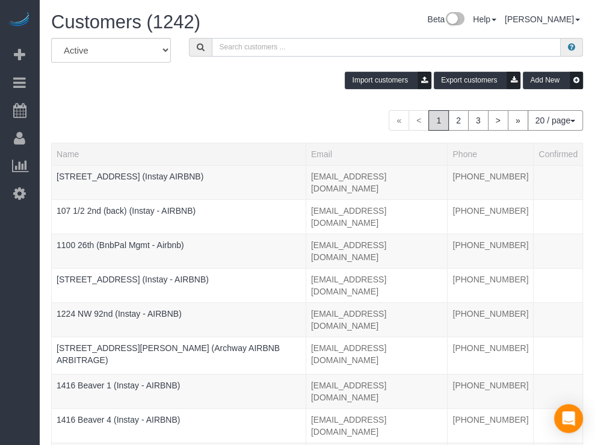
click at [236, 47] on input "text" at bounding box center [387, 47] width 350 height 19
paste input "[GEOGRAPHIC_DATA]"
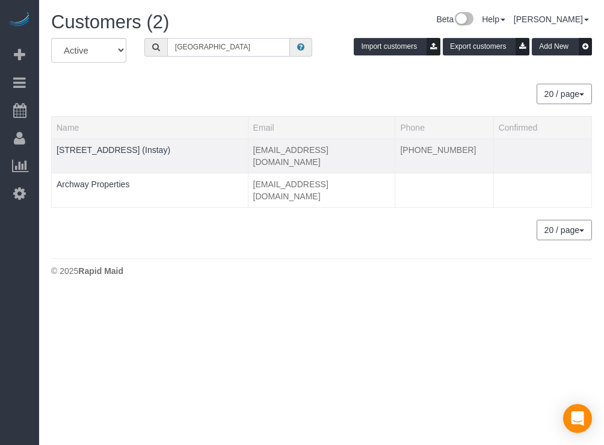
type input "[GEOGRAPHIC_DATA]"
click at [119, 143] on td "[STREET_ADDRESS] (Instay)" at bounding box center [150, 155] width 197 height 34
click at [121, 145] on link "[STREET_ADDRESS] (Instay)" at bounding box center [114, 150] width 114 height 10
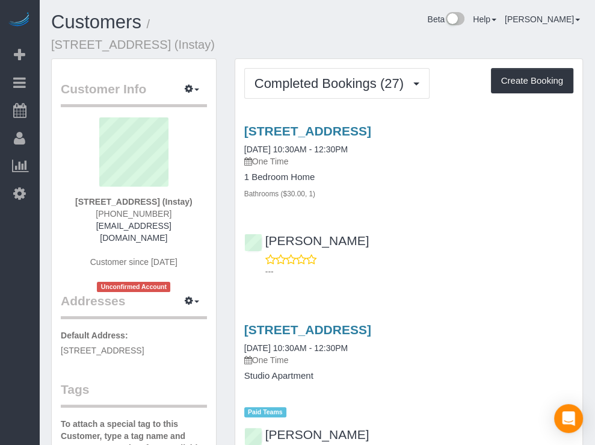
click at [393, 40] on div "Customers / [STREET_ADDRESS] (Instay) Beta Help Help Docs Take a Tour Contact S…" at bounding box center [317, 35] width 550 height 46
drag, startPoint x: 361, startPoint y: 42, endPoint x: 350, endPoint y: 37, distance: 12.4
click at [345, 36] on div "Customers / [STREET_ADDRESS] (Instay) Beta Help Help Docs Take a Tour Contact S…" at bounding box center [317, 35] width 550 height 46
drag, startPoint x: 353, startPoint y: 37, endPoint x: 554, endPoint y: 99, distance: 210.6
click at [354, 37] on div "Customers / [STREET_ADDRESS] (Instay) Beta Help Help Docs Take a Tour Contact S…" at bounding box center [317, 35] width 550 height 46
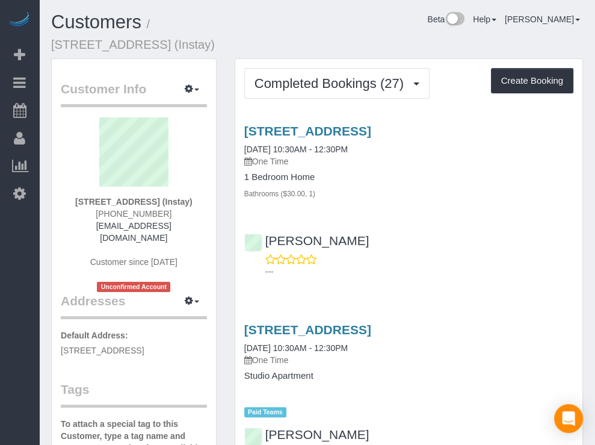
drag, startPoint x: 562, startPoint y: 49, endPoint x: 522, endPoint y: 49, distance: 40.3
drag, startPoint x: 522, startPoint y: 49, endPoint x: 529, endPoint y: 51, distance: 6.7
click at [523, 49] on div "Customers / [STREET_ADDRESS] (Instay) Beta Help Help Docs Take a Tour Contact S…" at bounding box center [317, 35] width 550 height 46
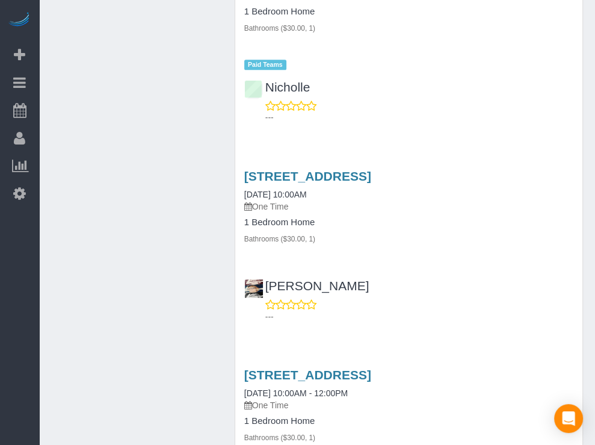
scroll to position [999, 0]
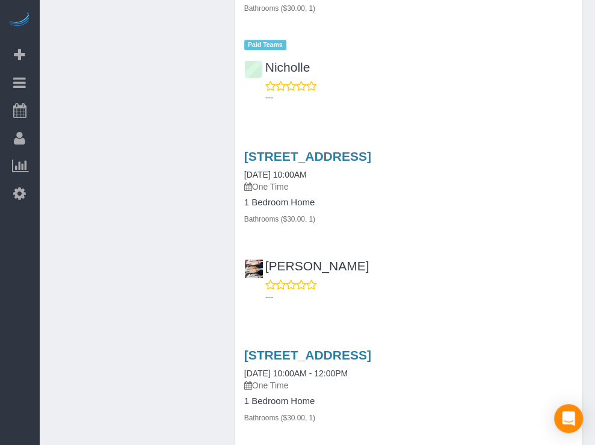
drag, startPoint x: 164, startPoint y: 145, endPoint x: 141, endPoint y: 139, distance: 23.7
drag, startPoint x: 141, startPoint y: 139, endPoint x: 424, endPoint y: 115, distance: 283.4
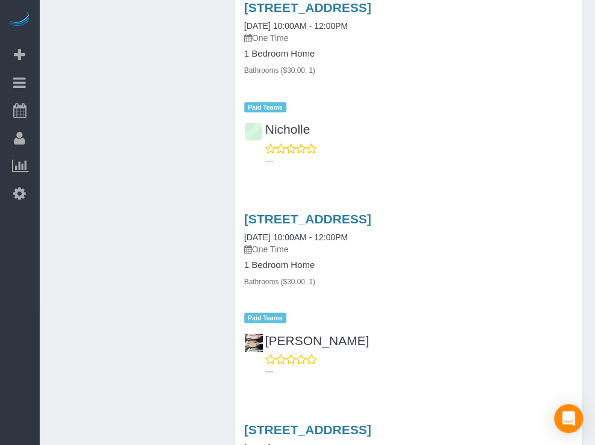
scroll to position [1281, 0]
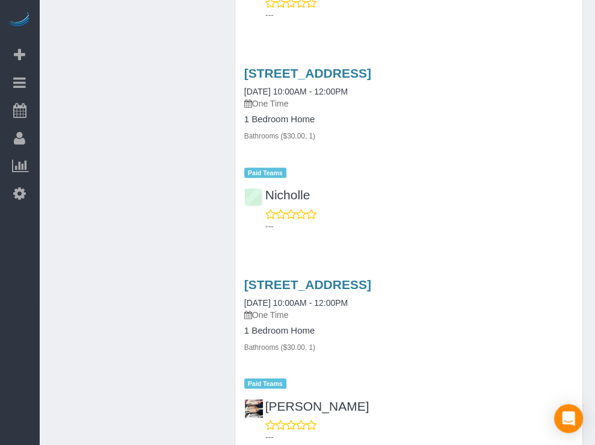
click at [35, 229] on div "Beta Add Booking Bookings Active Bookings Cancelled Bookings Quote Inquiries Do…" at bounding box center [19, 222] width 39 height 445
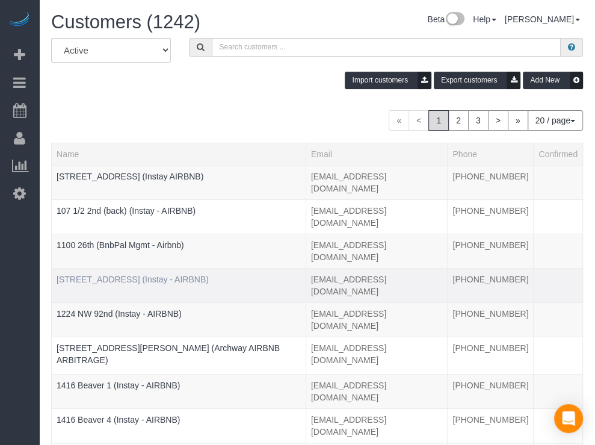
drag, startPoint x: 30, startPoint y: 304, endPoint x: 140, endPoint y: 222, distance: 137.3
click at [30, 304] on div "Beta Add Booking Bookings Active Bookings Cancelled Bookings Quote Inquiries Do…" at bounding box center [19, 222] width 39 height 445
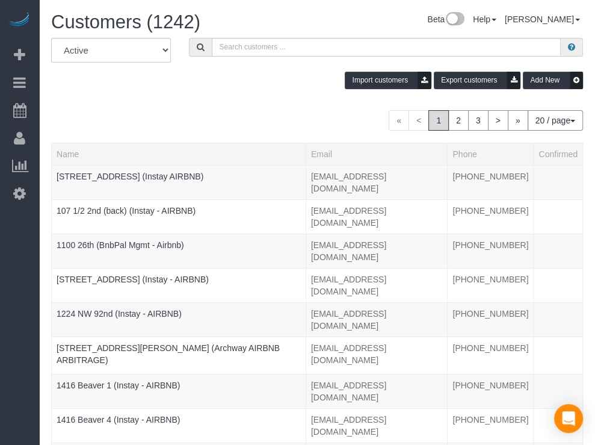
click at [253, 57] on div "All Active Archived Import customers Export customers Add New" at bounding box center [317, 68] width 550 height 60
click at [250, 52] on input "text" at bounding box center [387, 47] width 350 height 19
paste input "R&T 604"
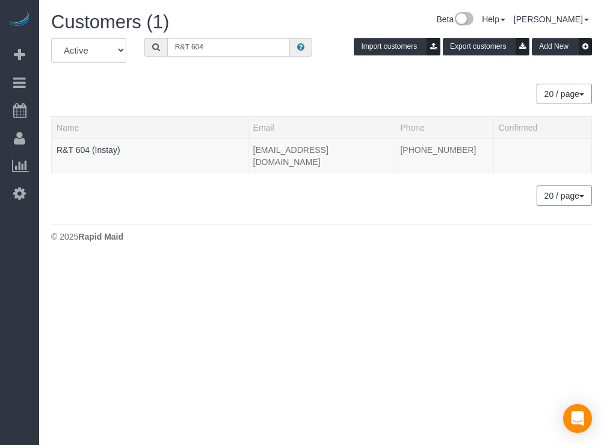
type input "R&T 604"
drag, startPoint x: 211, startPoint y: 105, endPoint x: 200, endPoint y: 102, distance: 11.2
drag, startPoint x: 200, startPoint y: 102, endPoint x: 135, endPoint y: 125, distance: 69.7
click at [196, 102] on div "20 / page 10 / page 20 / page 30 / page 40 / page 50 / page 100 / page" at bounding box center [321, 94] width 541 height 20
click at [90, 148] on link "R&T 604 (Instay)" at bounding box center [89, 150] width 64 height 10
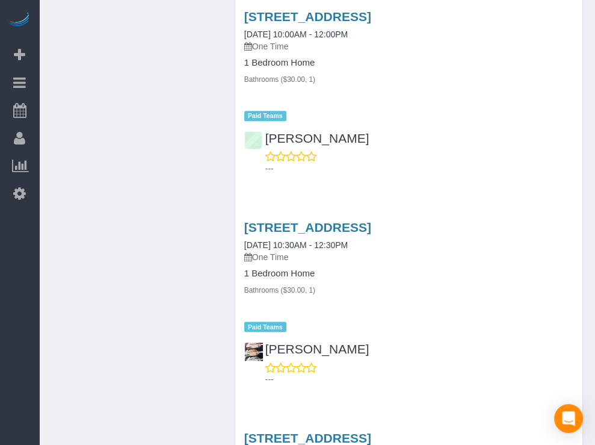
scroll to position [938, 0]
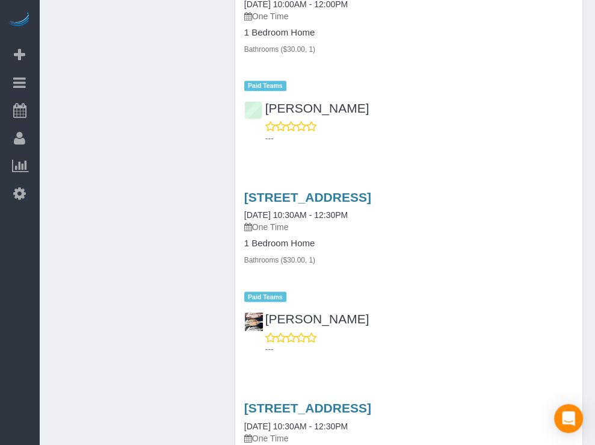
drag, startPoint x: 11, startPoint y: 269, endPoint x: 34, endPoint y: 266, distance: 23.1
click at [11, 269] on div "Beta Add Booking Bookings Active Bookings Cancelled Bookings Quote Inquiries Do…" at bounding box center [19, 222] width 39 height 445
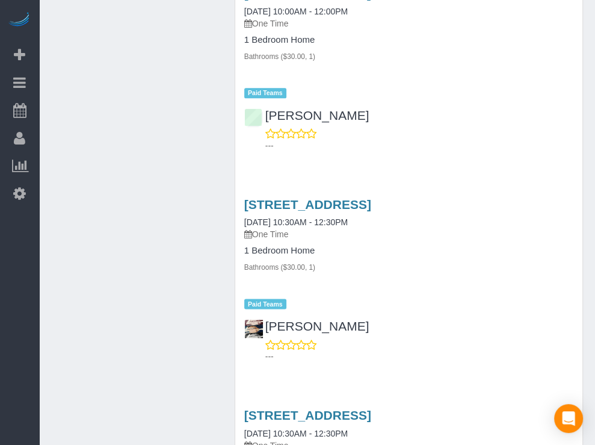
scroll to position [919, 0]
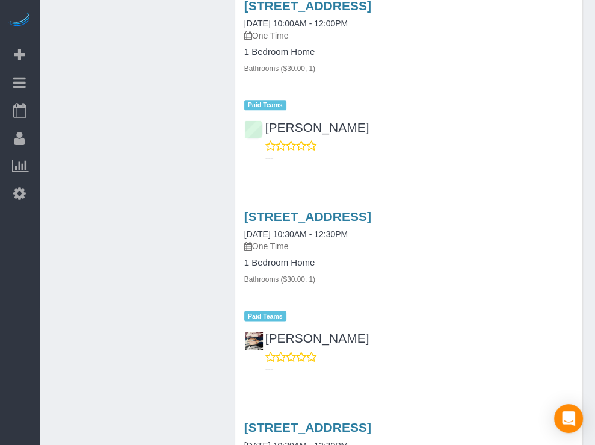
click at [25, 255] on div "Beta Add Booking Bookings Active Bookings Cancelled Bookings Quote Inquiries Do…" at bounding box center [19, 222] width 39 height 445
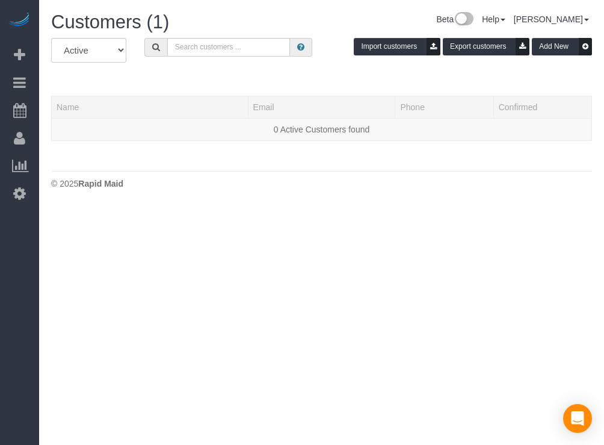
drag, startPoint x: 246, startPoint y: 78, endPoint x: 243, endPoint y: 68, distance: 10.5
click at [243, 78] on div "All Active Archived Import customers Export customers Add New Name Email Phone …" at bounding box center [321, 95] width 541 height 115
click at [250, 54] on input "text" at bounding box center [228, 47] width 123 height 19
paste input "2510 High"
click at [246, 46] on input "2510 High" at bounding box center [228, 47] width 123 height 19
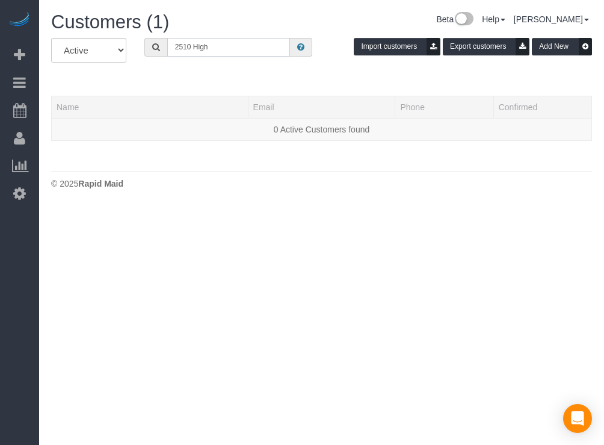
click at [255, 45] on input "2510 High" at bounding box center [228, 47] width 123 height 19
type input "[STREET_ADDRESS]"
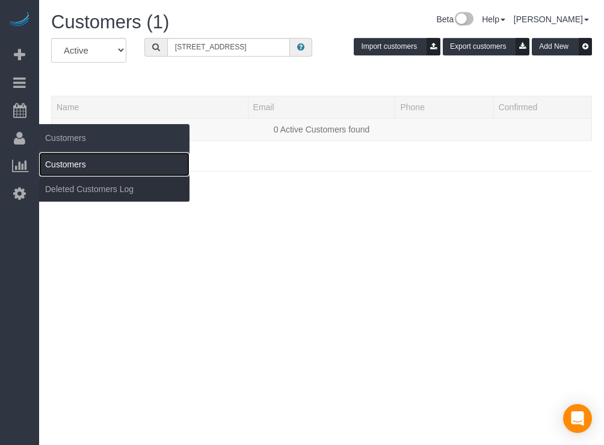
click at [66, 160] on link "Customers" at bounding box center [114, 164] width 151 height 24
